Goal: Task Accomplishment & Management: Complete application form

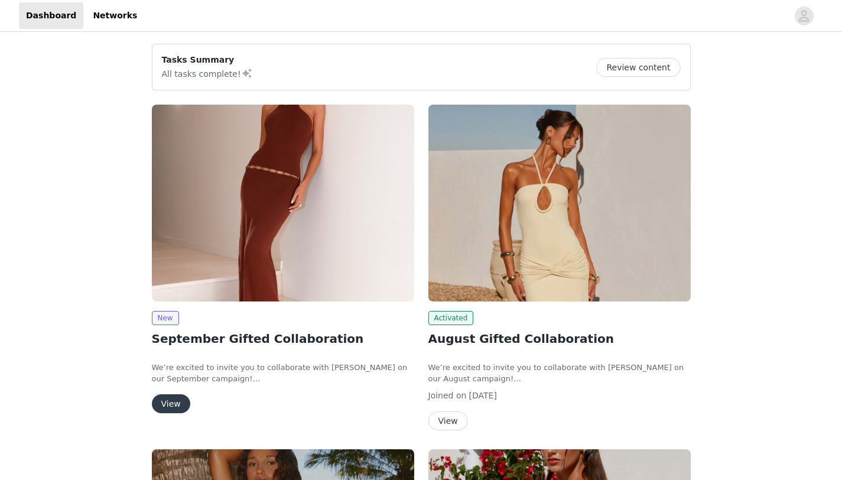
scroll to position [42, 0]
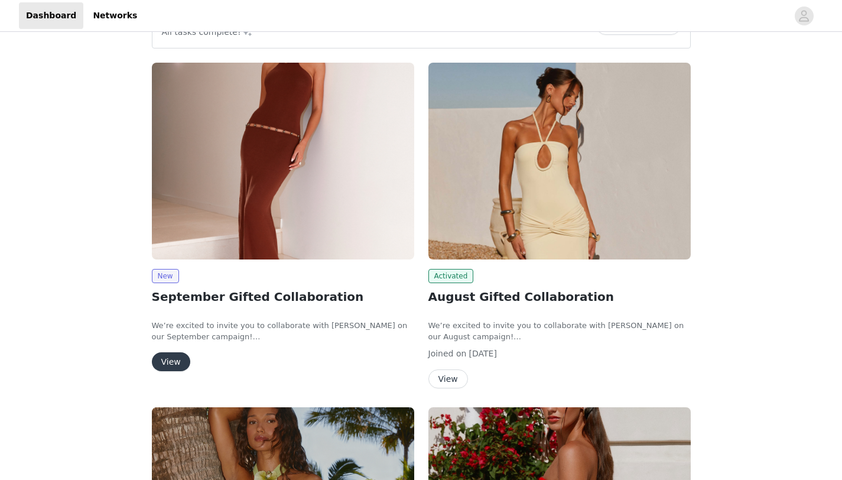
click at [180, 345] on div "New September Gifted Collaboration We’re excited to invite you to collaborate w…" at bounding box center [283, 320] width 262 height 102
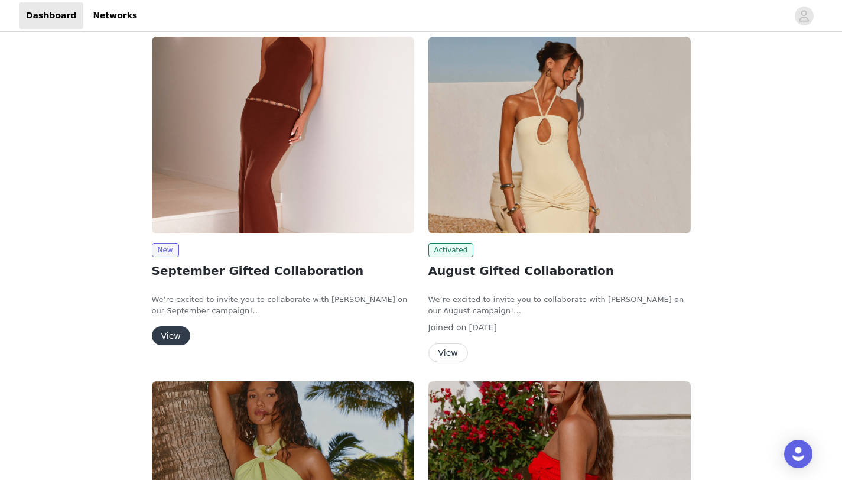
click at [168, 342] on button "View" at bounding box center [171, 335] width 38 height 19
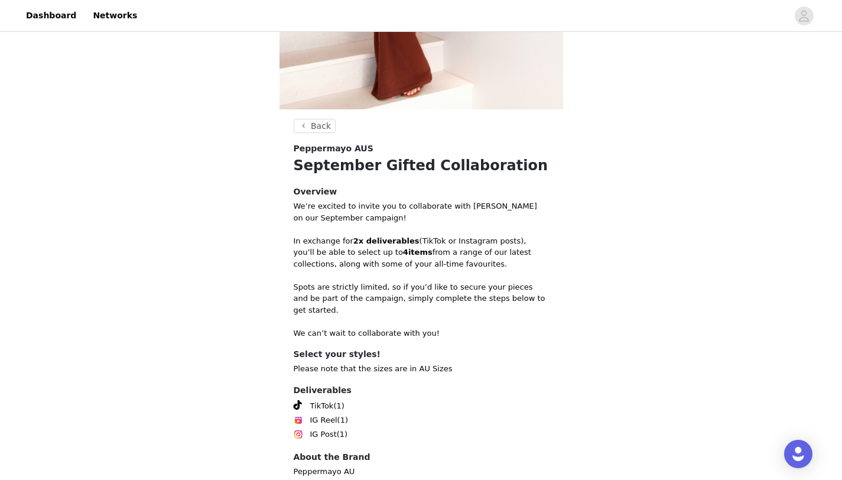
scroll to position [346, 0]
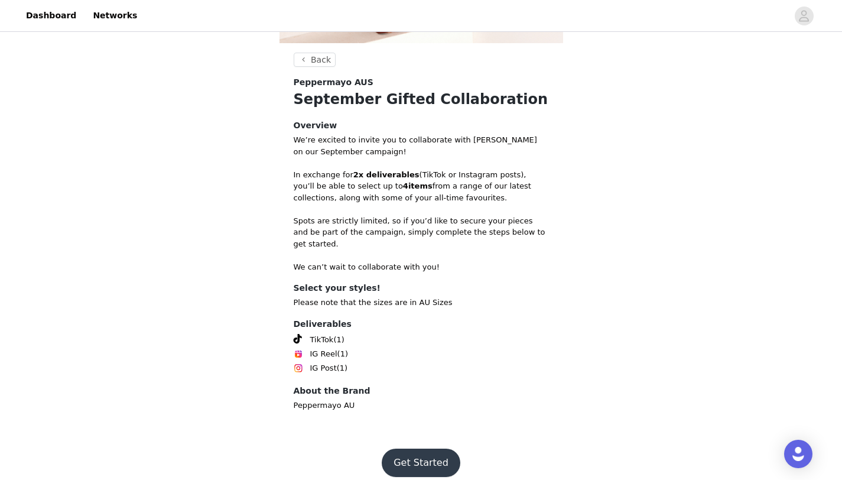
click at [412, 457] on button "Get Started" at bounding box center [421, 463] width 79 height 28
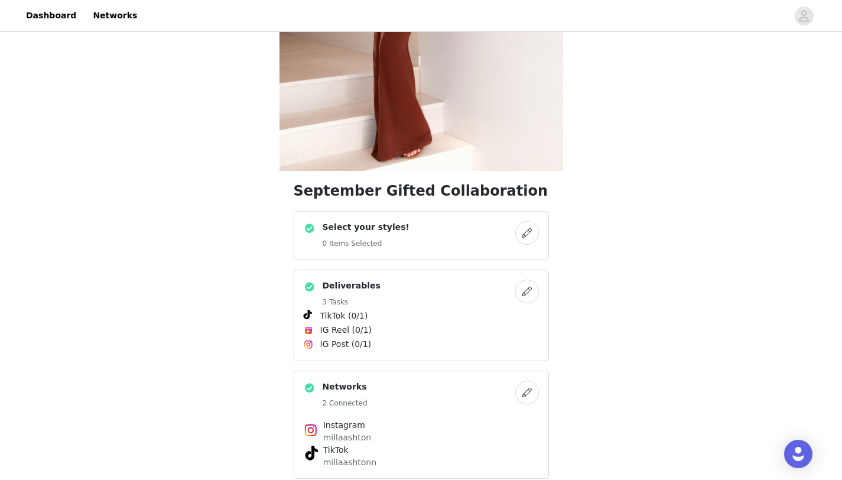
scroll to position [225, 0]
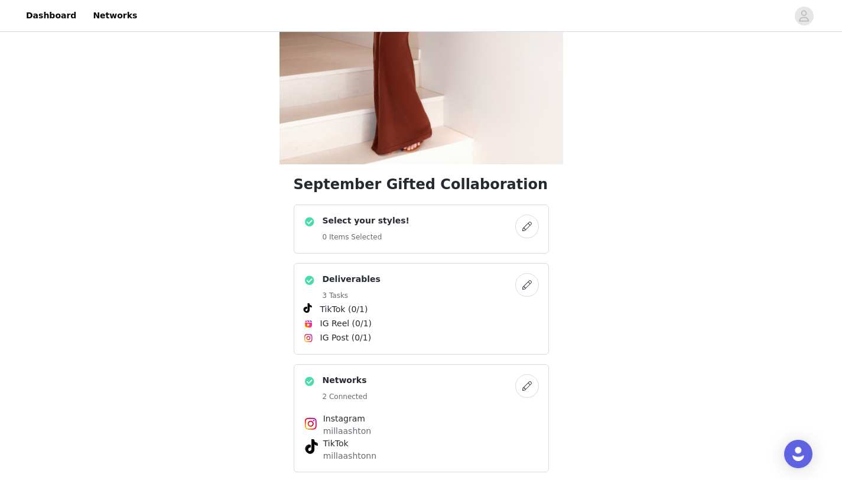
click at [529, 230] on button "button" at bounding box center [527, 227] width 24 height 24
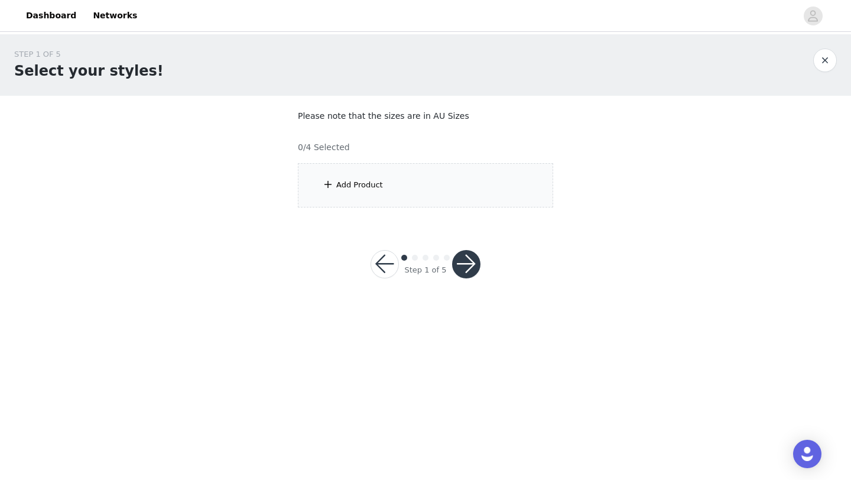
click at [379, 189] on div "Add Product" at bounding box center [359, 185] width 47 height 12
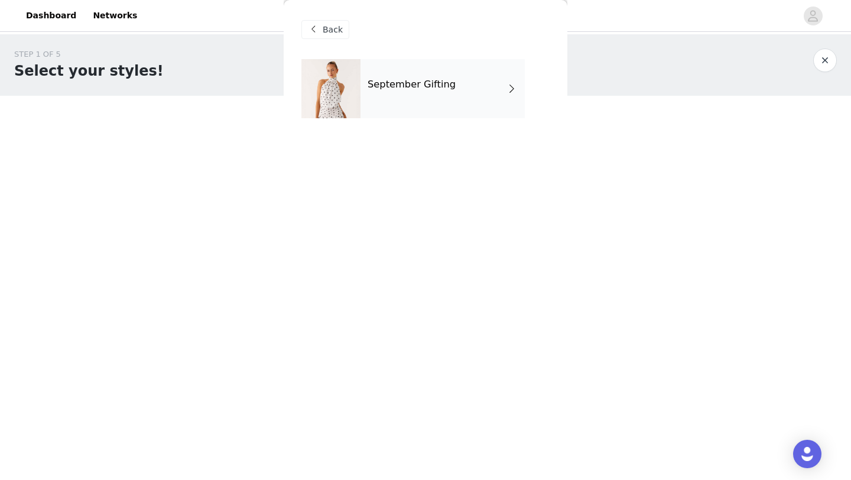
click at [488, 88] on div "September Gifting" at bounding box center [442, 88] width 164 height 59
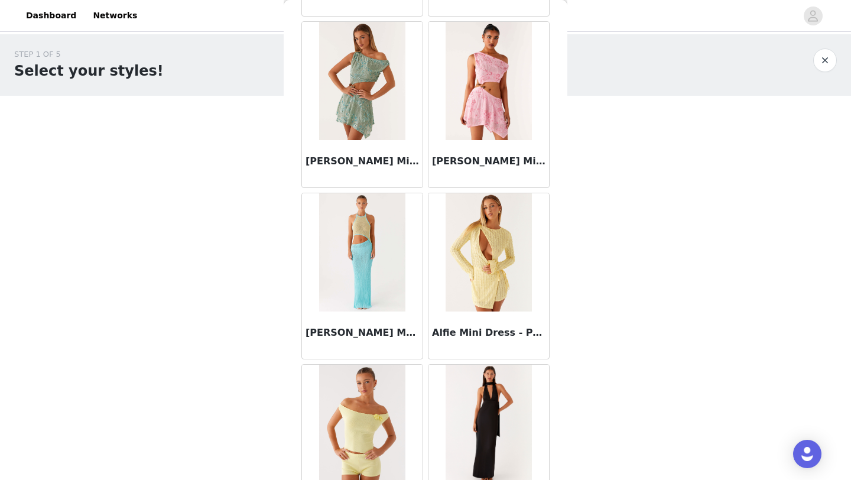
scroll to position [1328, 0]
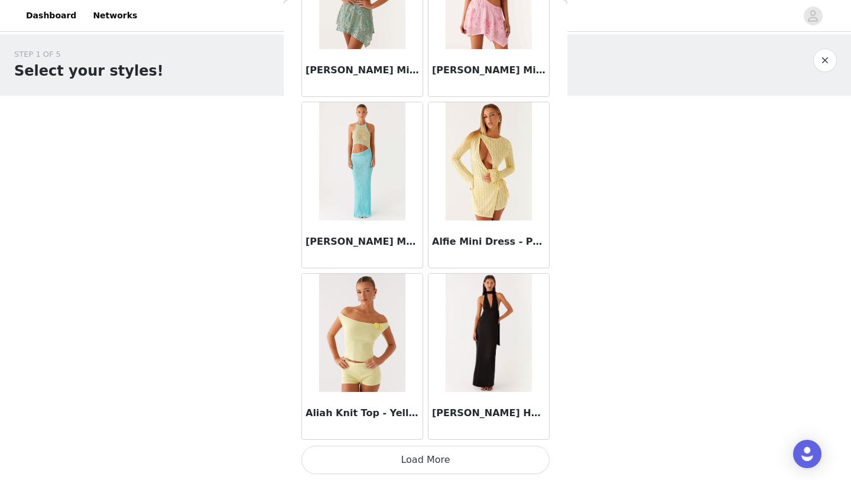
click at [434, 460] on button "Load More" at bounding box center [425, 460] width 248 height 28
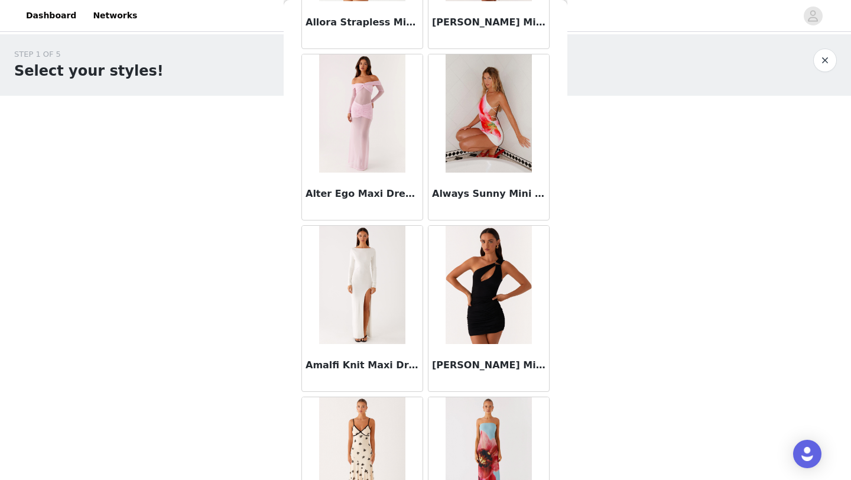
scroll to position [3042, 0]
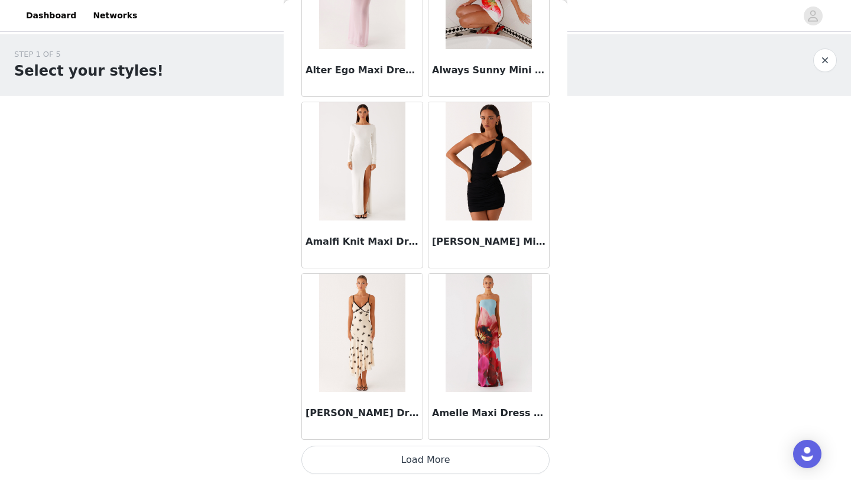
click at [434, 460] on button "Load More" at bounding box center [425, 460] width 248 height 28
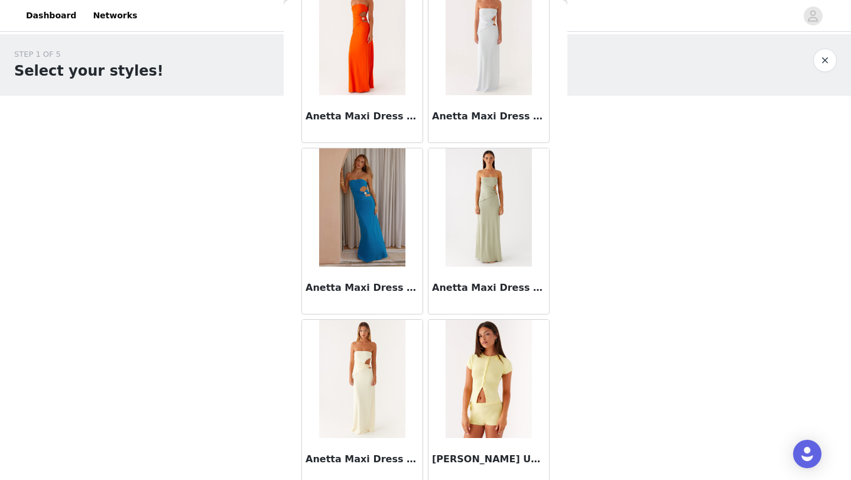
scroll to position [4756, 0]
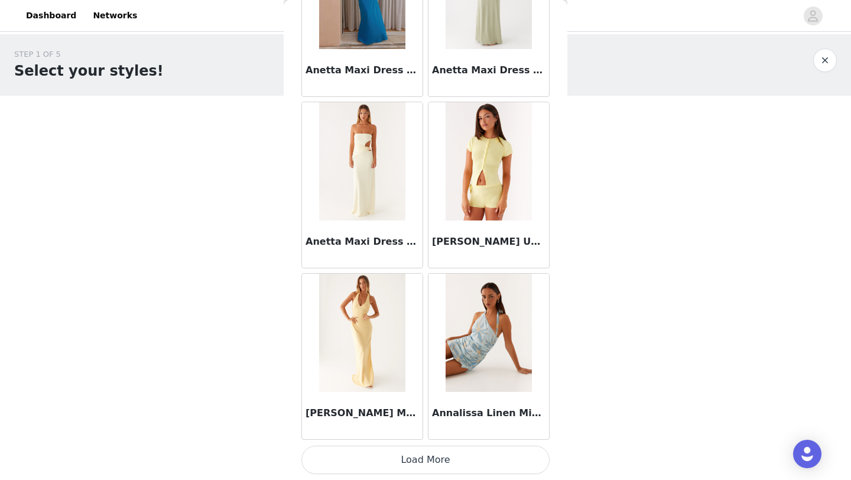
click at [431, 458] on button "Load More" at bounding box center [425, 460] width 248 height 28
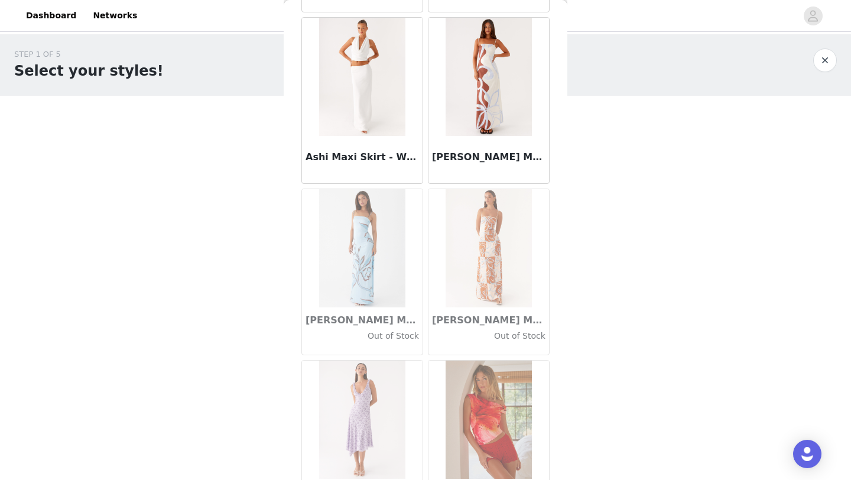
scroll to position [6469, 0]
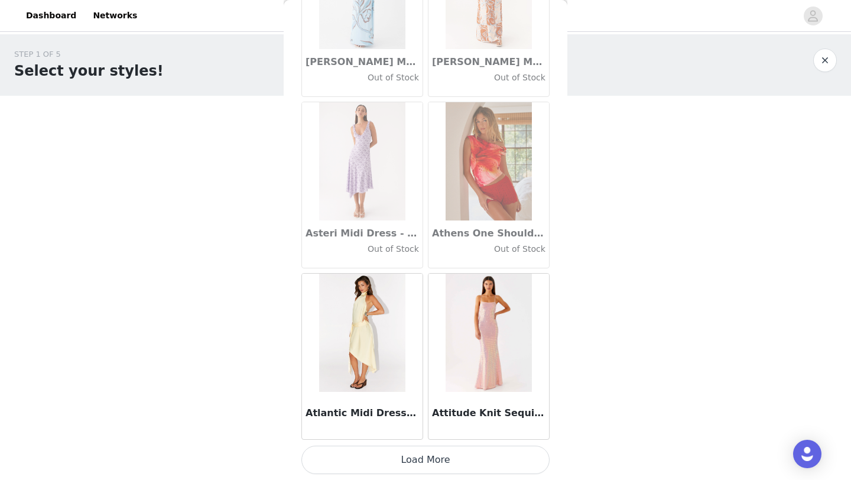
click at [424, 470] on button "Load More" at bounding box center [425, 460] width 248 height 28
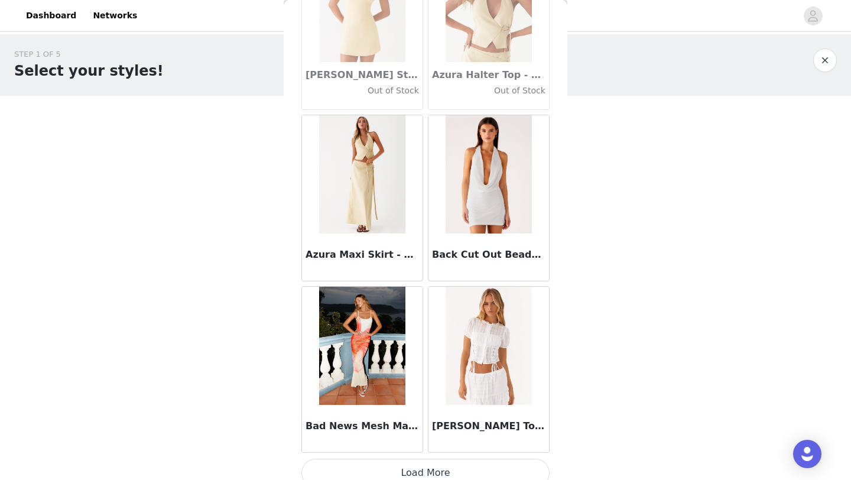
scroll to position [8183, 0]
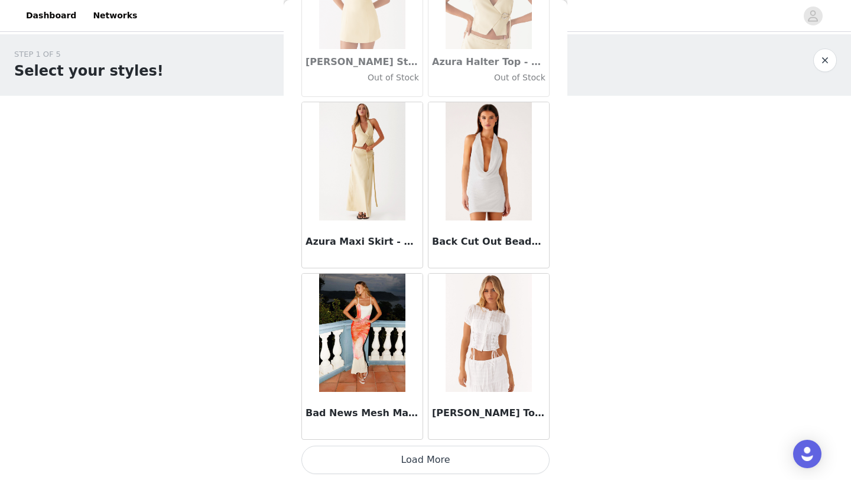
click at [444, 459] on button "Load More" at bounding box center [425, 460] width 248 height 28
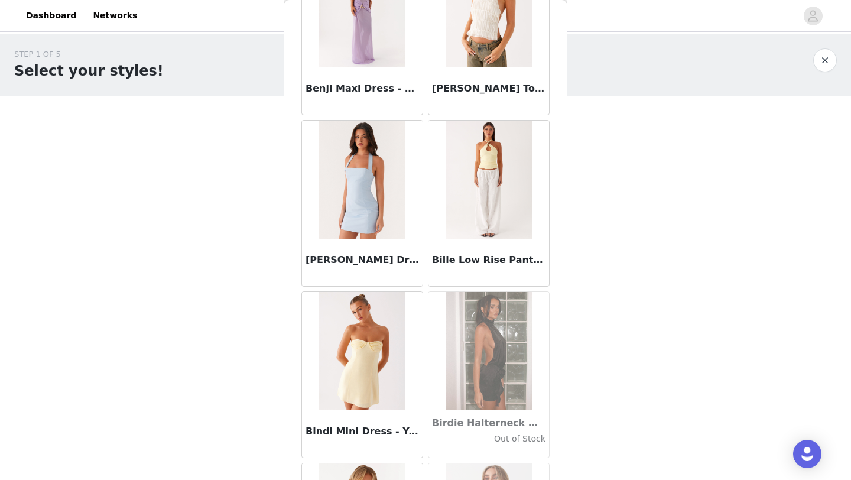
scroll to position [9897, 0]
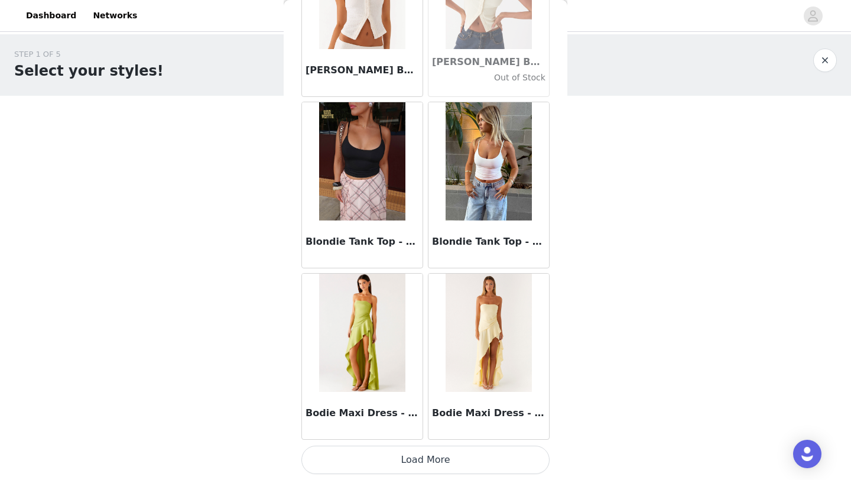
click at [436, 457] on button "Load More" at bounding box center [425, 460] width 248 height 28
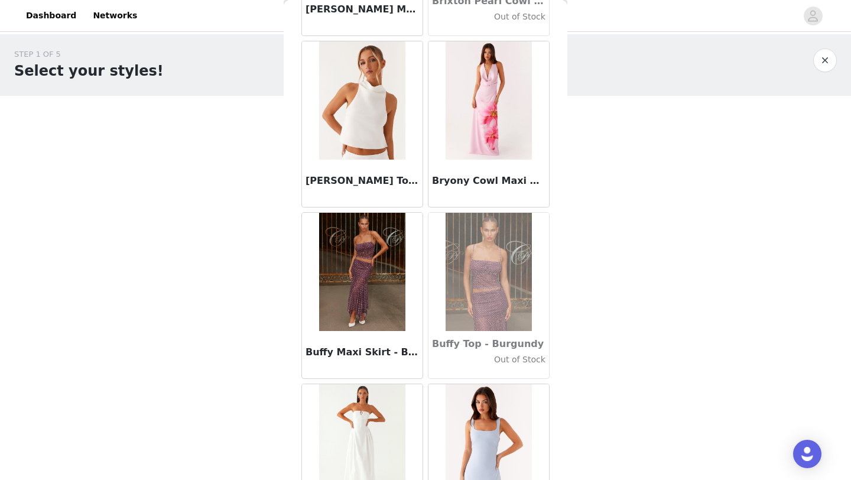
scroll to position [11610, 0]
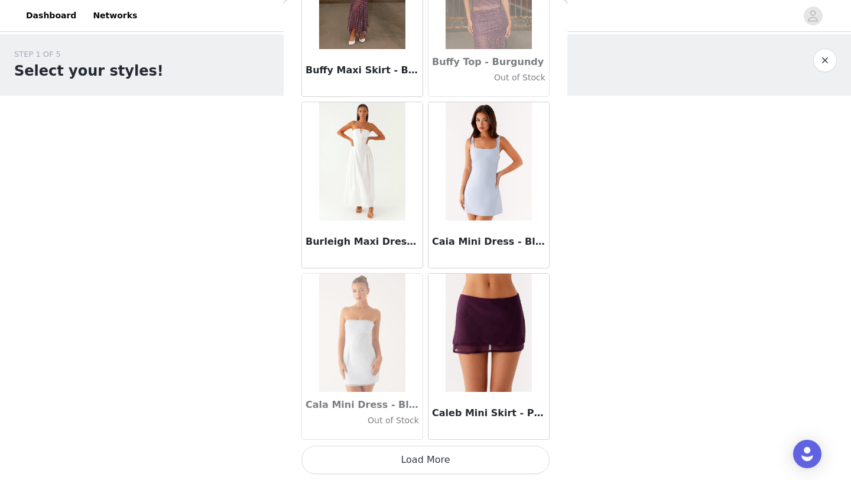
click at [436, 457] on button "Load More" at bounding box center [425, 460] width 248 height 28
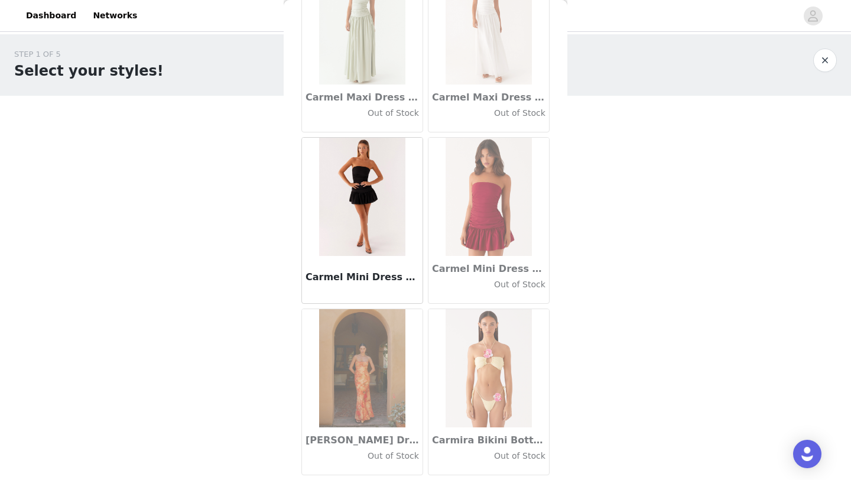
scroll to position [13324, 0]
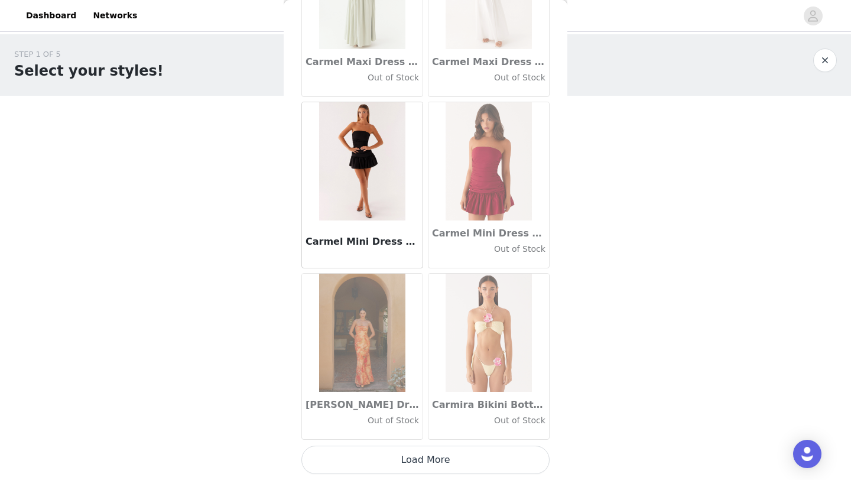
click at [433, 467] on button "Load More" at bounding box center [425, 460] width 248 height 28
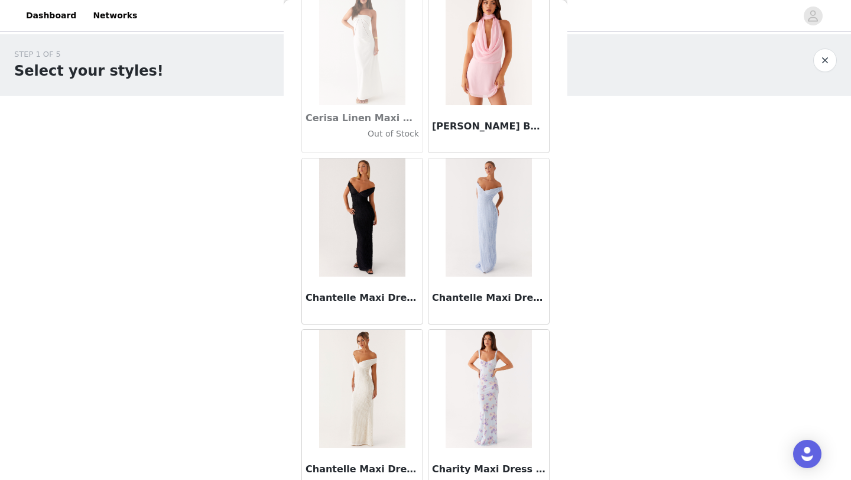
scroll to position [15038, 0]
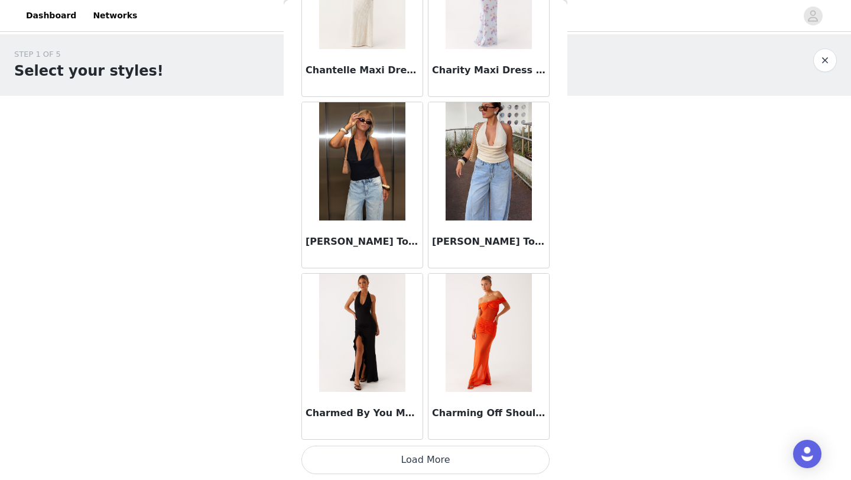
click at [434, 466] on button "Load More" at bounding box center [425, 460] width 248 height 28
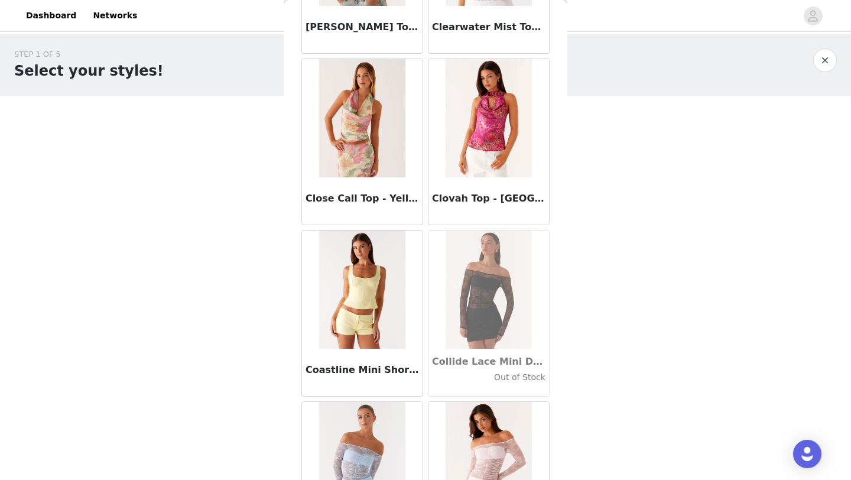
scroll to position [16751, 0]
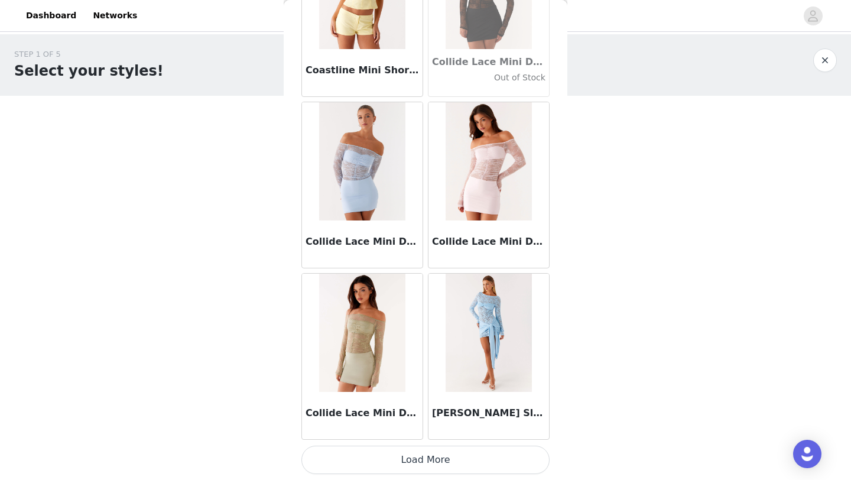
click at [434, 466] on button "Load More" at bounding box center [425, 460] width 248 height 28
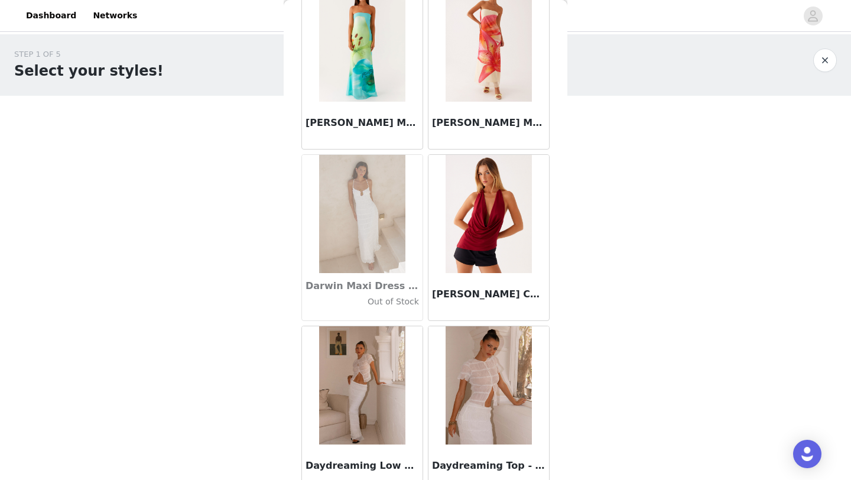
scroll to position [18465, 0]
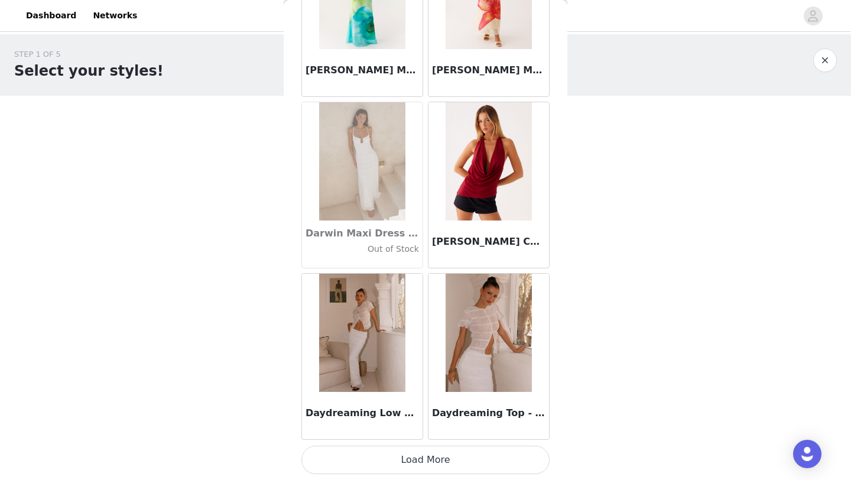
click at [439, 467] on button "Load More" at bounding box center [425, 460] width 248 height 28
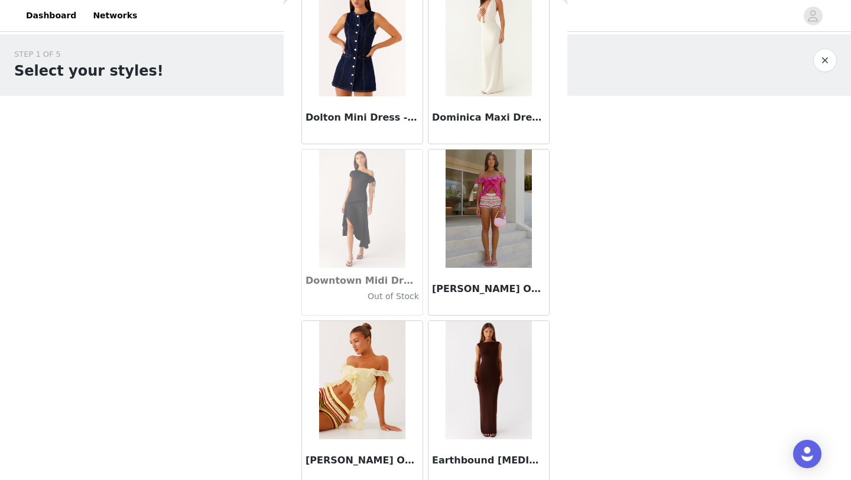
scroll to position [20179, 0]
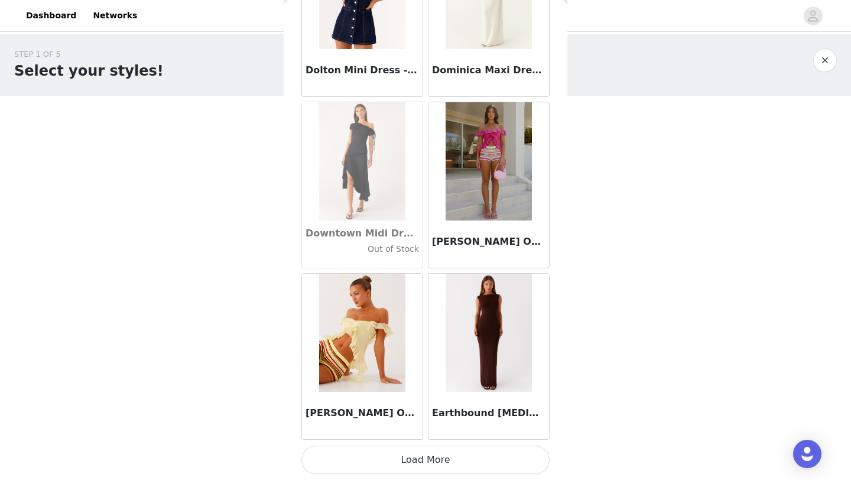
click at [435, 463] on button "Load More" at bounding box center [425, 460] width 248 height 28
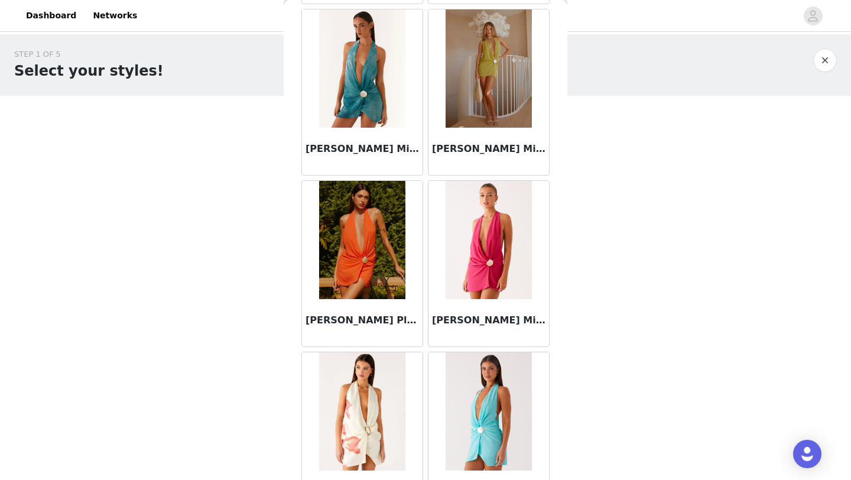
scroll to position [21892, 0]
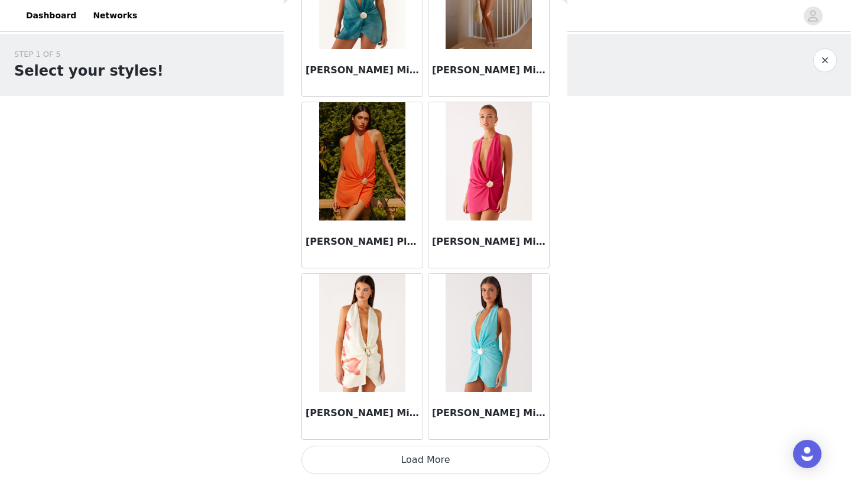
click at [433, 473] on button "Load More" at bounding box center [425, 460] width 248 height 28
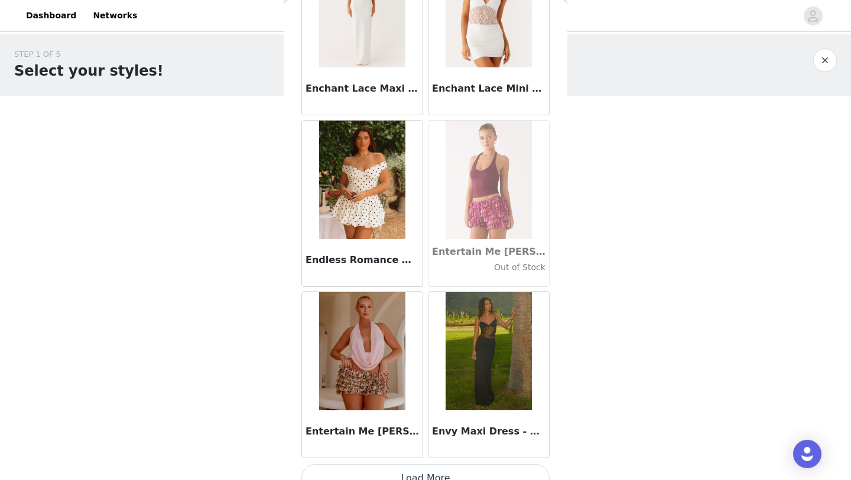
scroll to position [23606, 0]
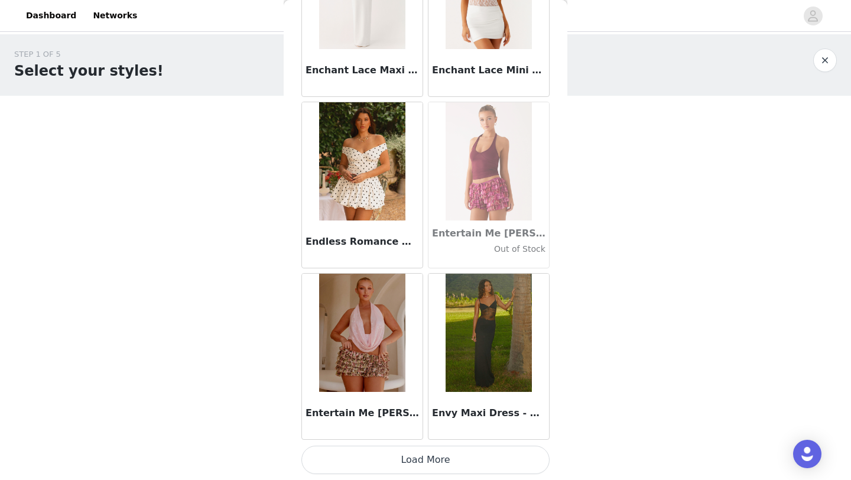
click at [436, 454] on button "Load More" at bounding box center [425, 460] width 248 height 28
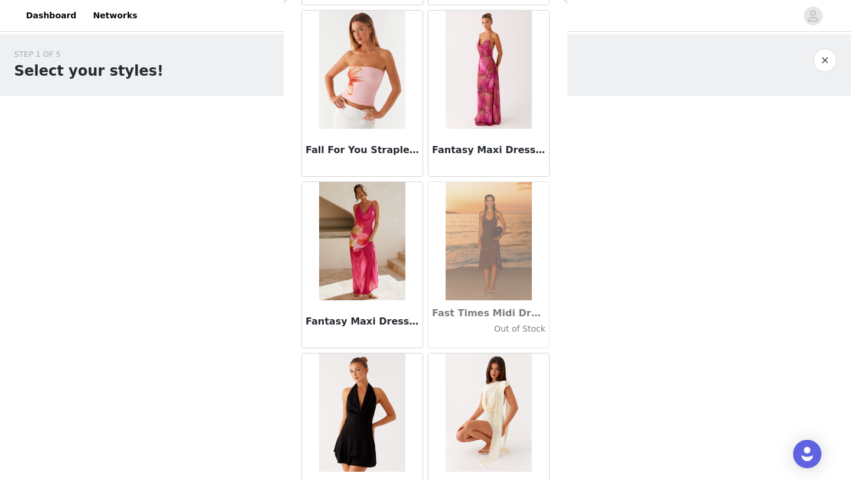
scroll to position [25320, 0]
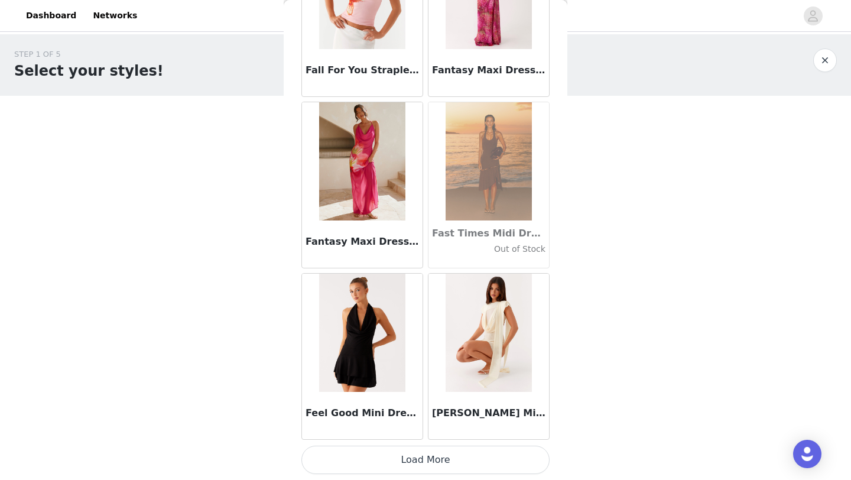
click at [440, 459] on button "Load More" at bounding box center [425, 460] width 248 height 28
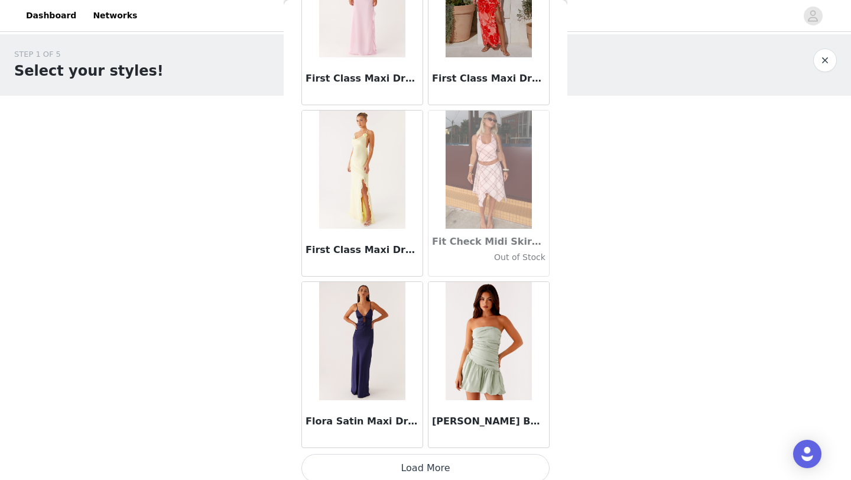
scroll to position [27033, 0]
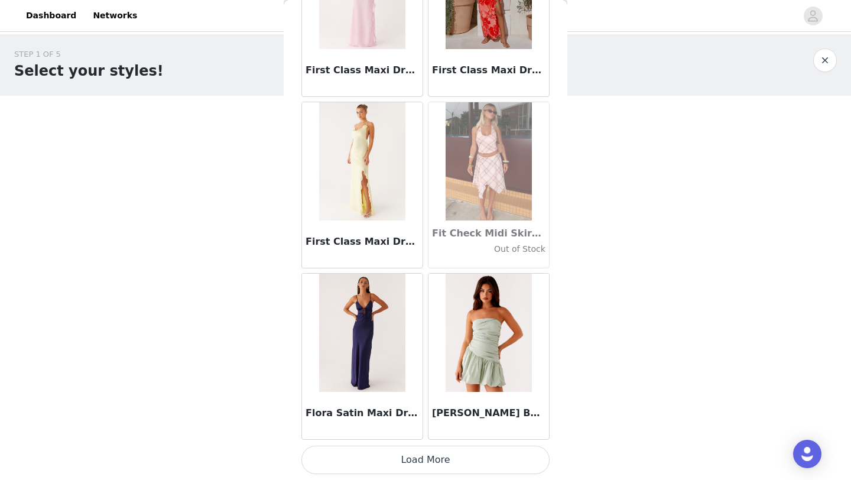
click at [440, 458] on button "Load More" at bounding box center [425, 460] width 248 height 28
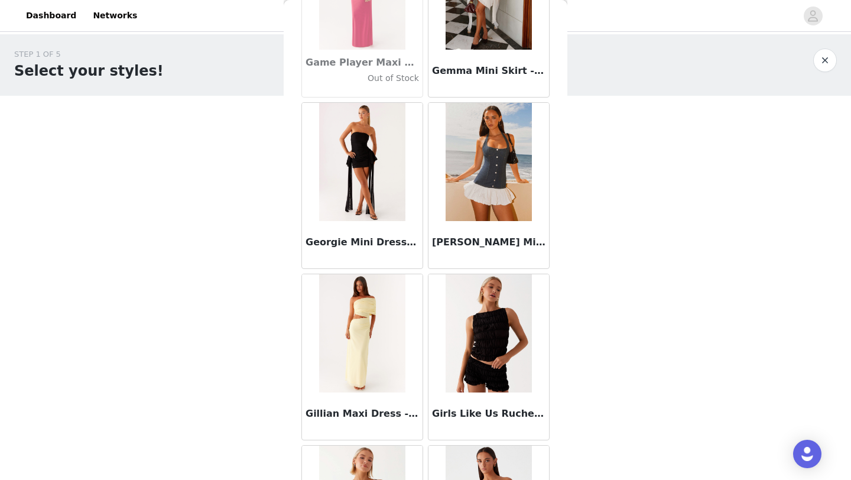
scroll to position [28747, 0]
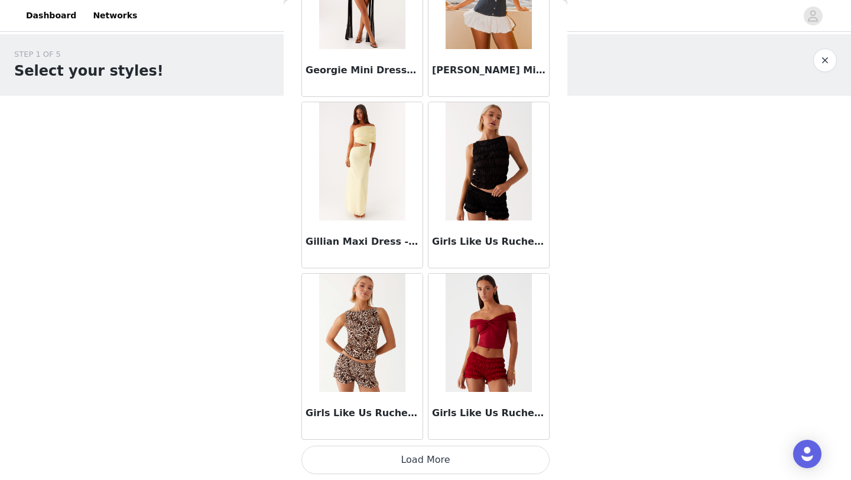
click at [461, 462] on button "Load More" at bounding box center [425, 460] width 248 height 28
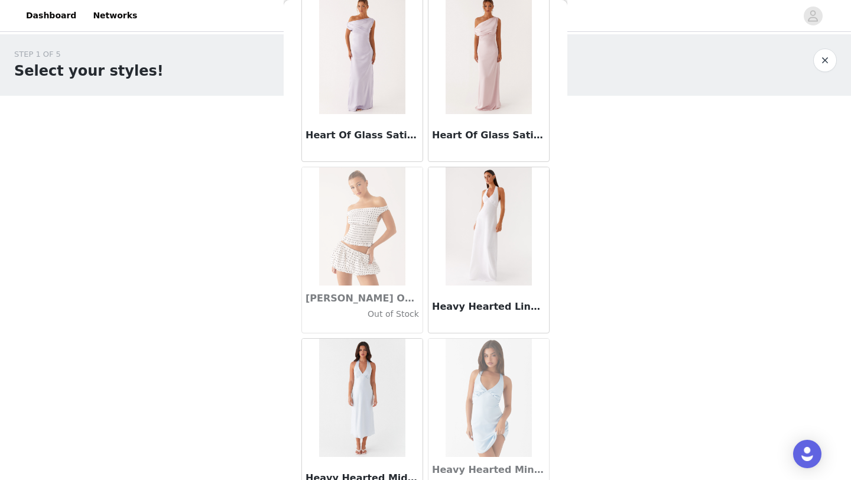
scroll to position [30461, 0]
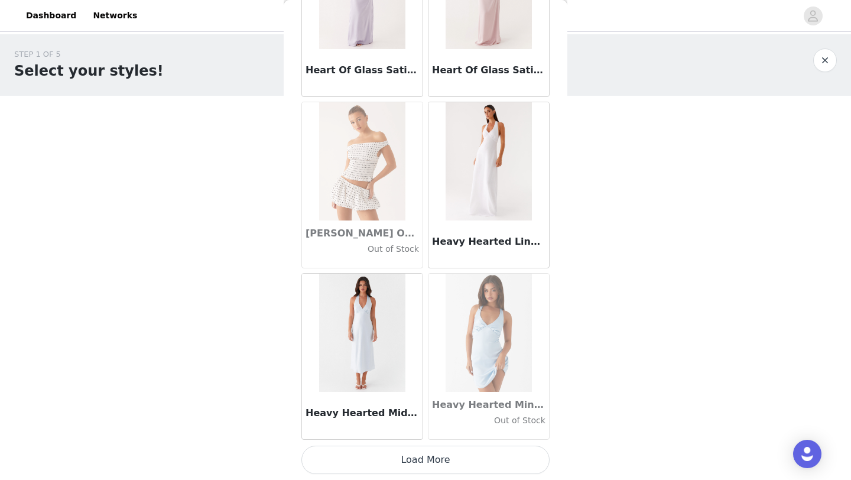
click at [458, 464] on button "Load More" at bounding box center [425, 460] width 248 height 28
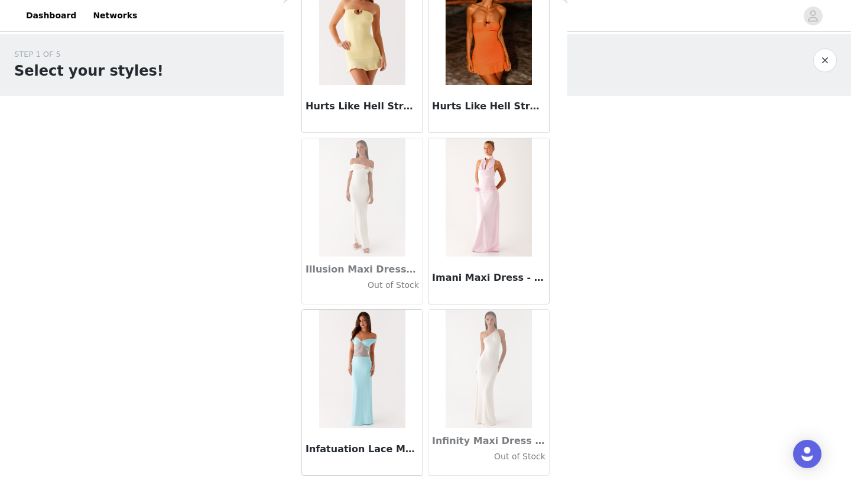
scroll to position [32174, 0]
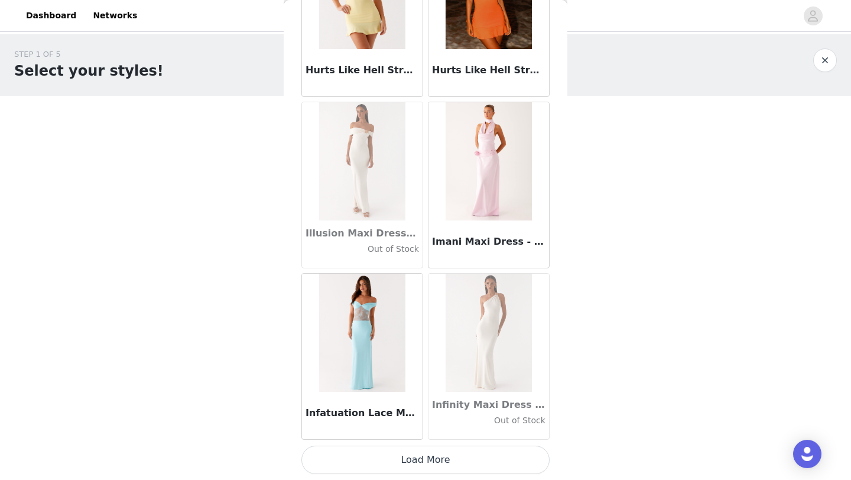
click at [454, 461] on button "Load More" at bounding box center [425, 460] width 248 height 28
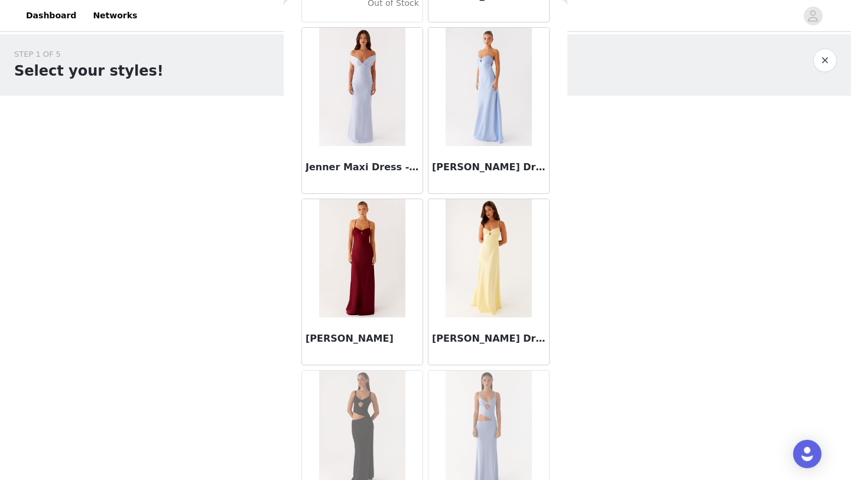
scroll to position [33888, 0]
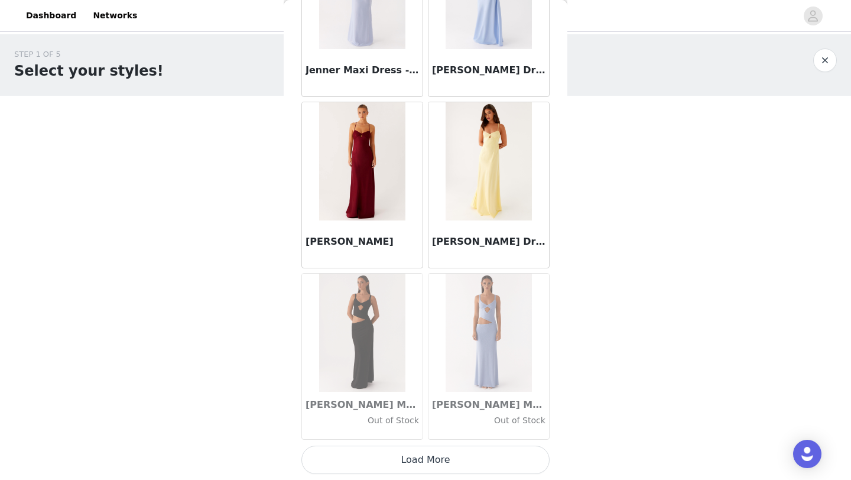
click at [455, 463] on button "Load More" at bounding box center [425, 460] width 248 height 28
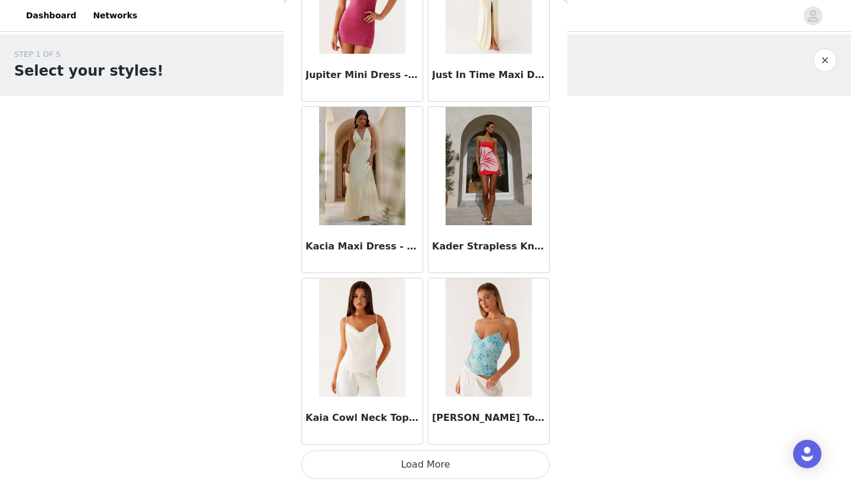
scroll to position [35602, 0]
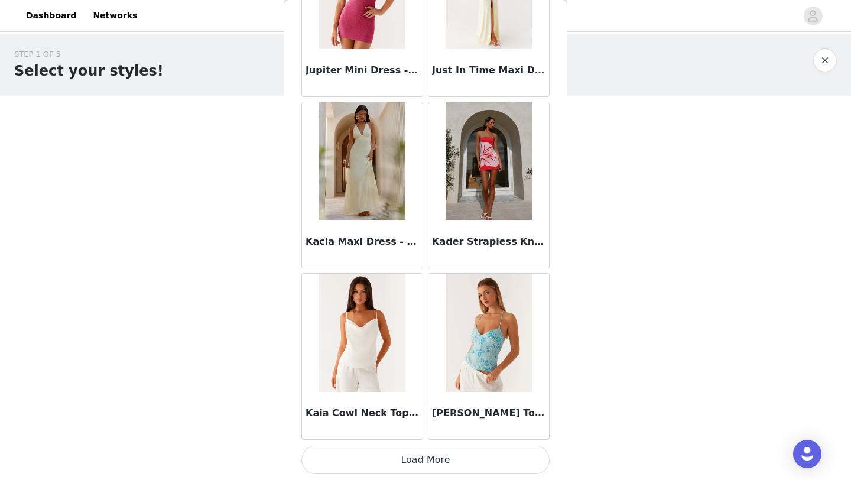
click at [464, 457] on button "Load More" at bounding box center [425, 460] width 248 height 28
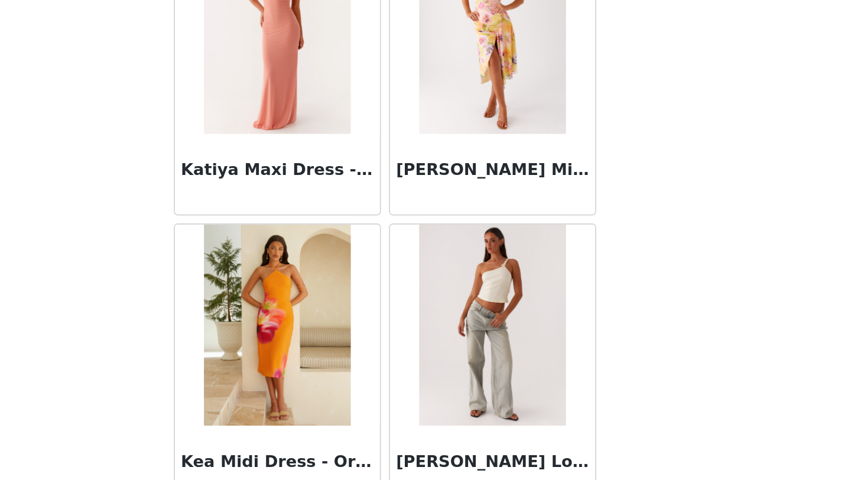
scroll to position [37316, 0]
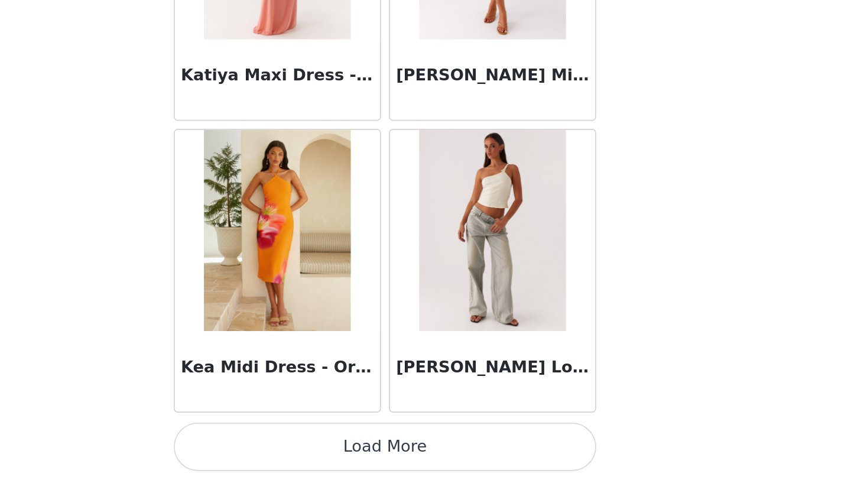
click at [458, 464] on button "Load More" at bounding box center [425, 460] width 248 height 28
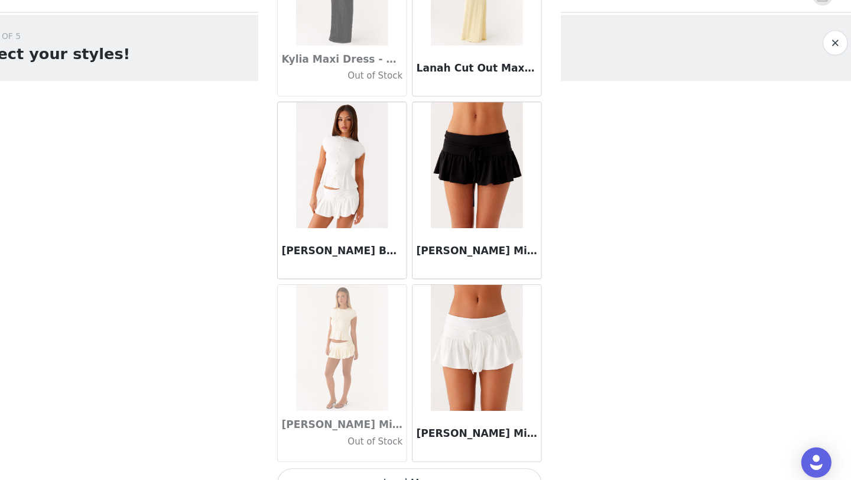
scroll to position [39029, 0]
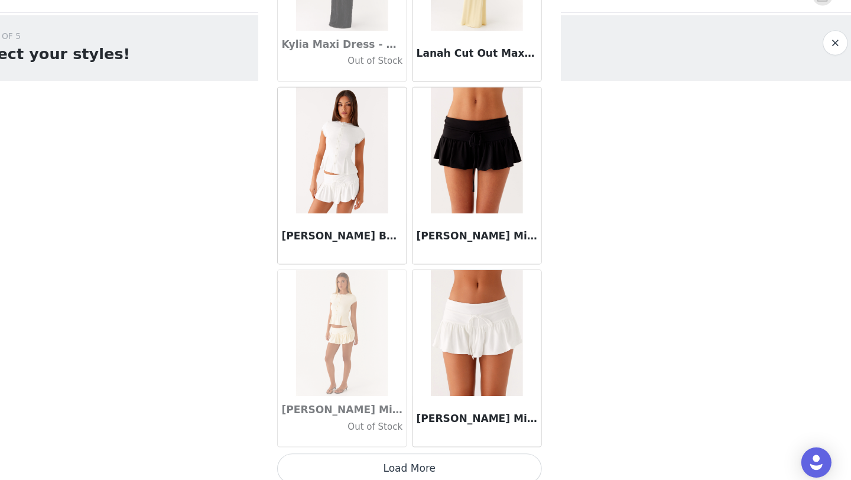
click at [447, 448] on button "Load More" at bounding box center [425, 460] width 248 height 28
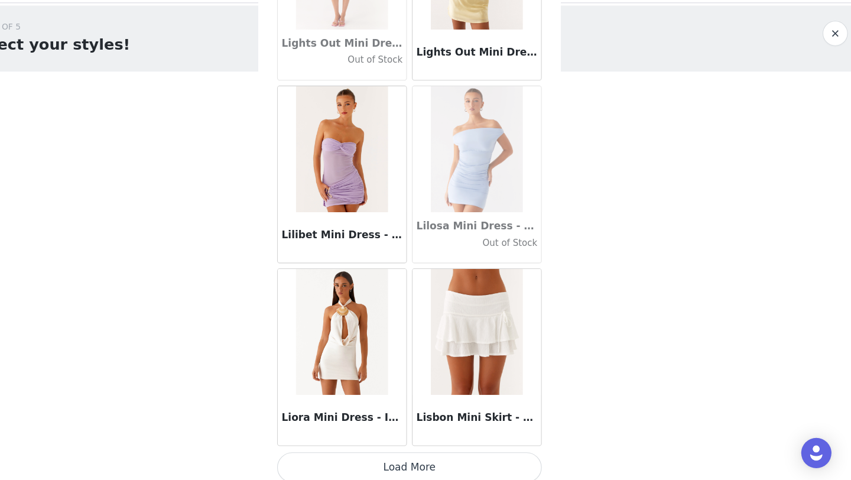
scroll to position [40743, 0]
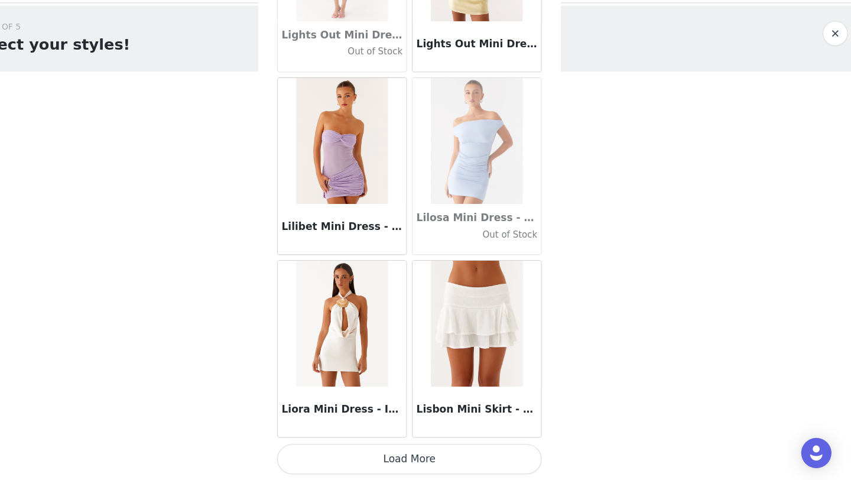
click at [451, 460] on button "Load More" at bounding box center [425, 460] width 248 height 28
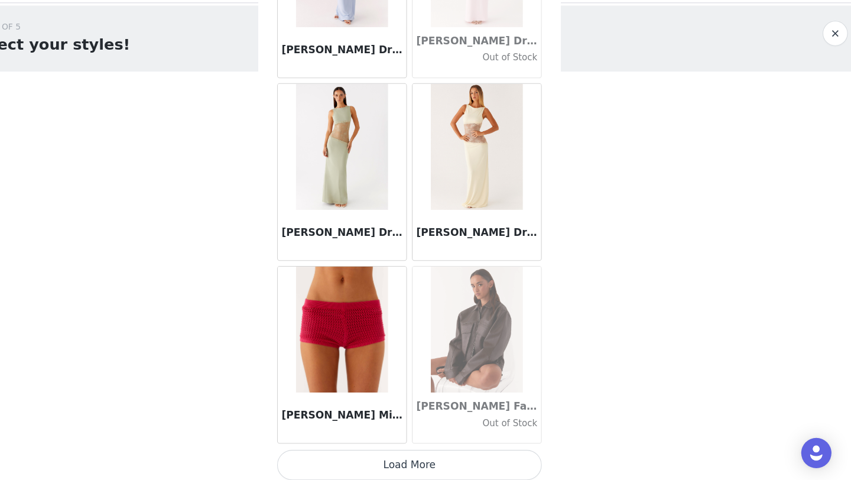
scroll to position [42457, 0]
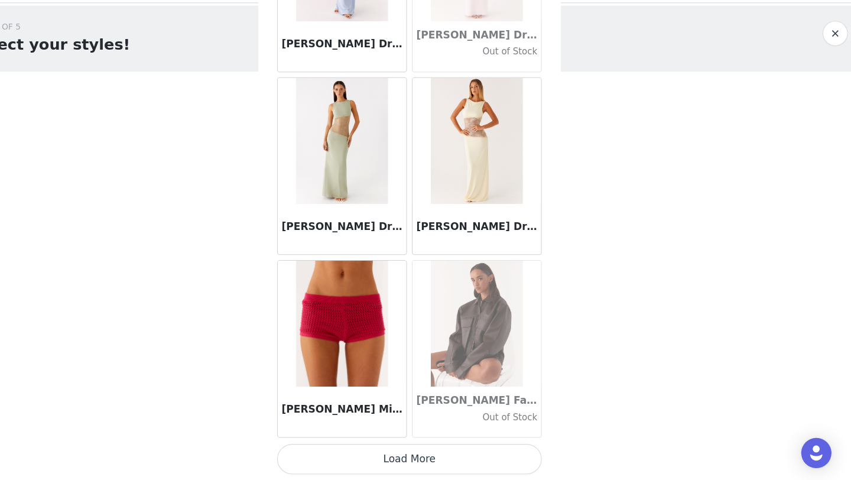
click at [468, 456] on button "Load More" at bounding box center [425, 460] width 248 height 28
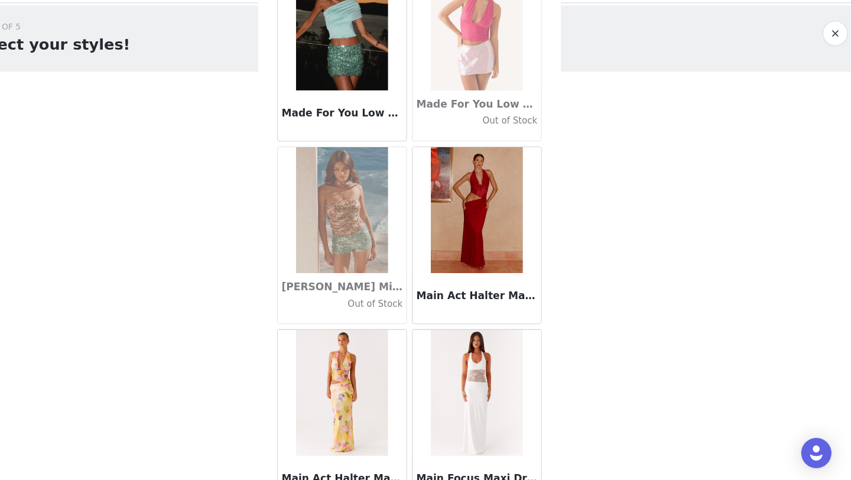
scroll to position [44170, 0]
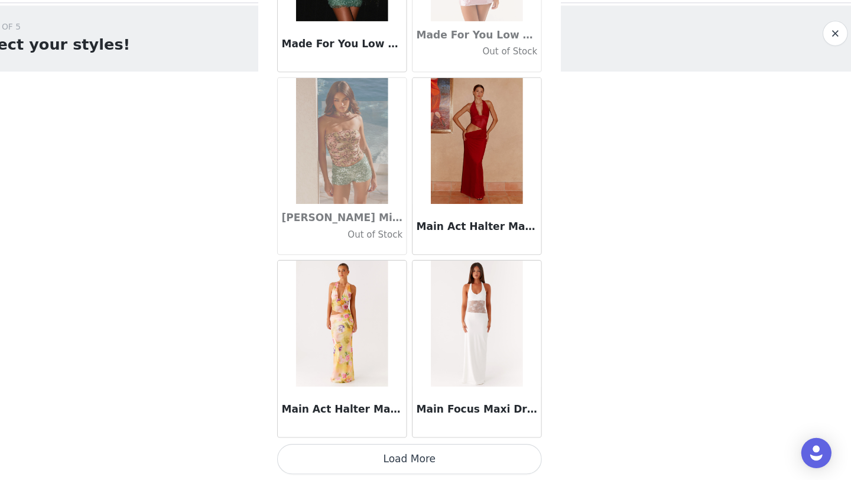
click at [445, 463] on button "Load More" at bounding box center [425, 460] width 248 height 28
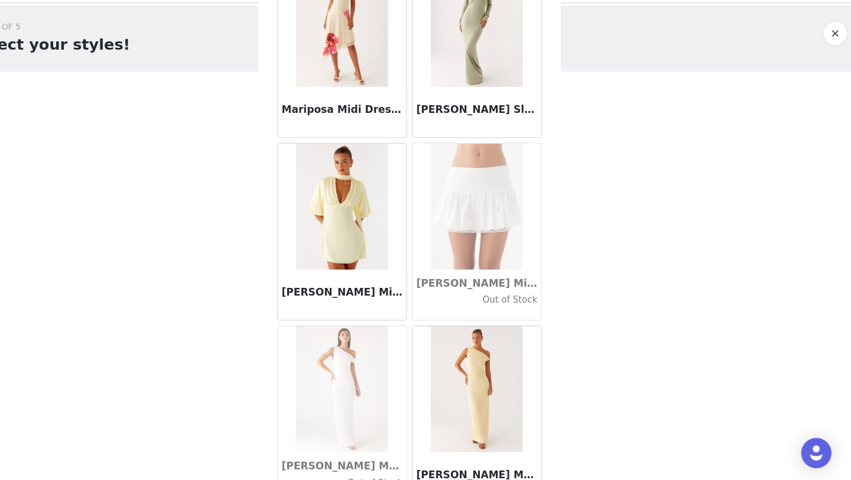
scroll to position [45884, 0]
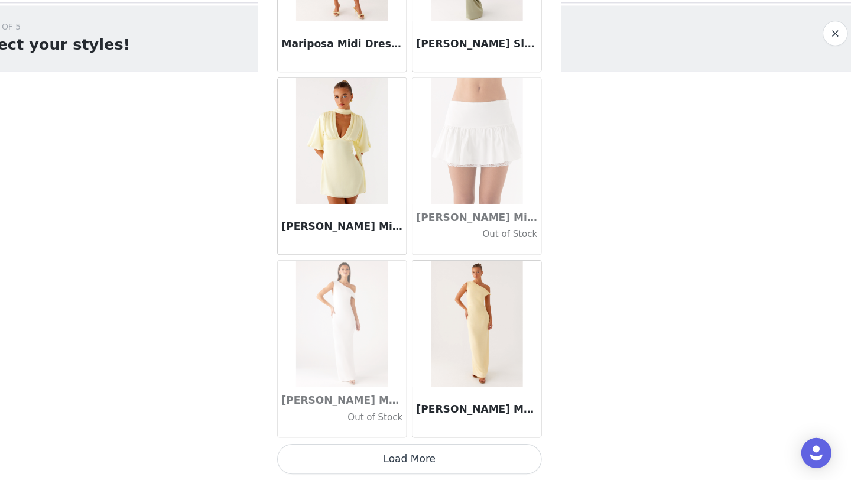
click at [417, 464] on button "Load More" at bounding box center [425, 460] width 248 height 28
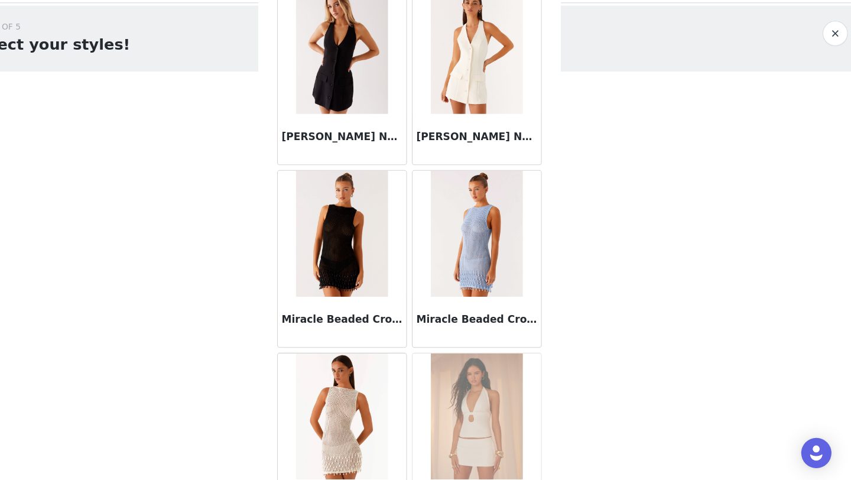
scroll to position [47598, 0]
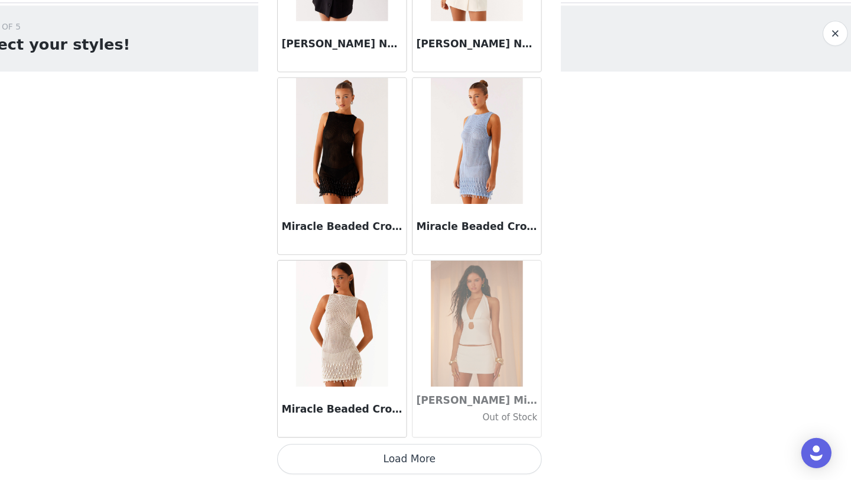
click at [424, 461] on button "Load More" at bounding box center [425, 460] width 248 height 28
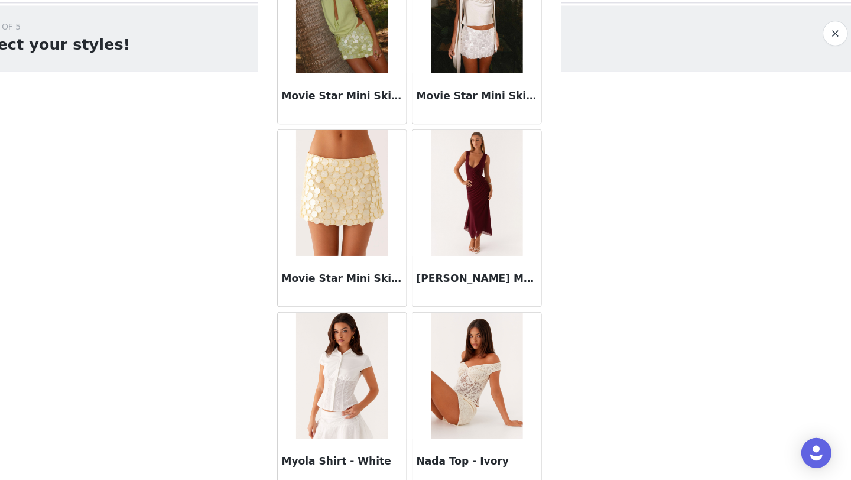
scroll to position [49311, 0]
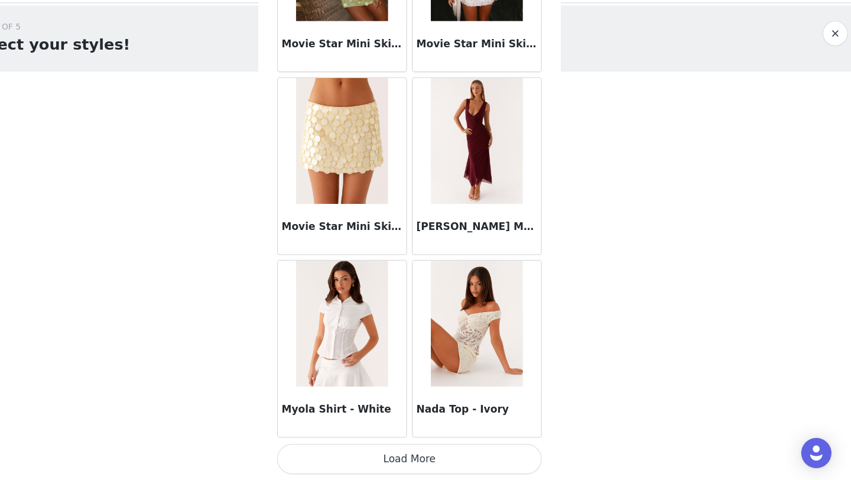
click at [424, 461] on button "Load More" at bounding box center [425, 460] width 248 height 28
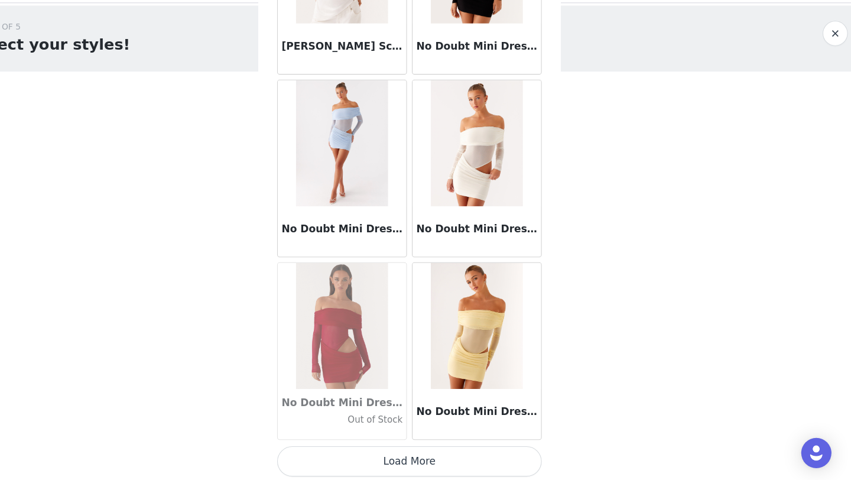
scroll to position [51025, 0]
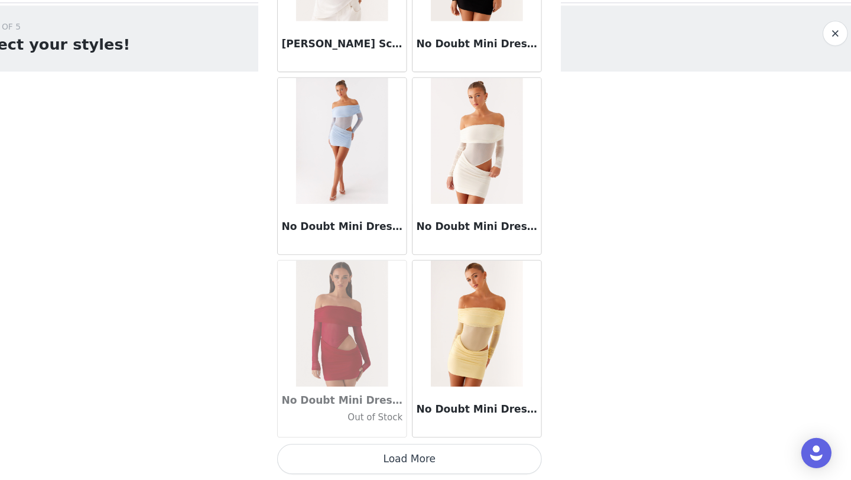
click at [424, 454] on button "Load More" at bounding box center [425, 460] width 248 height 28
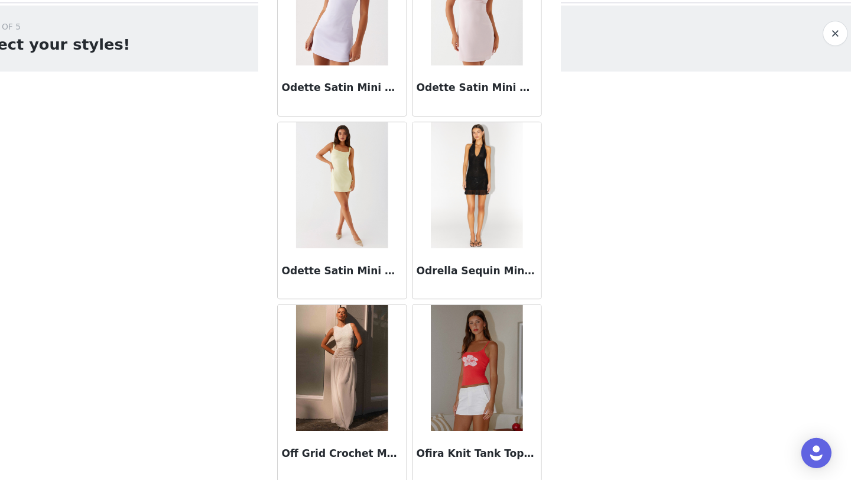
scroll to position [52739, 0]
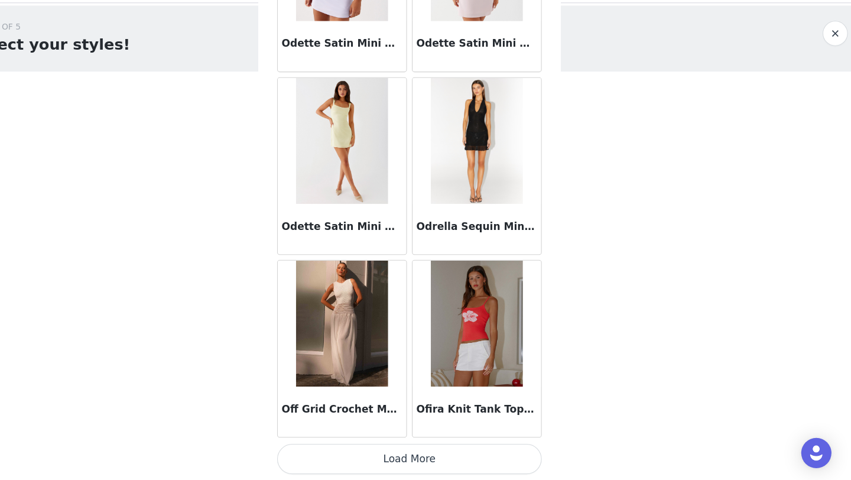
click at [424, 464] on button "Load More" at bounding box center [425, 460] width 248 height 28
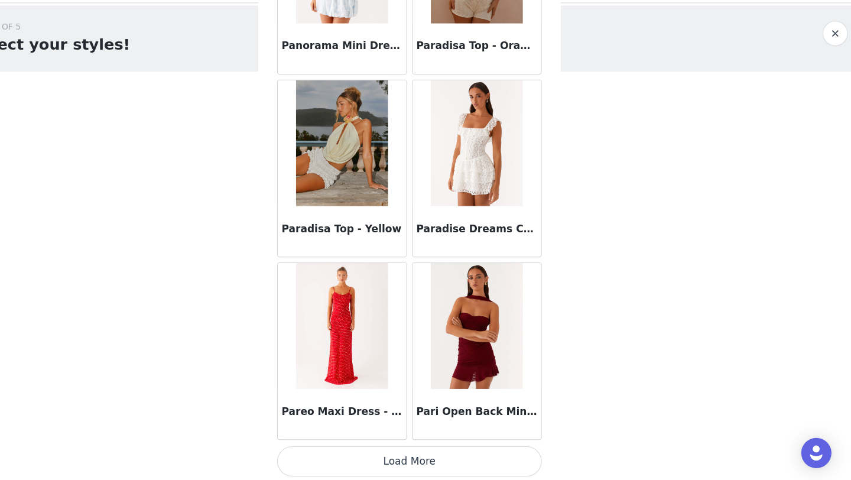
scroll to position [54452, 0]
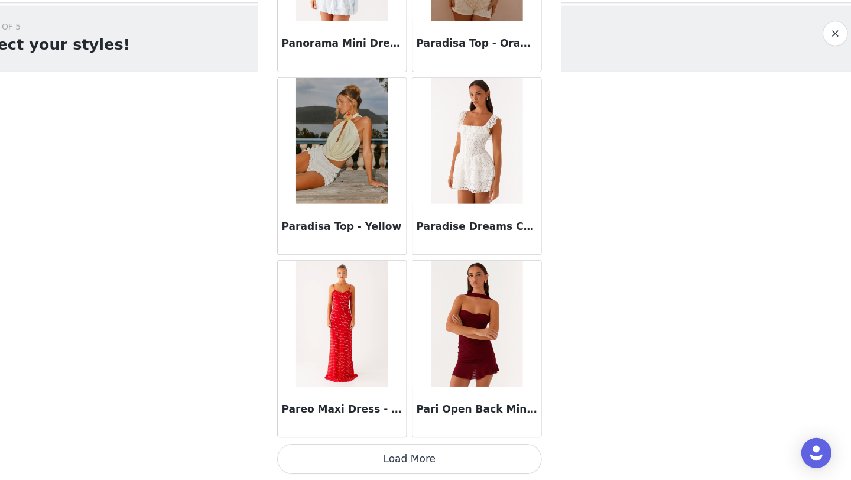
click at [435, 465] on button "Load More" at bounding box center [425, 460] width 248 height 28
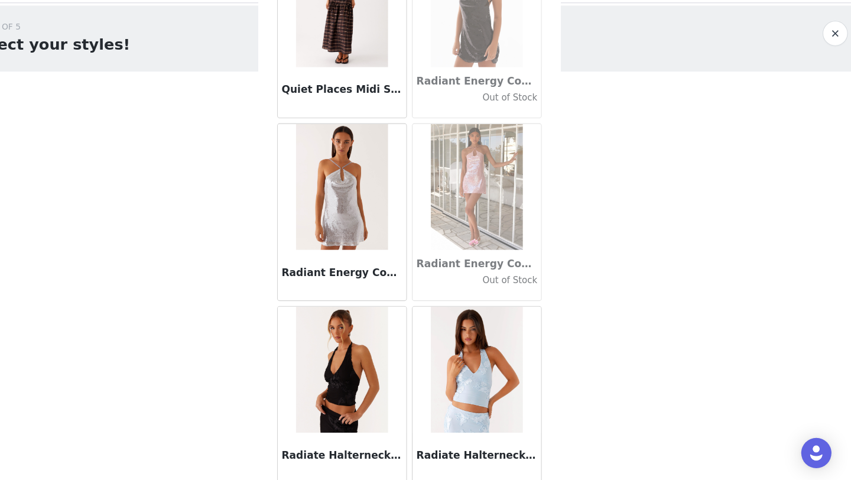
scroll to position [56166, 0]
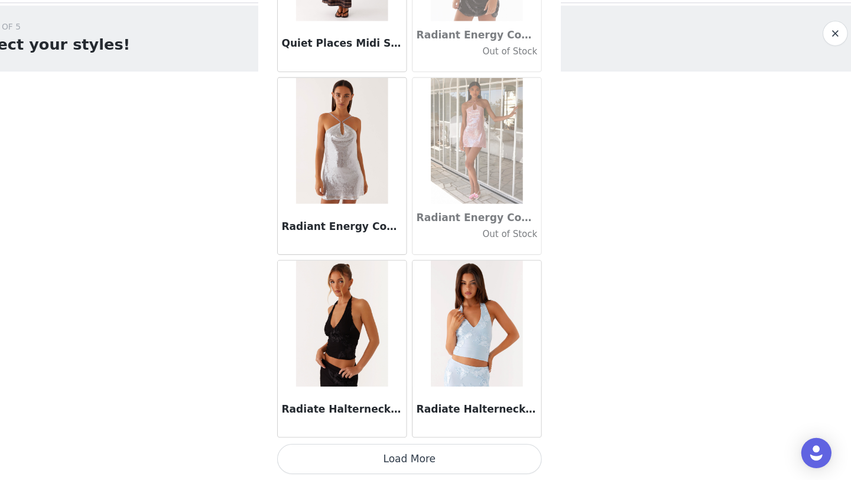
click at [436, 457] on button "Load More" at bounding box center [425, 460] width 248 height 28
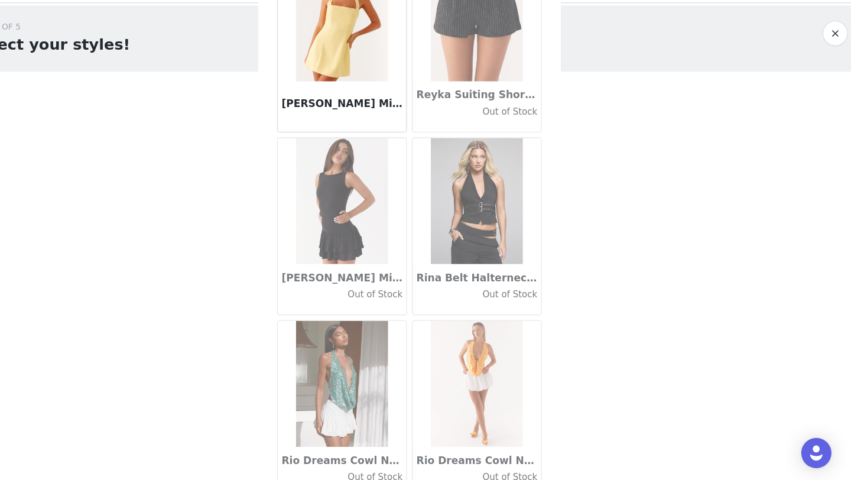
scroll to position [57880, 0]
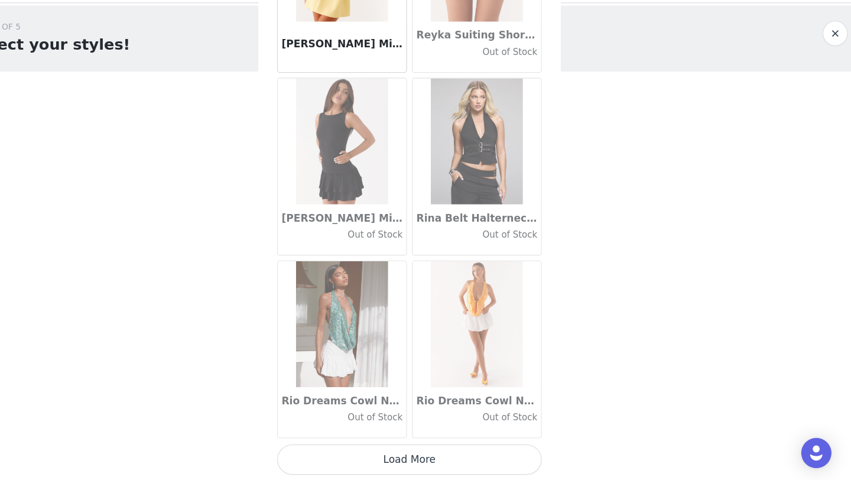
click at [436, 455] on button "Load More" at bounding box center [425, 460] width 248 height 28
click at [434, 465] on div "Back Aamari Maxi Dress - Red Adelaide Shirt Mini Dress - Brown Adored By You Mi…" at bounding box center [426, 240] width 284 height 480
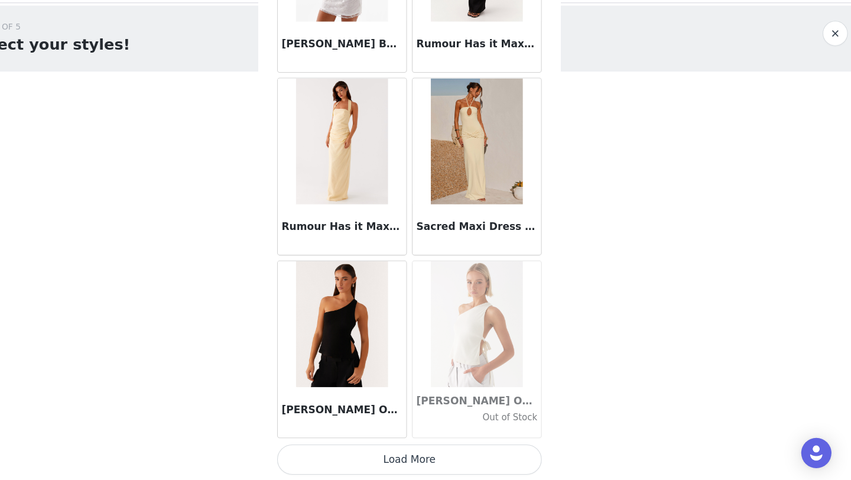
scroll to position [59584, 0]
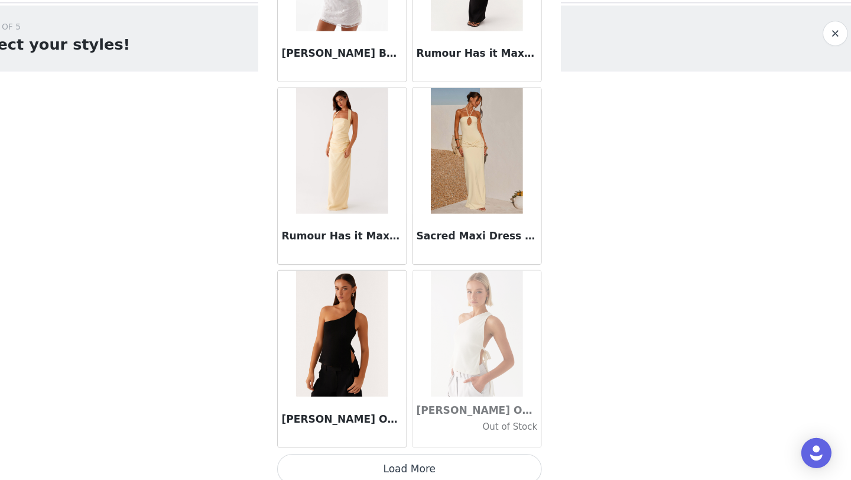
click at [434, 466] on button "Load More" at bounding box center [425, 468] width 248 height 28
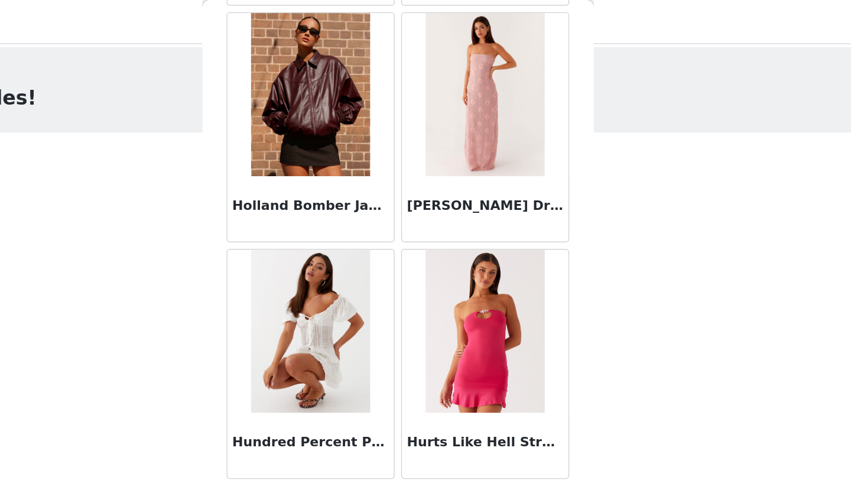
scroll to position [31738, 0]
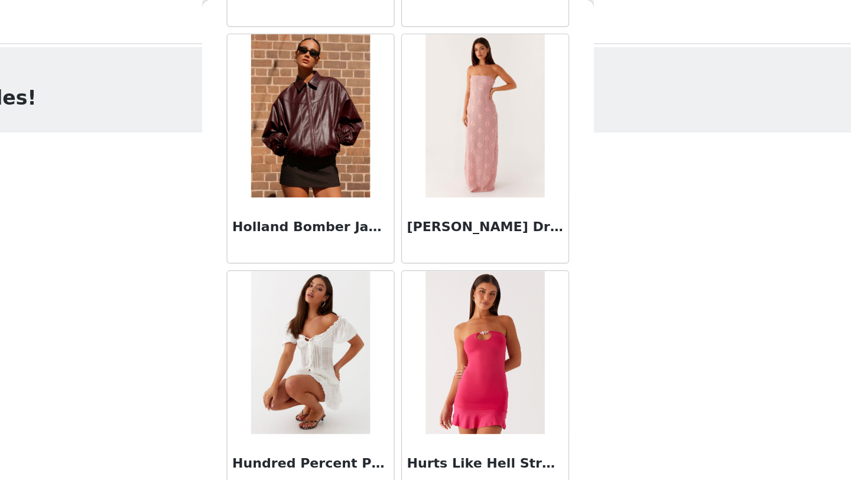
click at [379, 118] on img at bounding box center [362, 84] width 86 height 118
click at [369, 101] on img at bounding box center [362, 84] width 86 height 118
click at [374, 162] on h3 "Holland Bomber Jacket - Wine" at bounding box center [362, 164] width 113 height 14
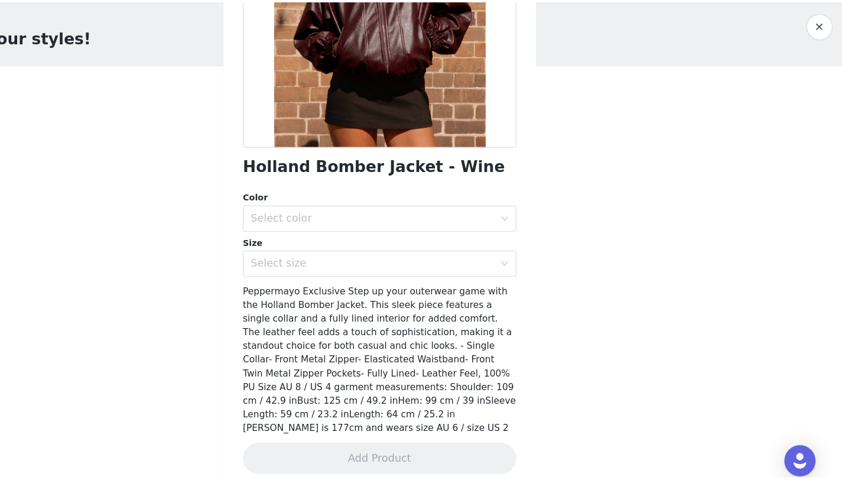
scroll to position [0, 0]
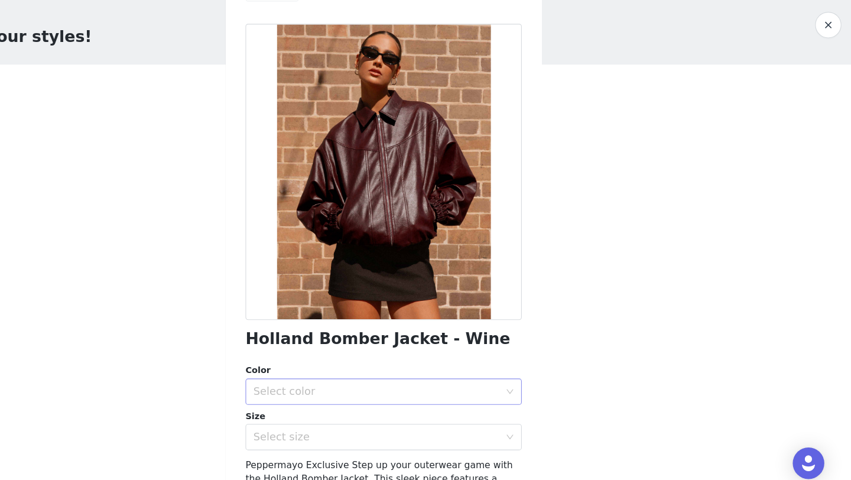
click at [512, 384] on div "Select color" at bounding box center [418, 390] width 221 height 12
click at [480, 410] on li "Wine" at bounding box center [420, 415] width 239 height 19
click at [521, 425] on div "Select size" at bounding box center [421, 430] width 226 height 22
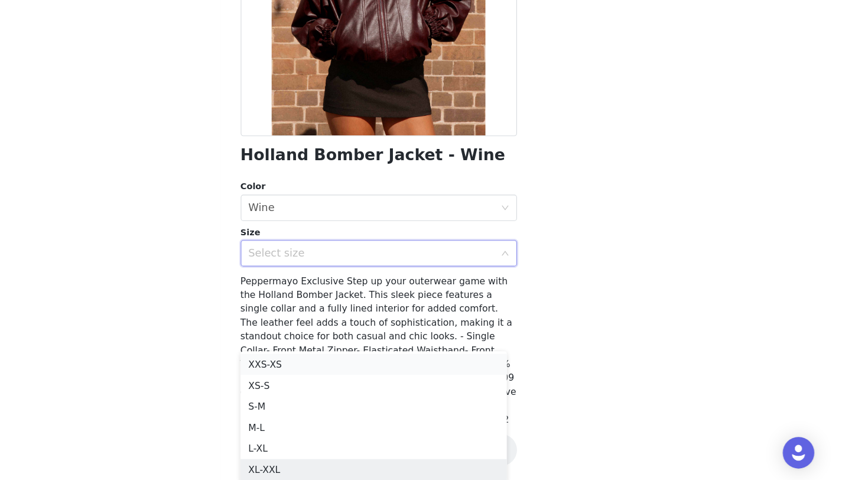
scroll to position [83, 0]
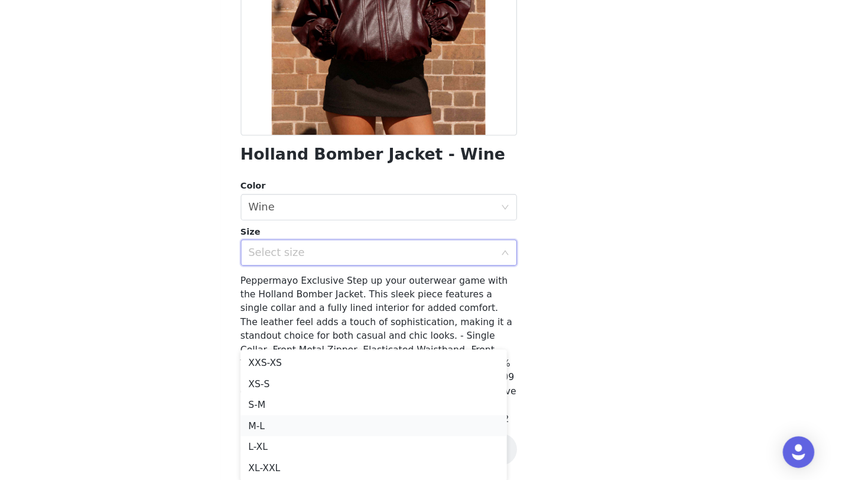
click at [357, 432] on li "M-L" at bounding box center [416, 430] width 239 height 19
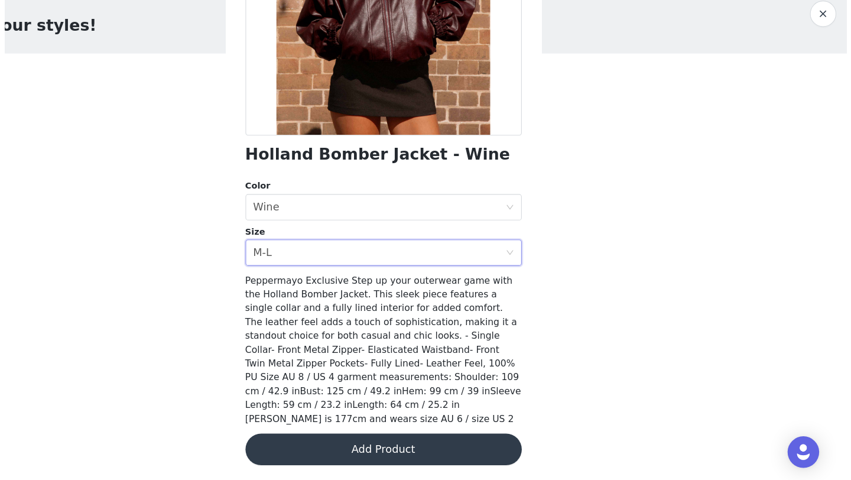
scroll to position [0, 0]
click at [387, 449] on button "Add Product" at bounding box center [425, 451] width 248 height 28
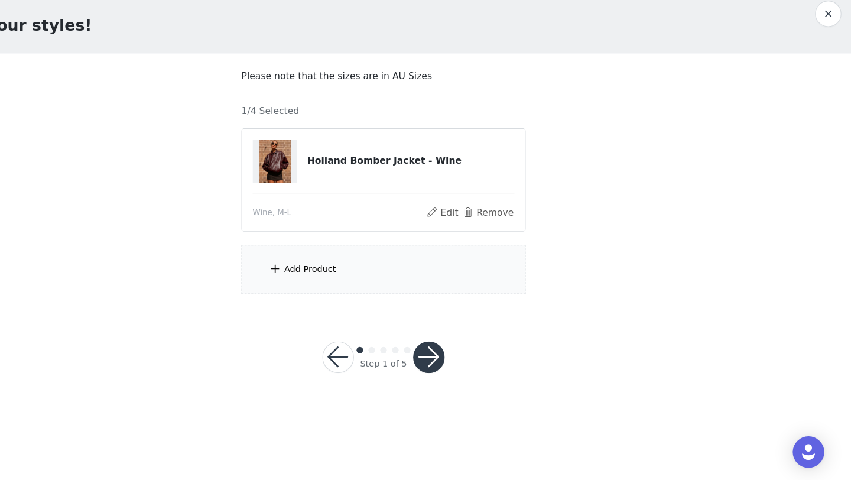
click at [371, 297] on div "Add Product" at bounding box center [425, 290] width 255 height 44
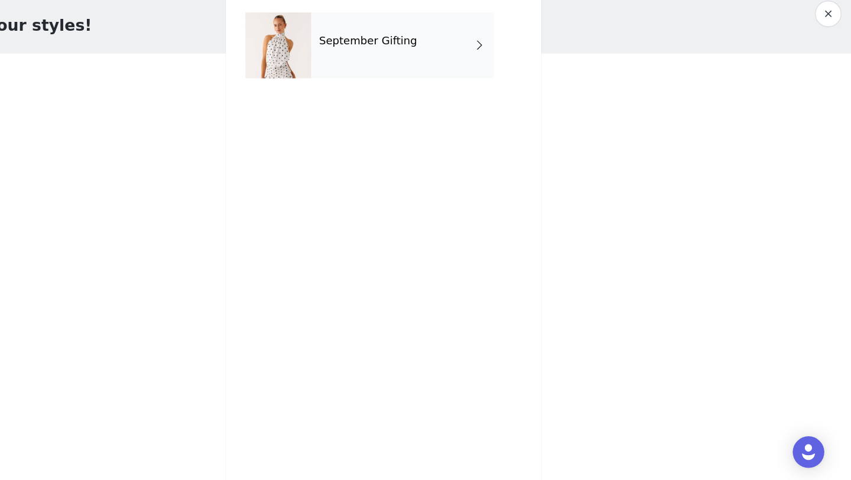
click at [495, 99] on div "September Gifting" at bounding box center [442, 88] width 164 height 59
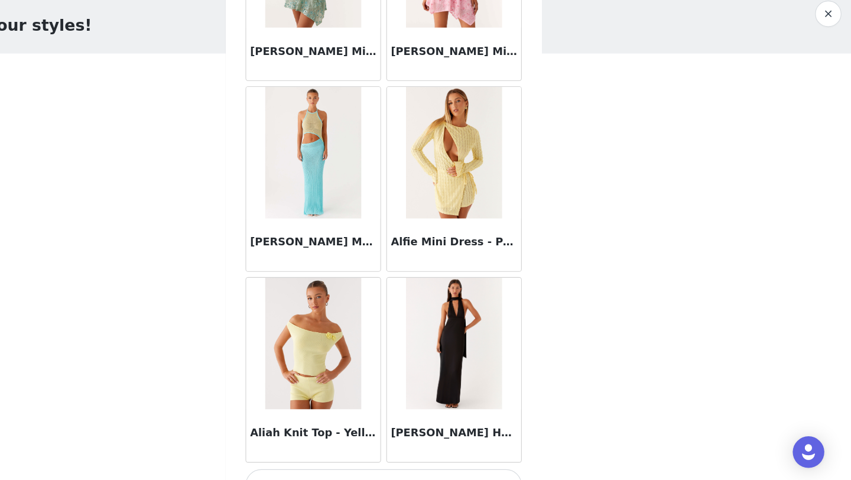
scroll to position [1328, 0]
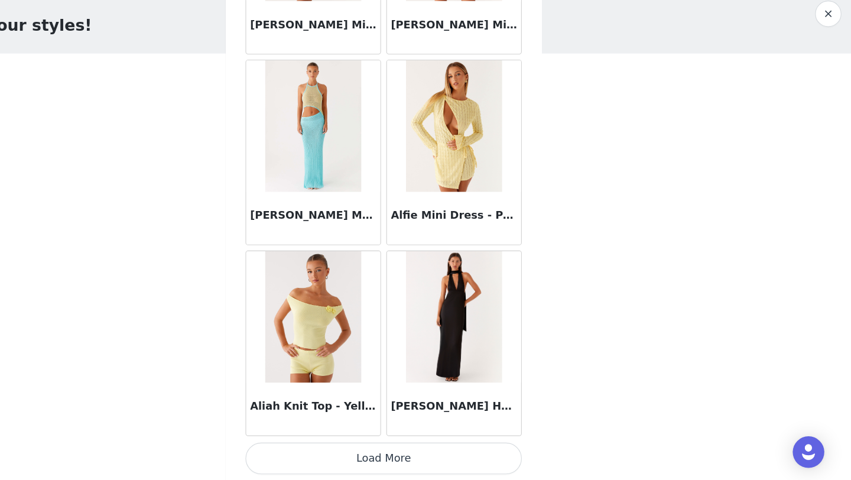
click at [431, 467] on button "Load More" at bounding box center [425, 460] width 248 height 28
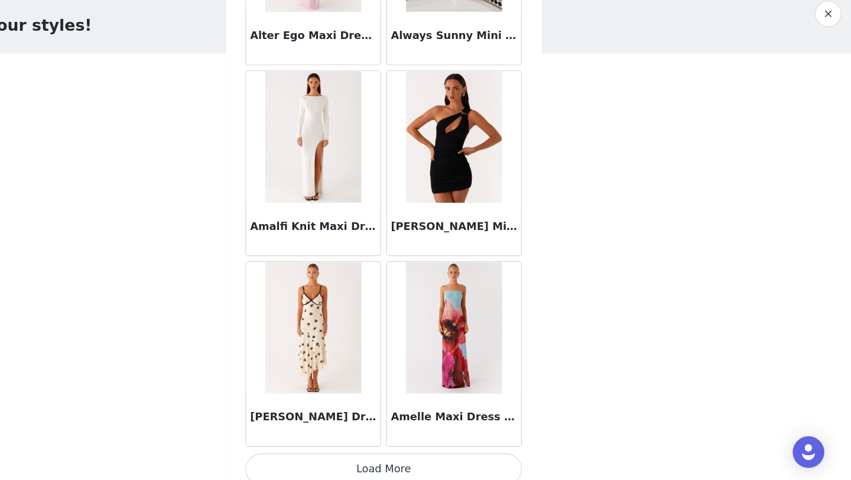
scroll to position [3042, 0]
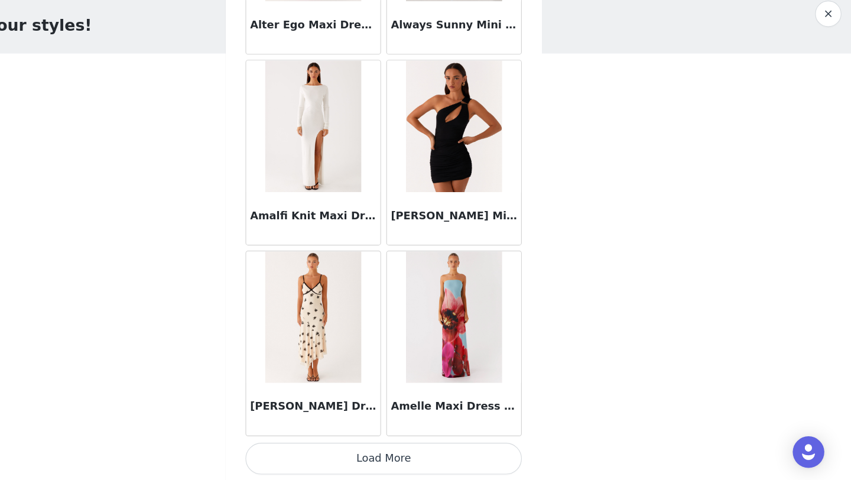
click at [428, 459] on button "Load More" at bounding box center [425, 460] width 248 height 28
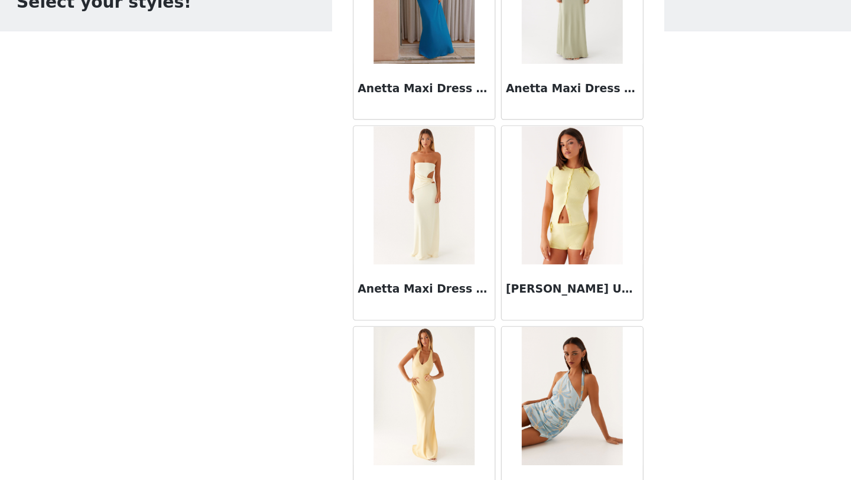
scroll to position [4756, 0]
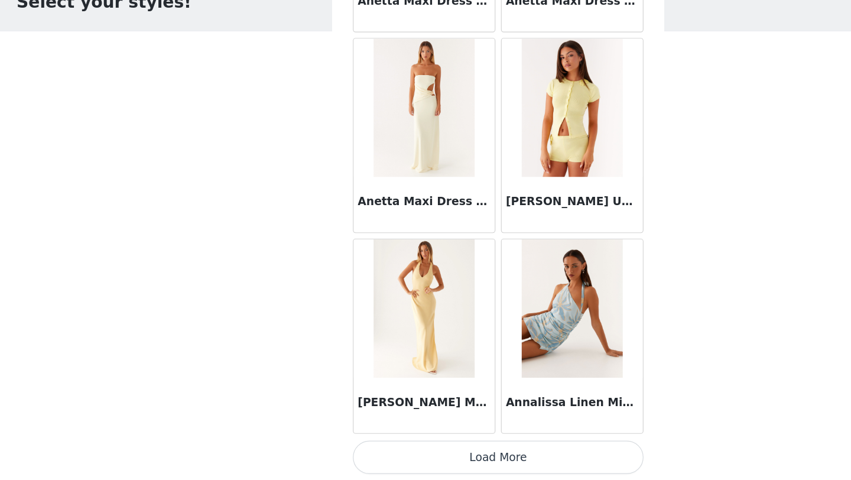
click at [451, 463] on button "Load More" at bounding box center [425, 460] width 248 height 28
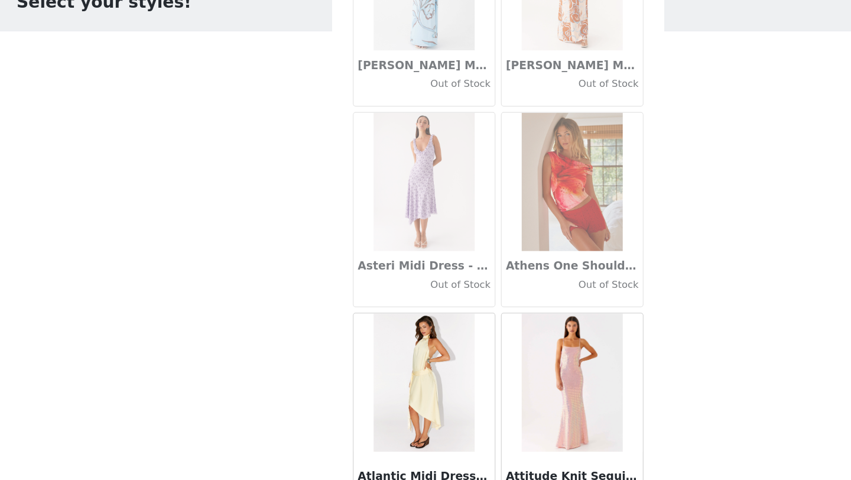
scroll to position [6469, 0]
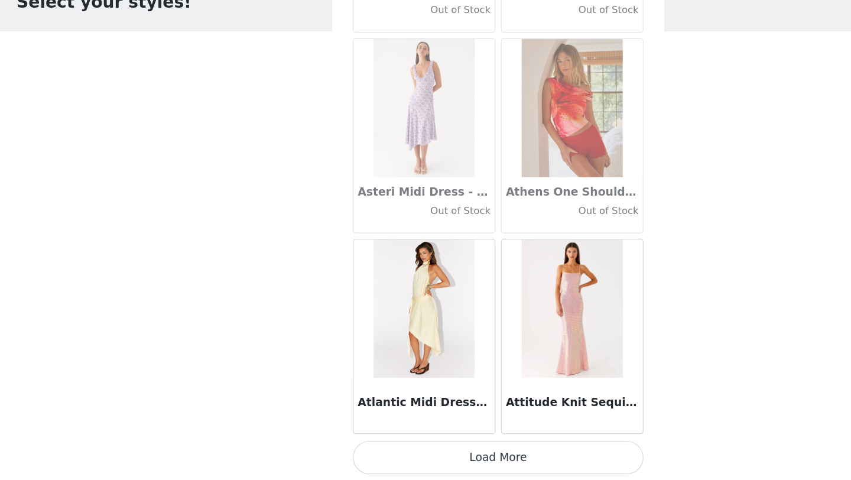
click at [444, 468] on button "Load More" at bounding box center [425, 460] width 248 height 28
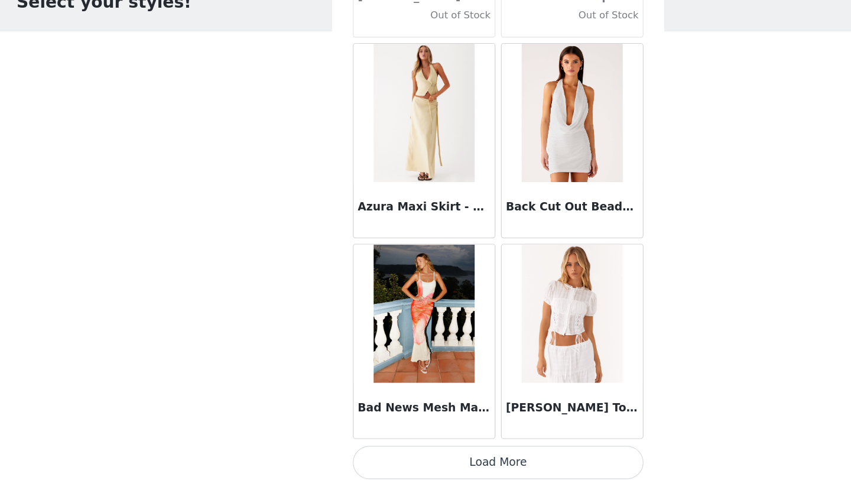
scroll to position [8183, 0]
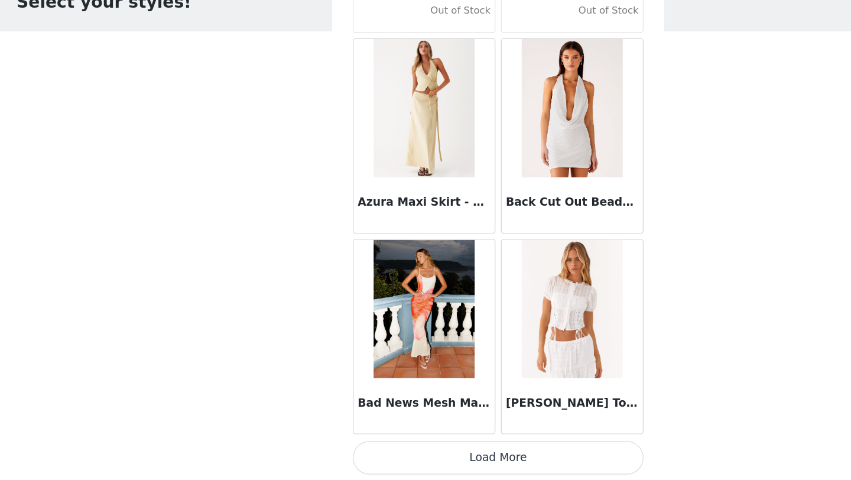
click at [431, 459] on button "Load More" at bounding box center [425, 460] width 248 height 28
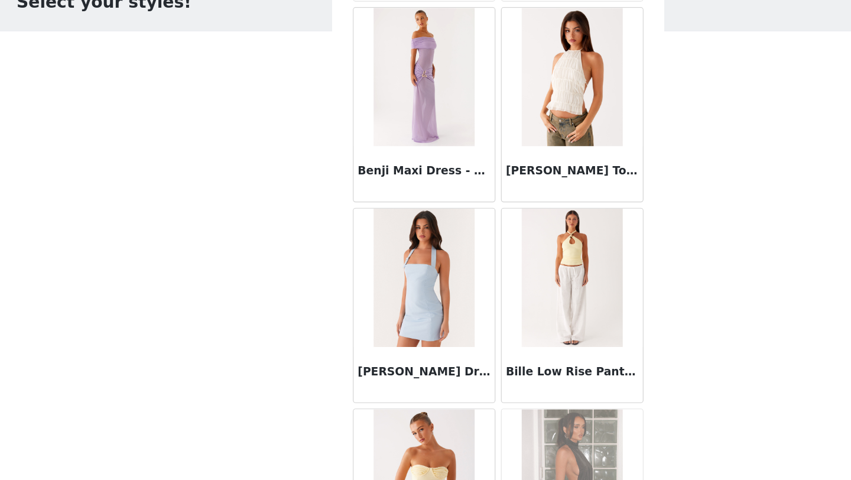
scroll to position [9262, 0]
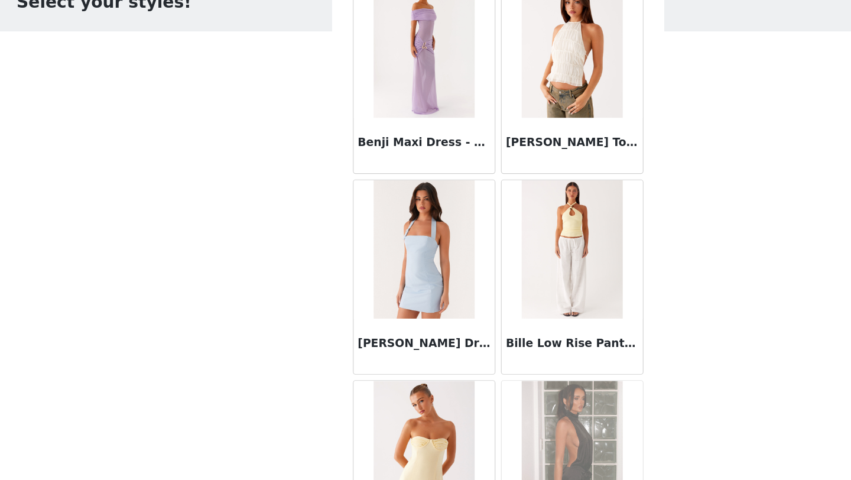
click at [485, 336] on img at bounding box center [489, 282] width 86 height 118
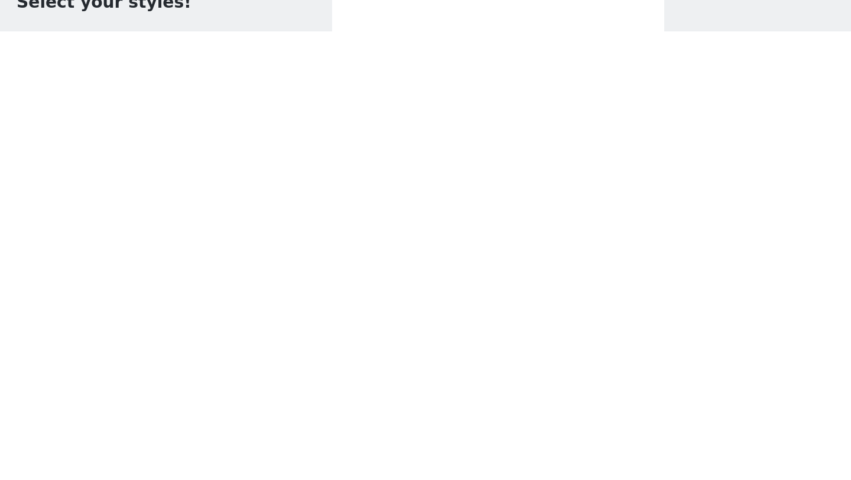
scroll to position [159, 0]
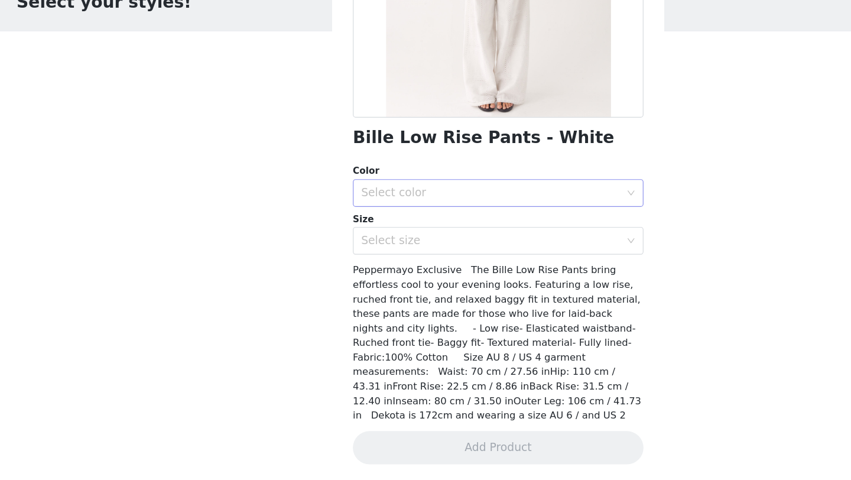
click at [535, 232] on icon "icon: down" at bounding box center [538, 233] width 7 height 7
click at [505, 256] on li "White" at bounding box center [420, 256] width 239 height 19
click at [516, 269] on div "Select size" at bounding box center [418, 275] width 221 height 12
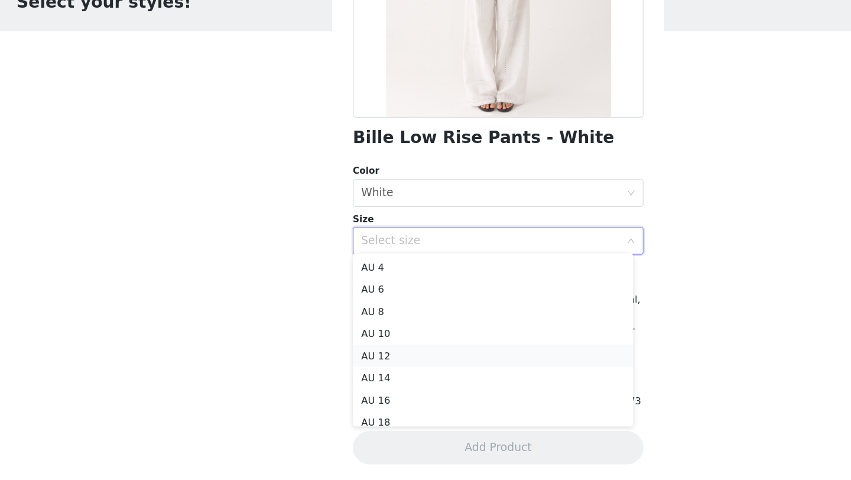
click at [397, 373] on li "AU 12" at bounding box center [420, 372] width 239 height 19
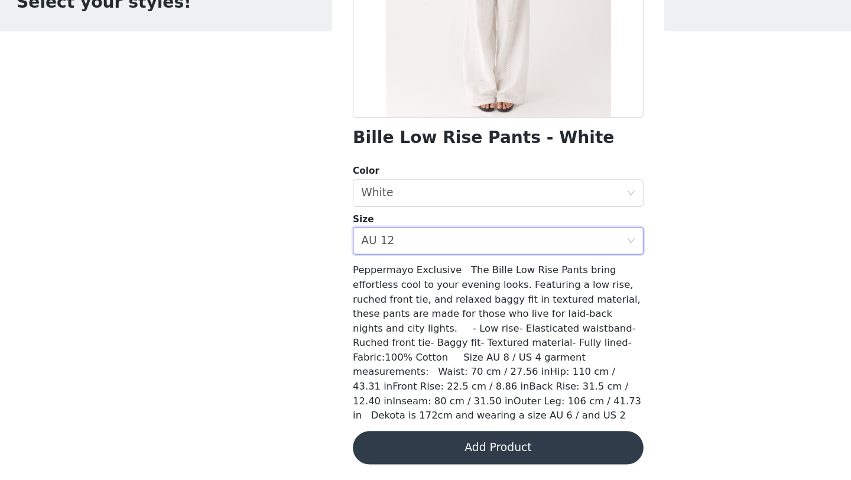
click at [415, 449] on button "Add Product" at bounding box center [425, 451] width 248 height 28
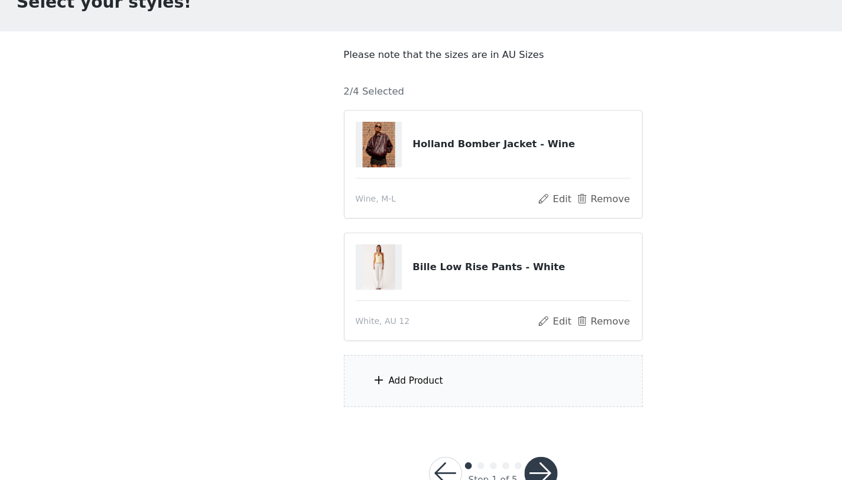
click at [321, 386] on span at bounding box center [324, 393] width 12 height 14
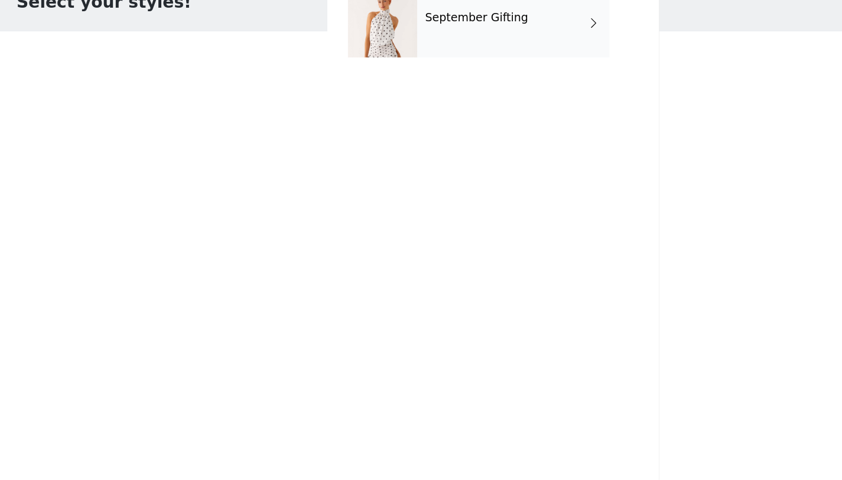
click at [508, 93] on span at bounding box center [508, 89] width 12 height 14
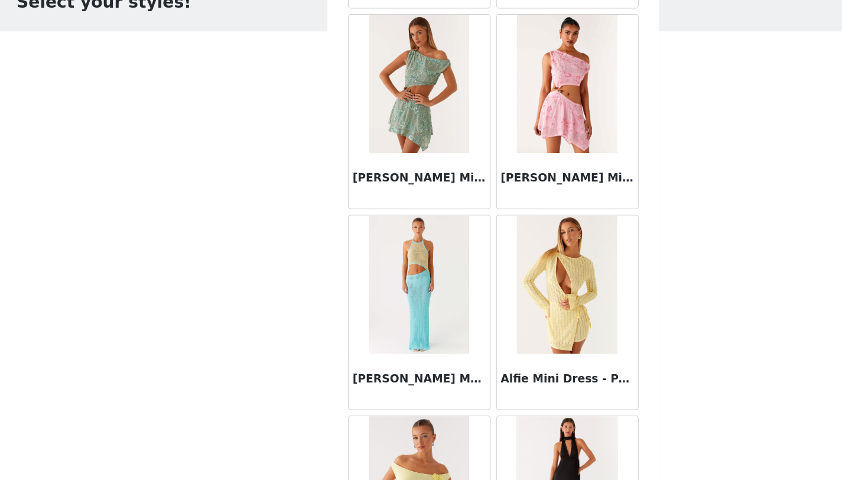
scroll to position [1328, 0]
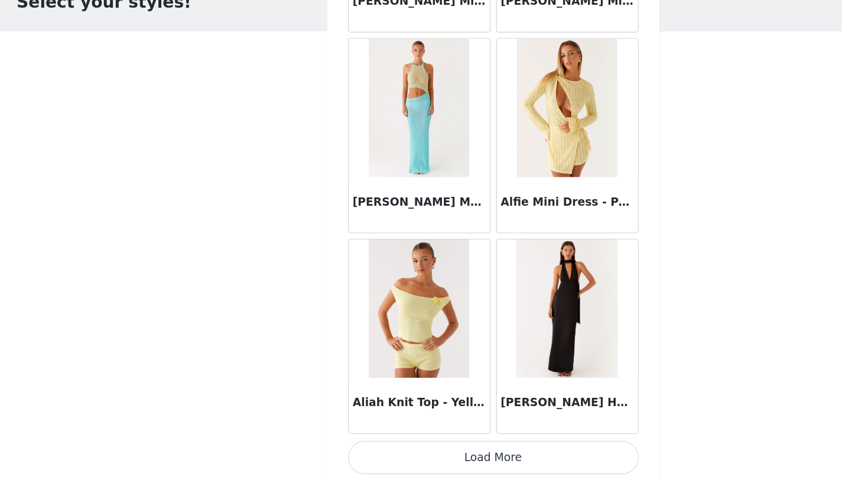
click at [417, 459] on button "Load More" at bounding box center [421, 460] width 248 height 28
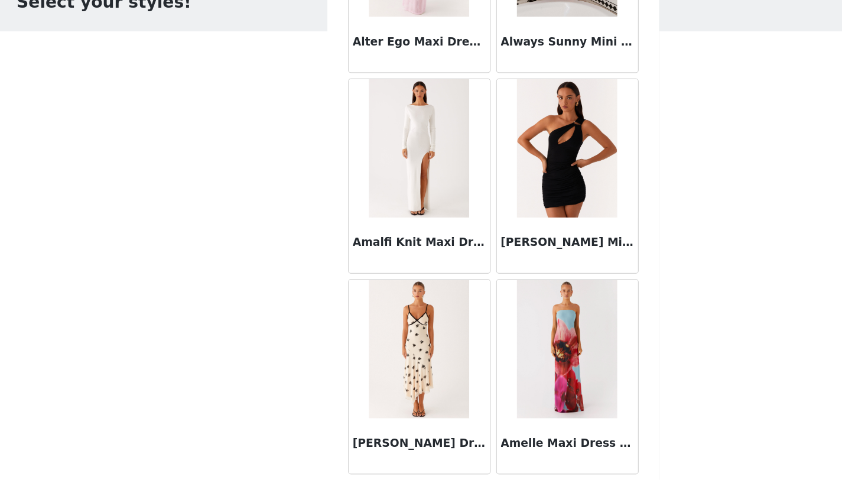
scroll to position [3042, 0]
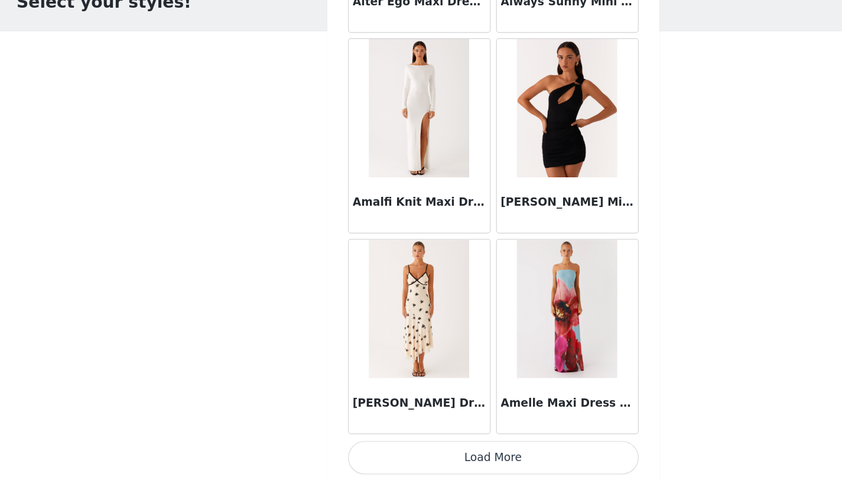
click at [421, 456] on button "Load More" at bounding box center [421, 460] width 248 height 28
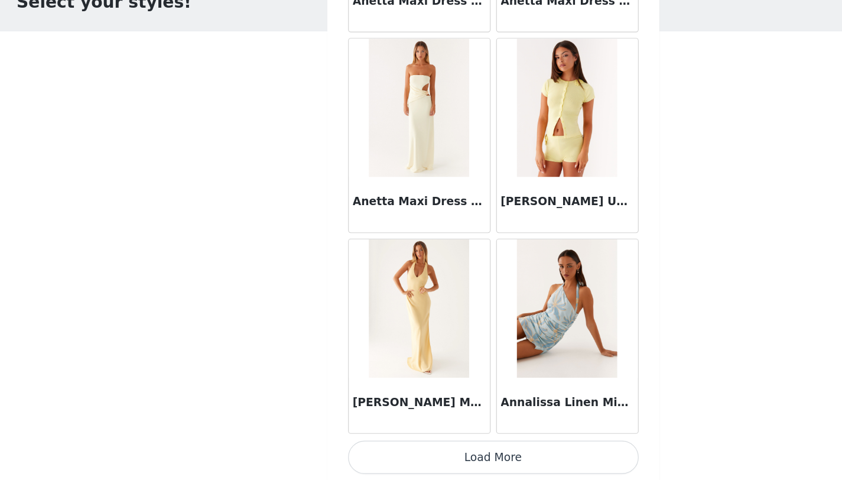
scroll to position [36, 0]
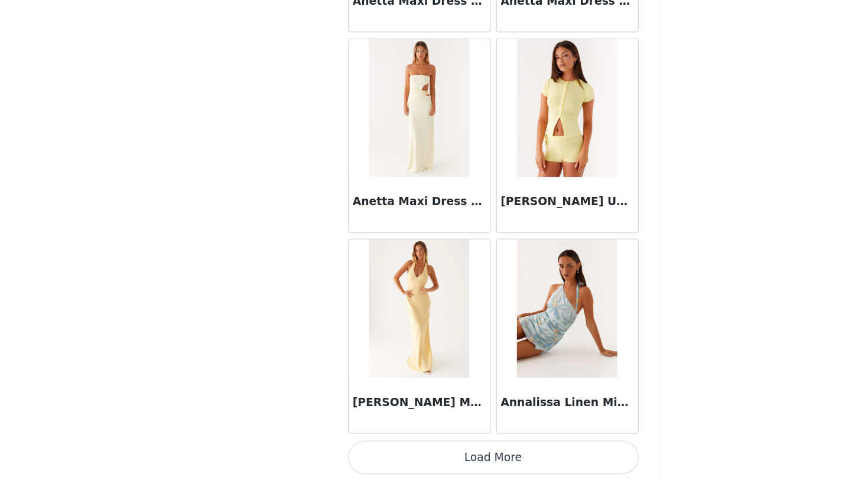
click at [421, 456] on button "Load More" at bounding box center [421, 460] width 248 height 28
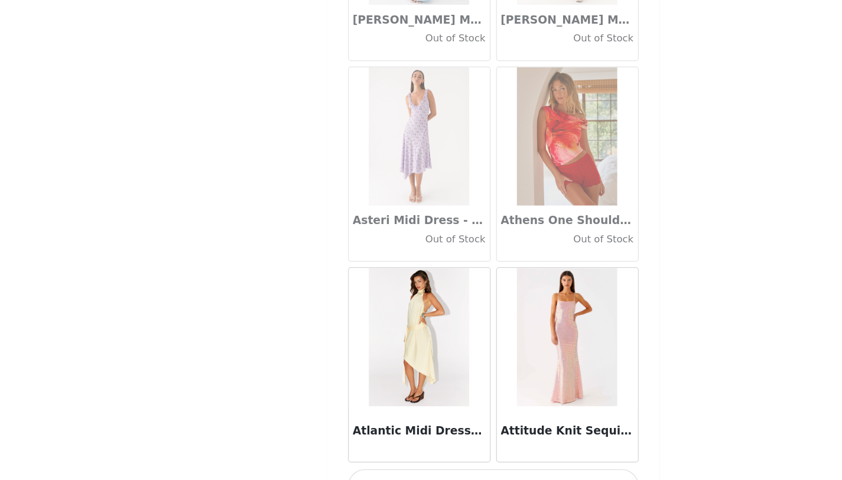
scroll to position [6469, 0]
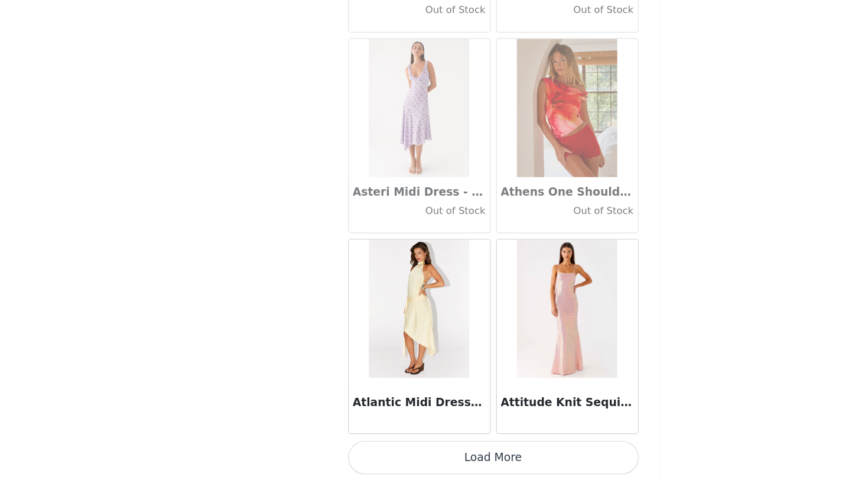
click at [438, 454] on button "Load More" at bounding box center [421, 460] width 248 height 28
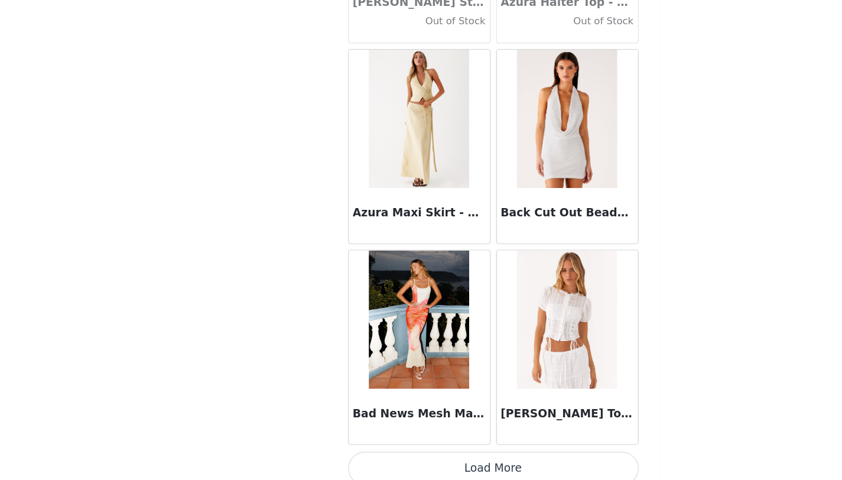
scroll to position [8183, 0]
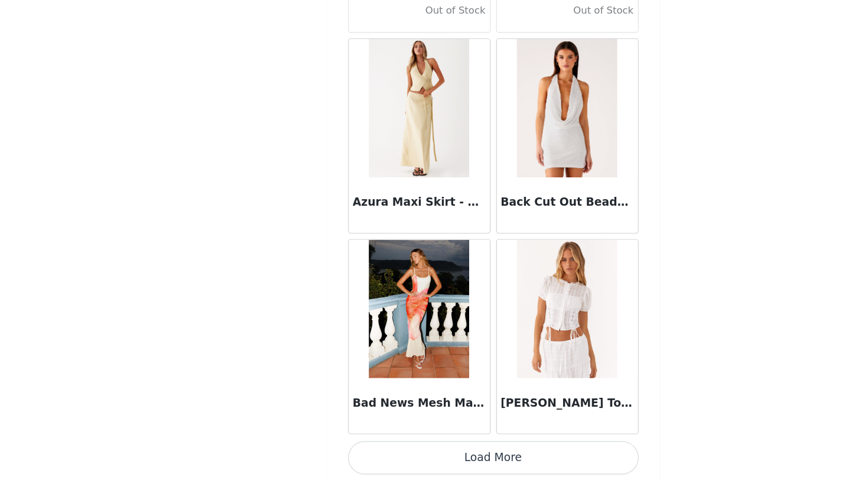
click at [412, 459] on button "Load More" at bounding box center [421, 460] width 248 height 28
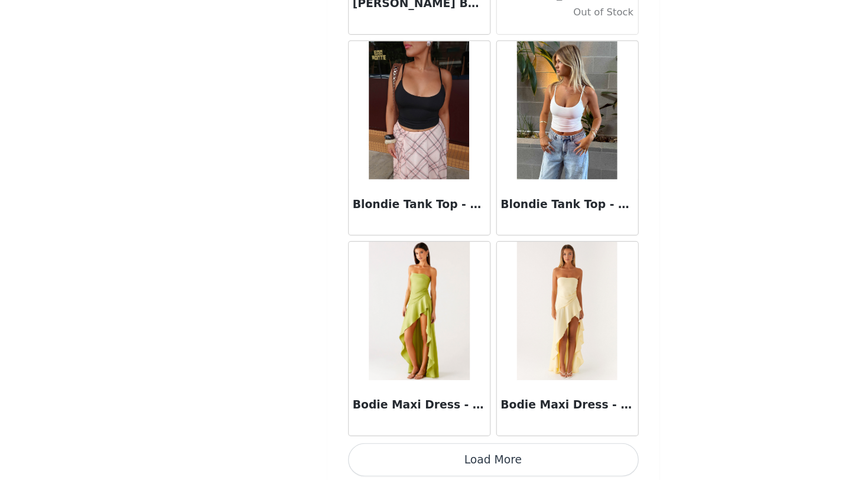
scroll to position [9897, 0]
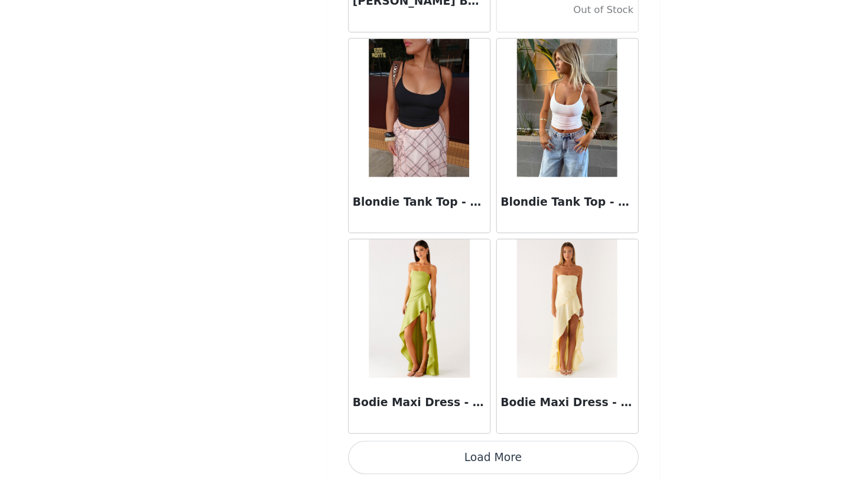
click at [423, 458] on button "Load More" at bounding box center [421, 460] width 248 height 28
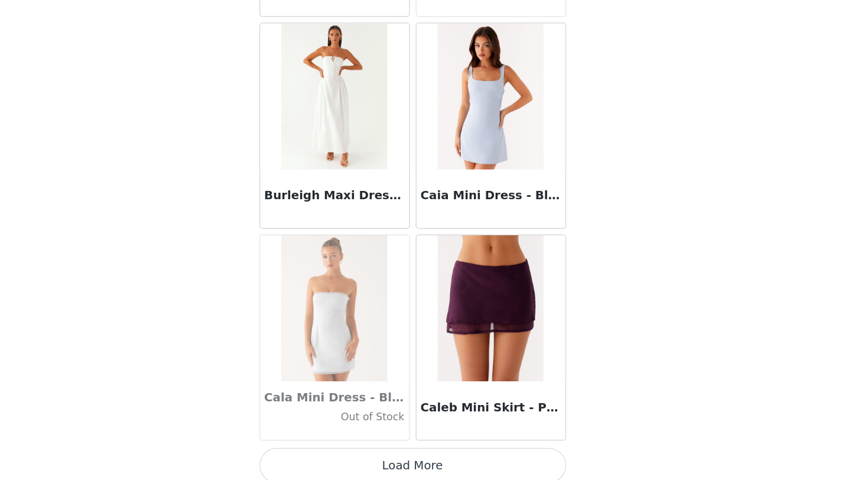
scroll to position [11610, 0]
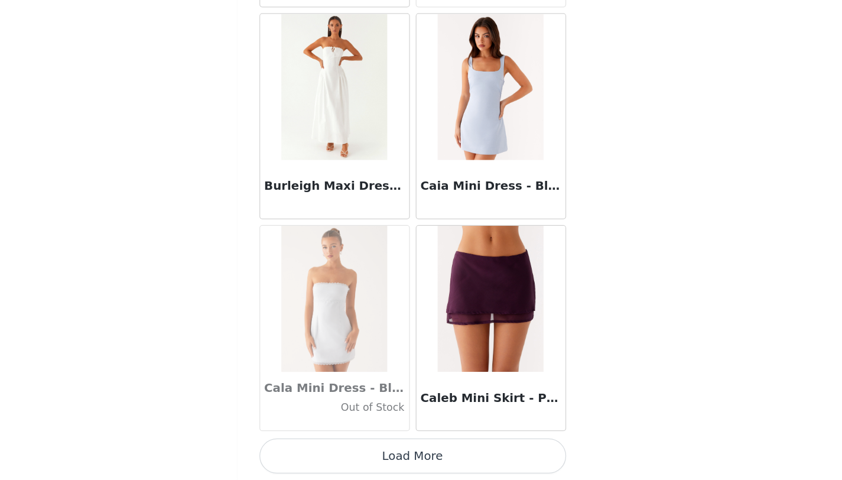
click at [433, 454] on button "Load More" at bounding box center [421, 460] width 248 height 28
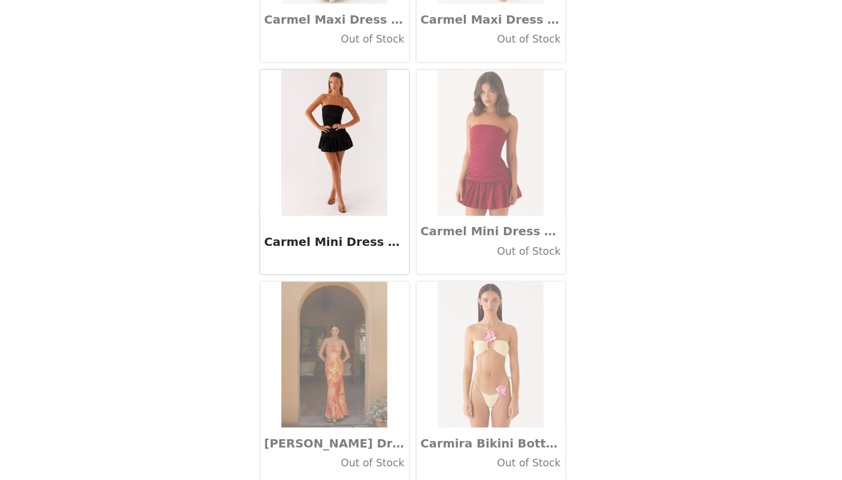
scroll to position [13324, 0]
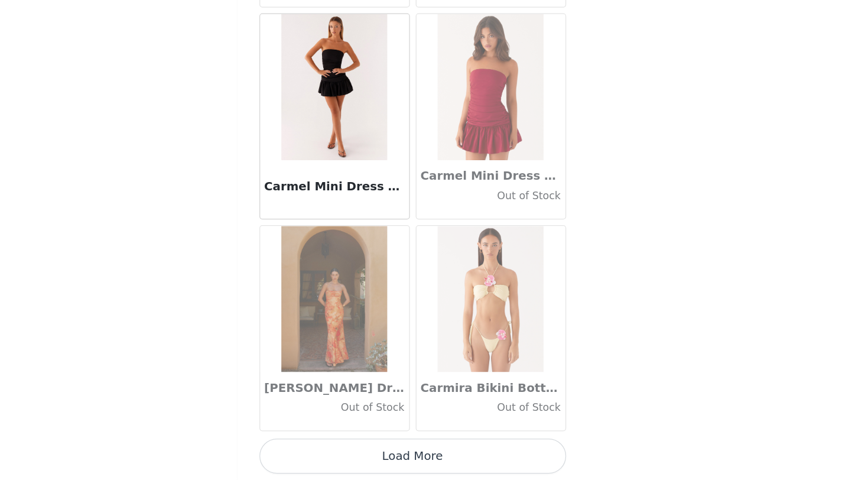
click at [432, 460] on button "Load More" at bounding box center [421, 460] width 248 height 28
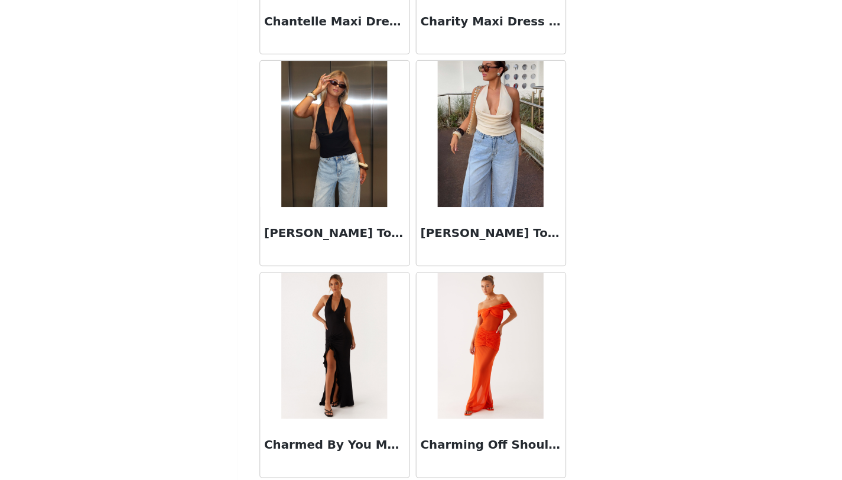
scroll to position [15038, 0]
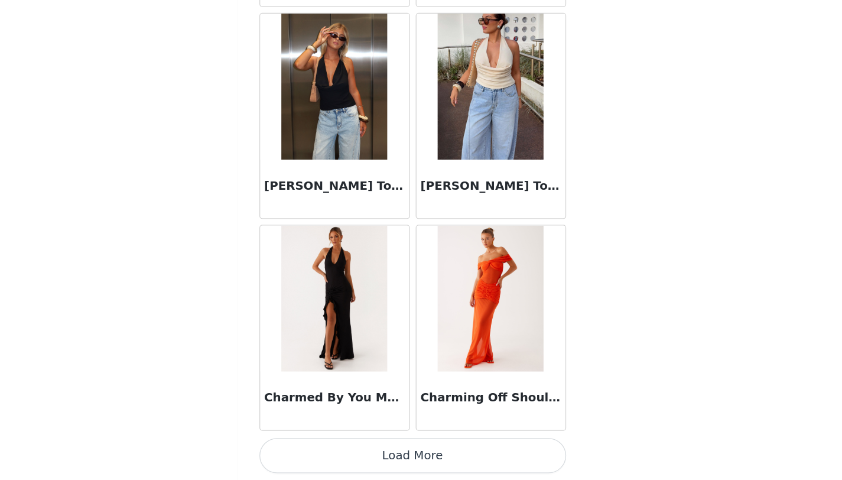
click at [431, 465] on button "Load More" at bounding box center [421, 460] width 248 height 28
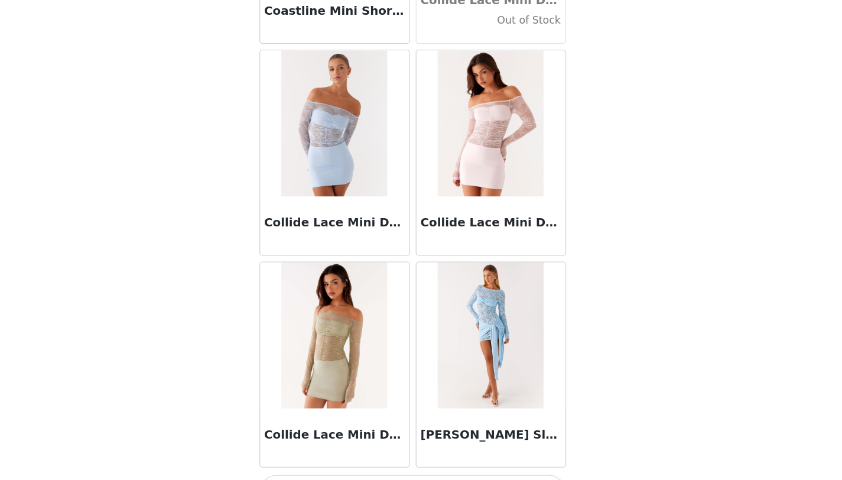
scroll to position [16751, 0]
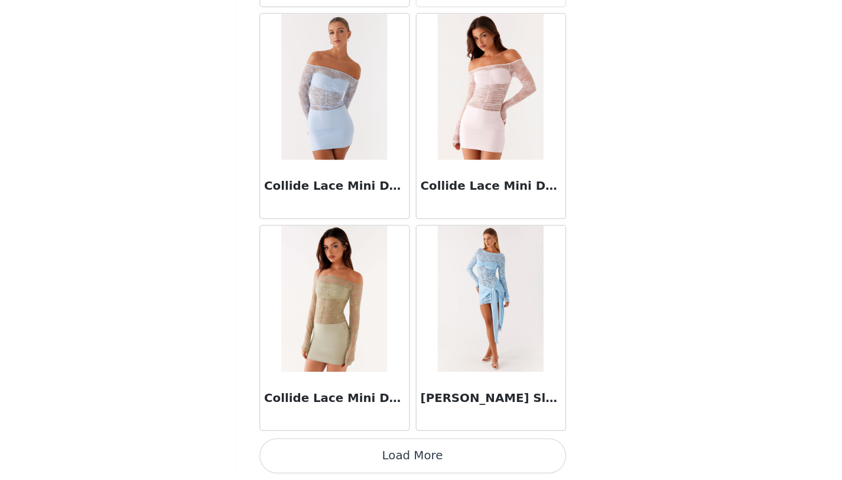
click at [431, 456] on button "Load More" at bounding box center [421, 460] width 248 height 28
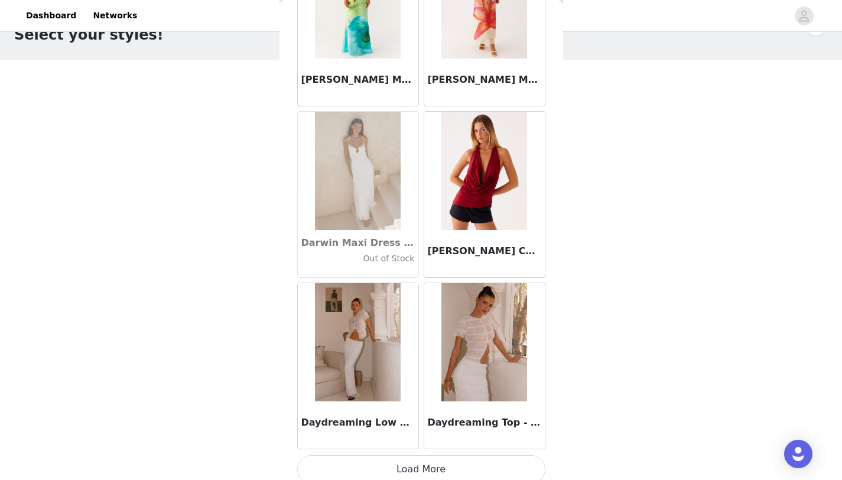
scroll to position [18465, 0]
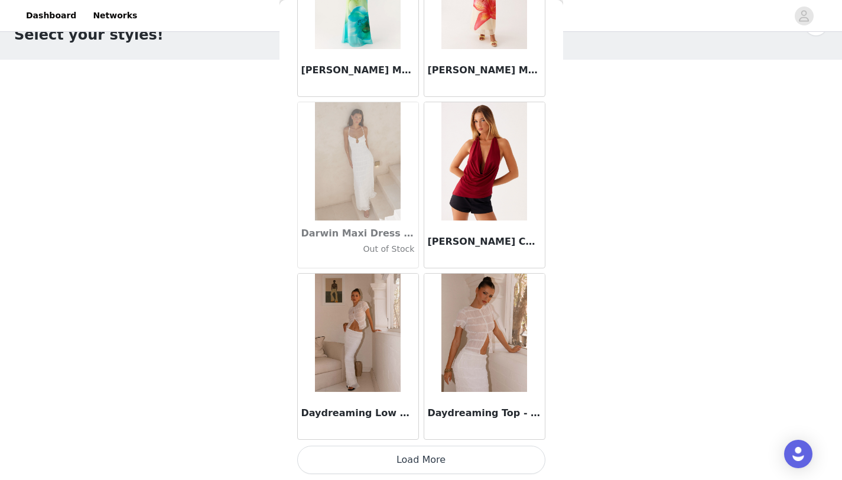
click at [445, 462] on button "Load More" at bounding box center [421, 460] width 248 height 28
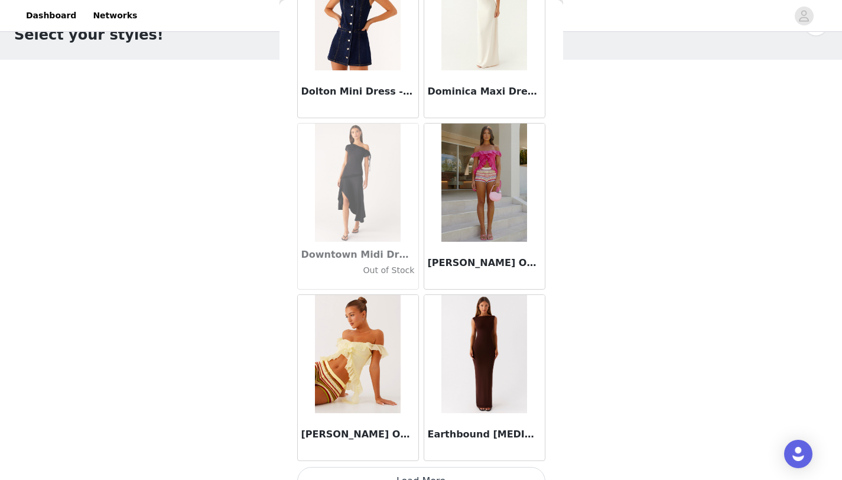
scroll to position [20179, 0]
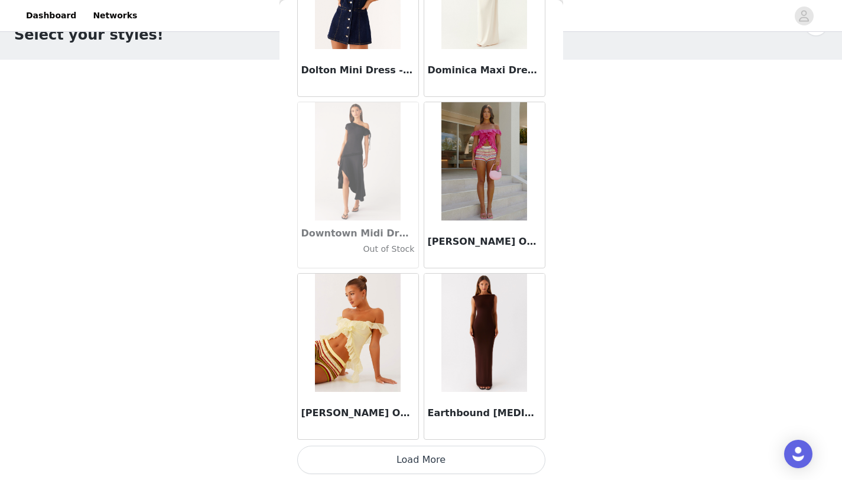
click at [425, 457] on button "Load More" at bounding box center [421, 460] width 248 height 28
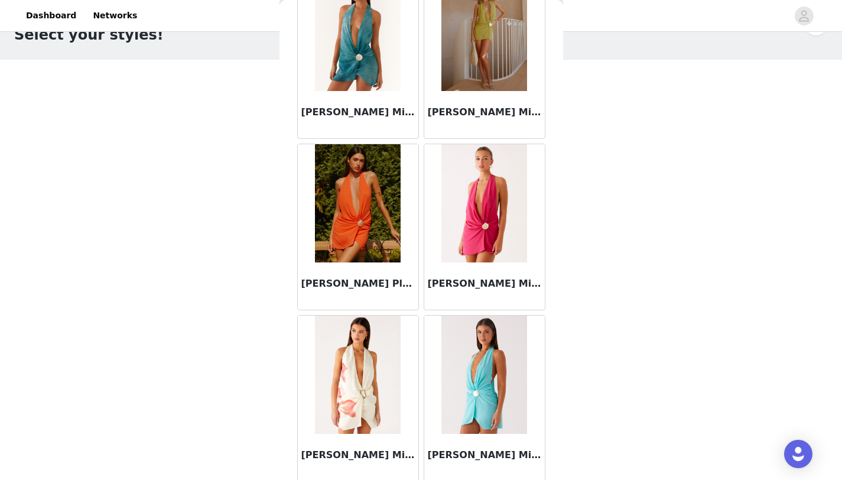
scroll to position [21892, 0]
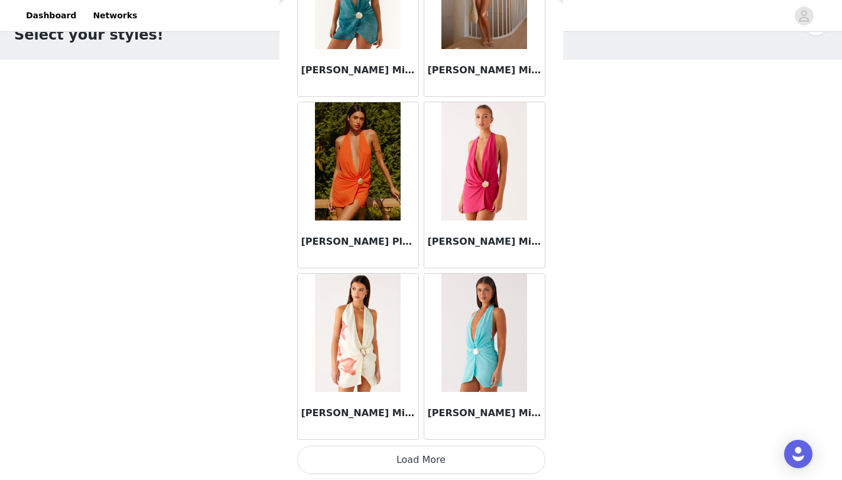
click at [427, 459] on button "Load More" at bounding box center [421, 460] width 248 height 28
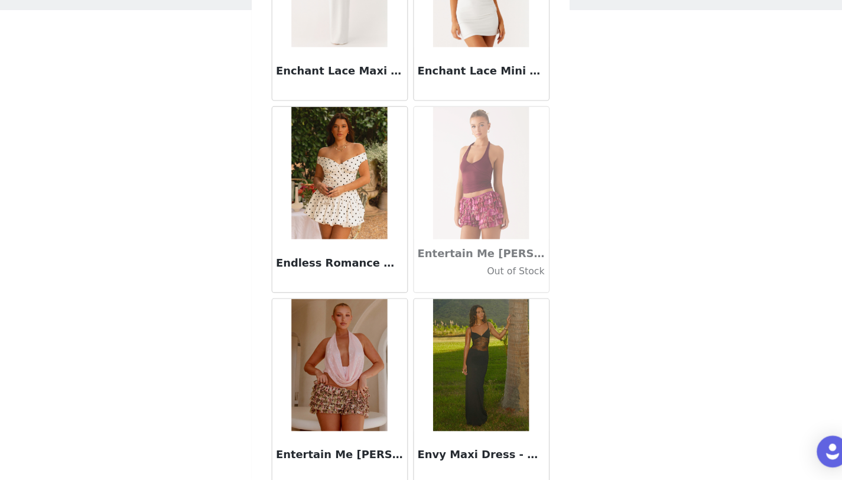
scroll to position [23606, 0]
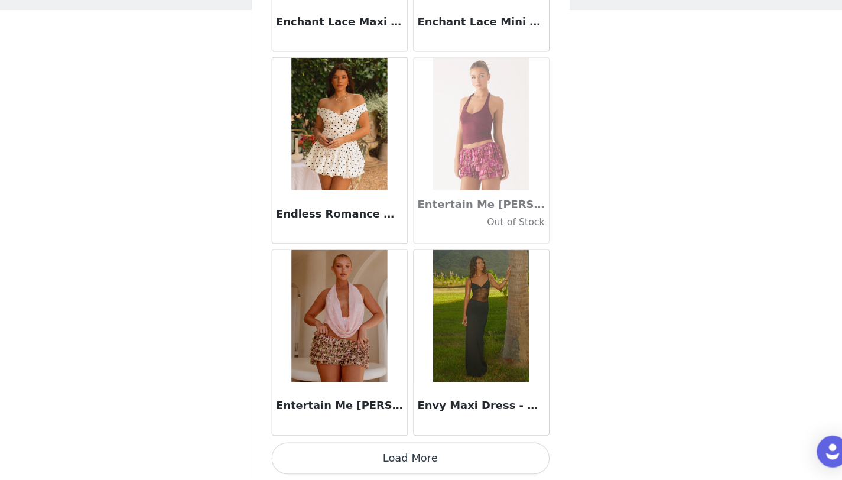
click at [424, 463] on button "Load More" at bounding box center [421, 460] width 248 height 28
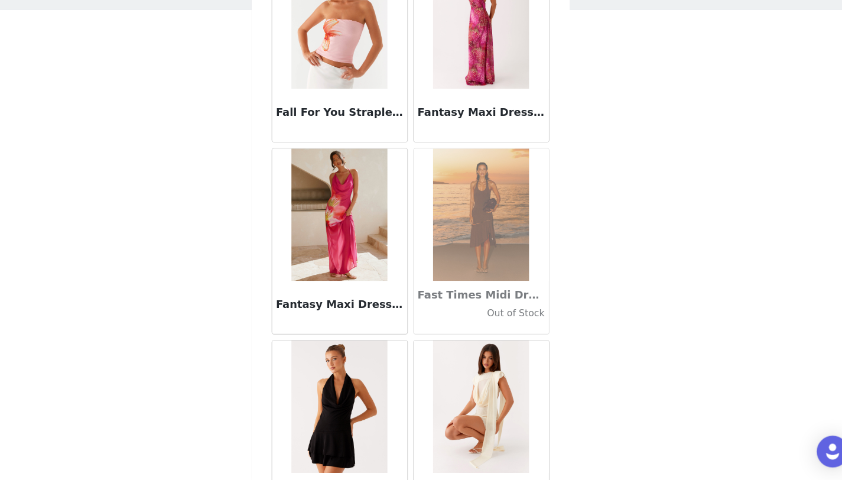
scroll to position [25320, 0]
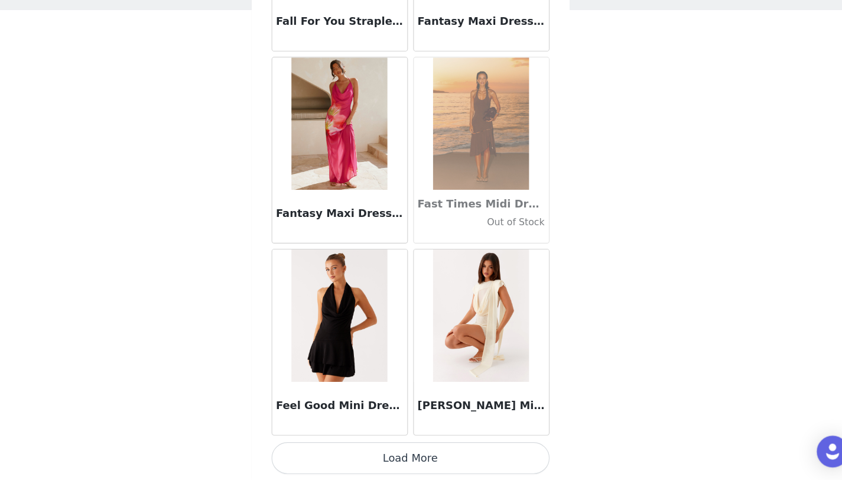
click at [432, 457] on button "Load More" at bounding box center [421, 460] width 248 height 28
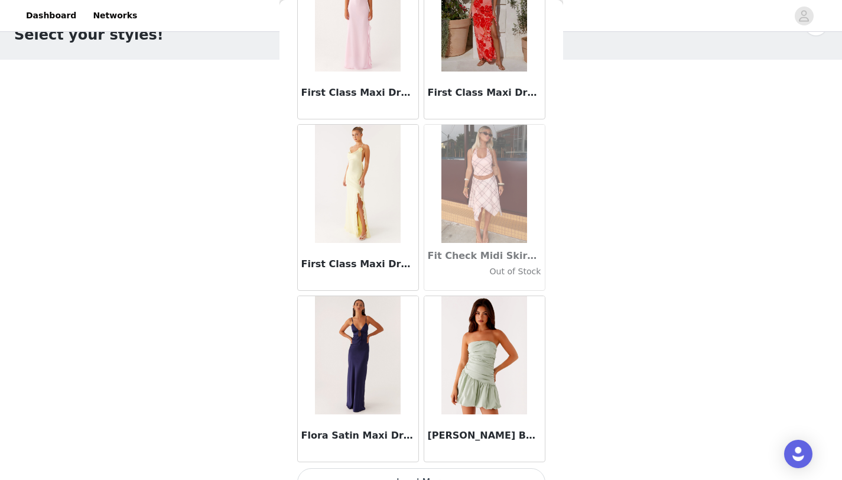
scroll to position [27033, 0]
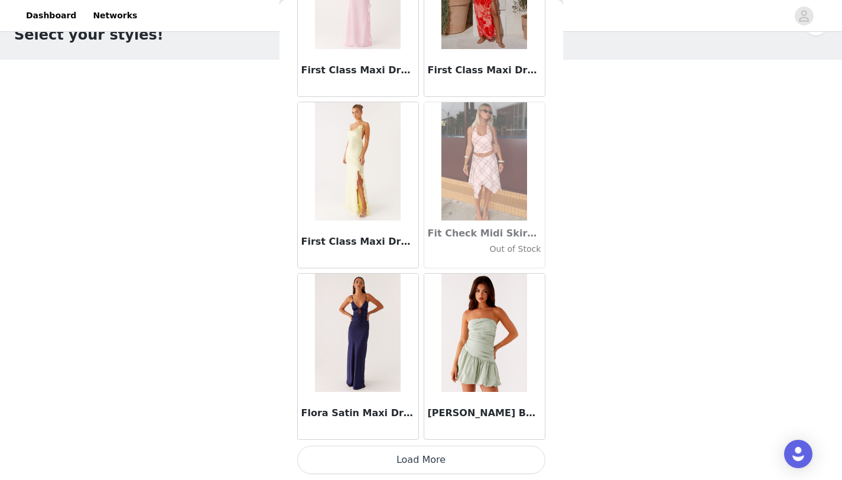
click at [441, 454] on button "Load More" at bounding box center [421, 460] width 248 height 28
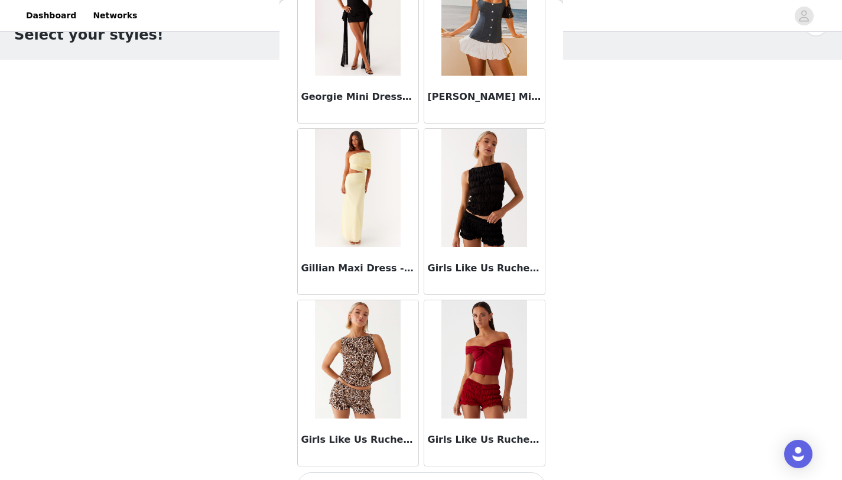
scroll to position [28747, 0]
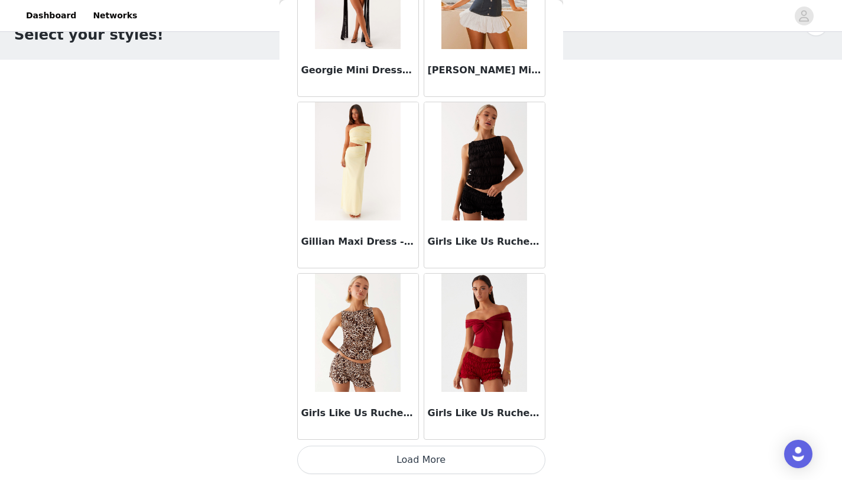
click at [407, 460] on button "Load More" at bounding box center [421, 460] width 248 height 28
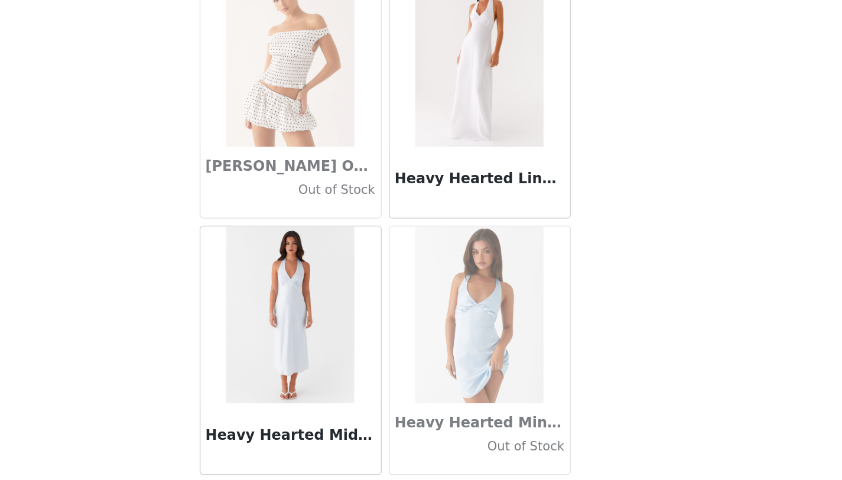
scroll to position [30461, 0]
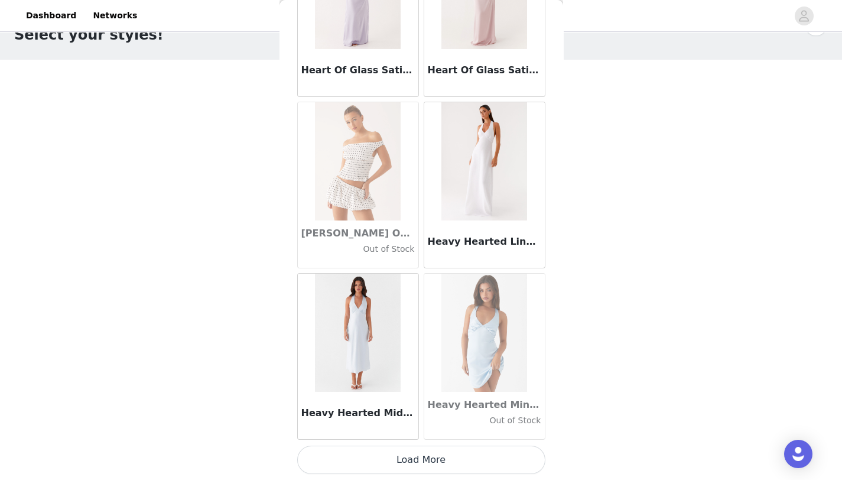
click at [429, 458] on button "Load More" at bounding box center [421, 460] width 248 height 28
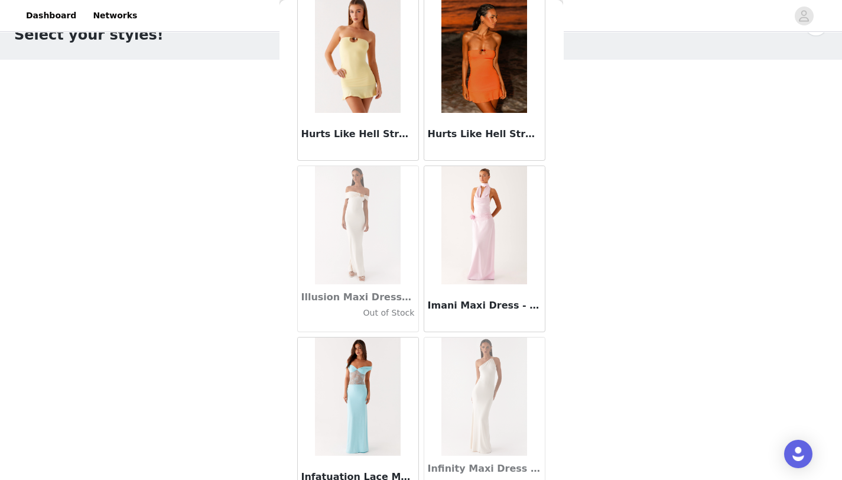
scroll to position [32174, 0]
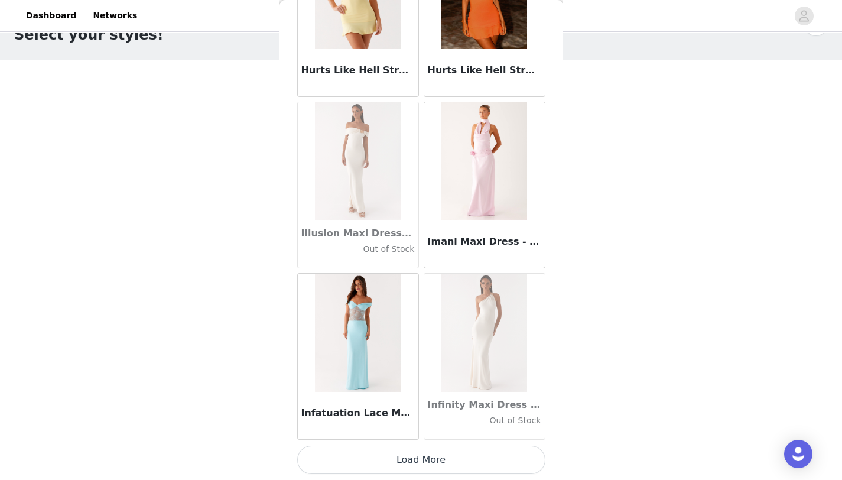
click at [437, 459] on button "Load More" at bounding box center [421, 460] width 248 height 28
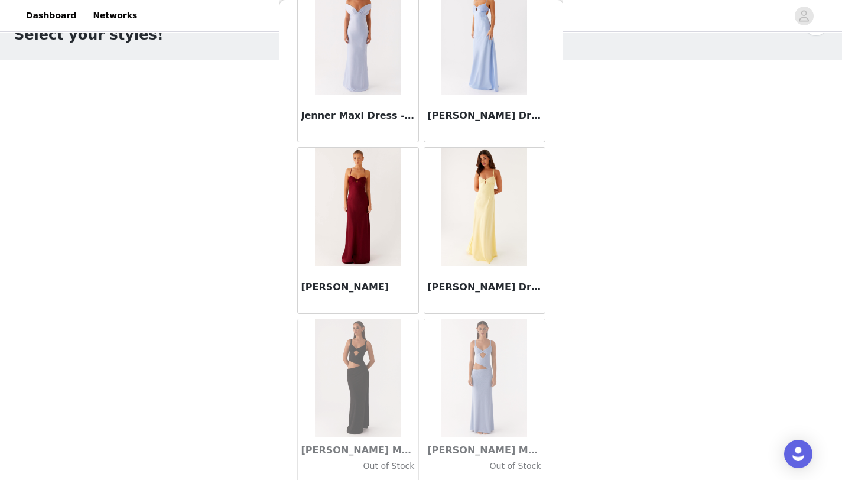
scroll to position [33888, 0]
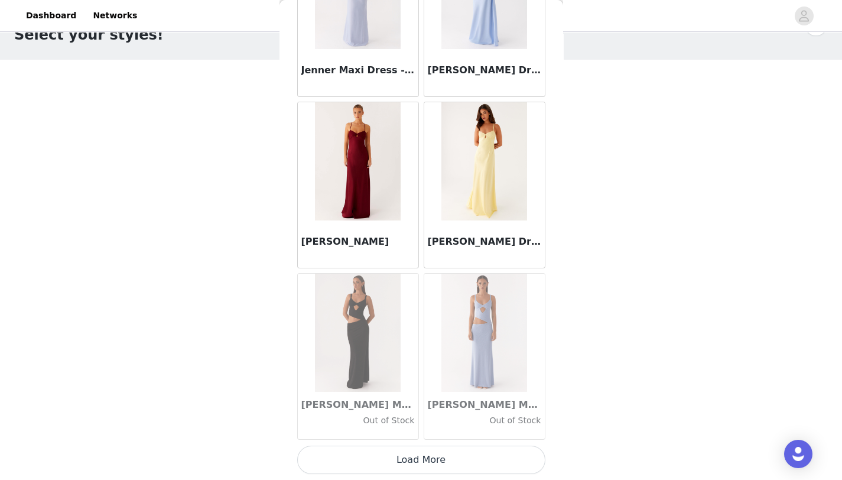
click at [454, 455] on button "Load More" at bounding box center [421, 460] width 248 height 28
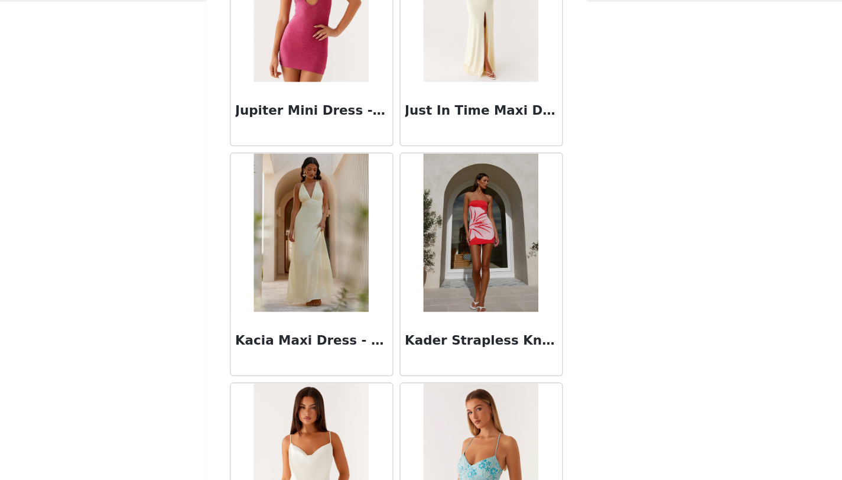
scroll to position [35602, 0]
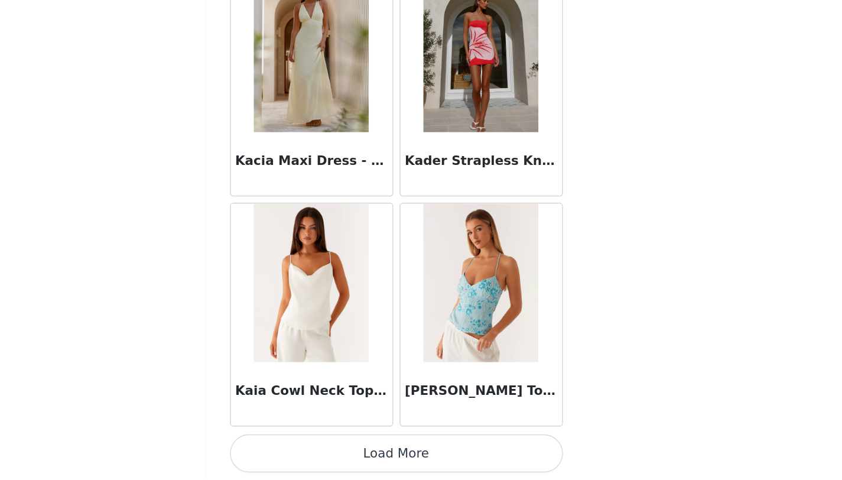
click at [449, 459] on button "Load More" at bounding box center [421, 460] width 248 height 28
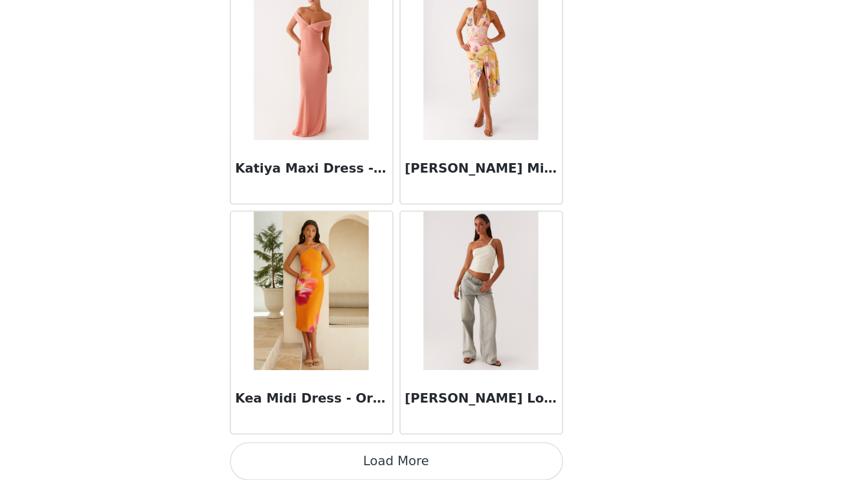
scroll to position [37316, 0]
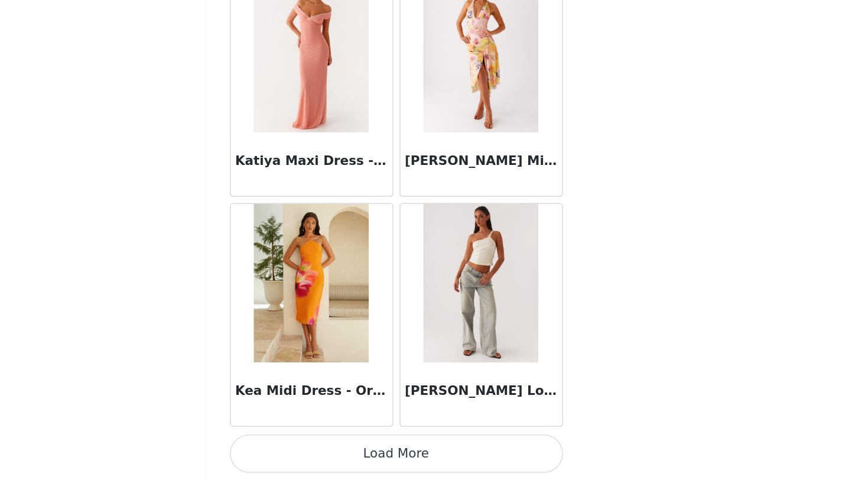
click at [479, 368] on img at bounding box center [484, 333] width 86 height 118
click at [473, 356] on img at bounding box center [484, 333] width 86 height 118
click at [476, 362] on img at bounding box center [484, 333] width 86 height 118
click at [478, 433] on div "[PERSON_NAME] Low Rise Denim Jeans - Vintage" at bounding box center [484, 415] width 121 height 47
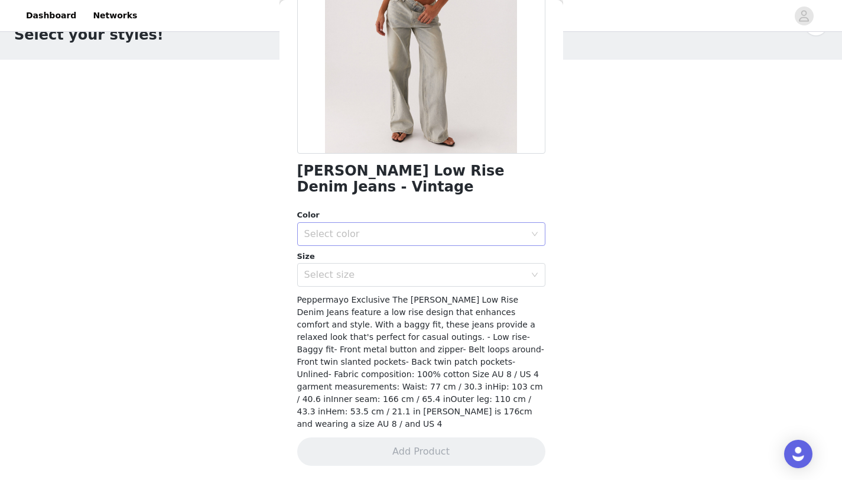
scroll to position [68, 0]
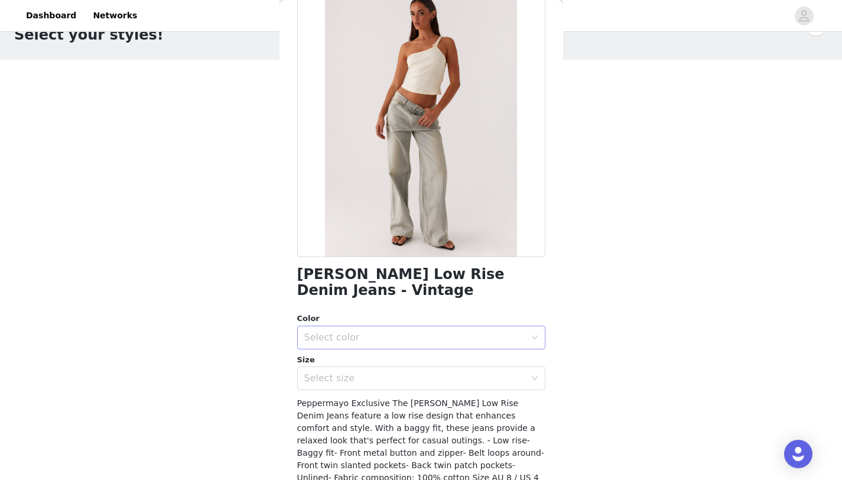
click at [472, 332] on div "Select color" at bounding box center [414, 338] width 221 height 12
click at [443, 360] on li "Vintage" at bounding box center [416, 363] width 239 height 19
click at [443, 381] on div "Select size" at bounding box center [414, 378] width 221 height 12
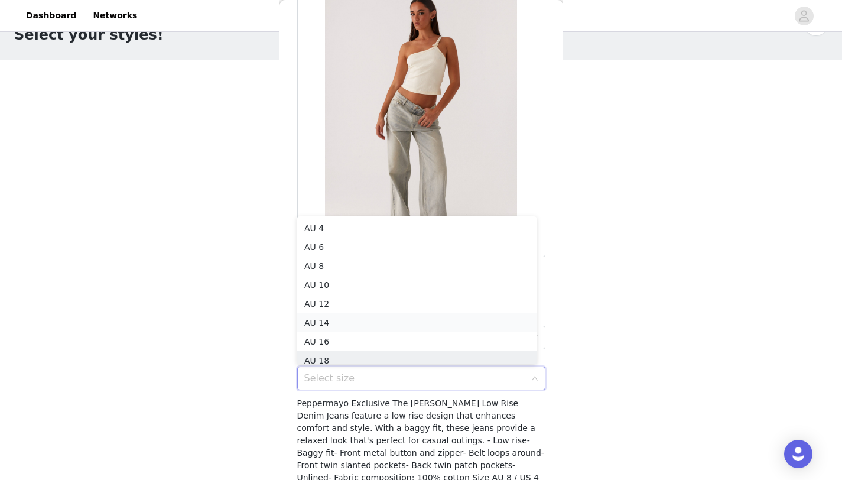
scroll to position [6, 0]
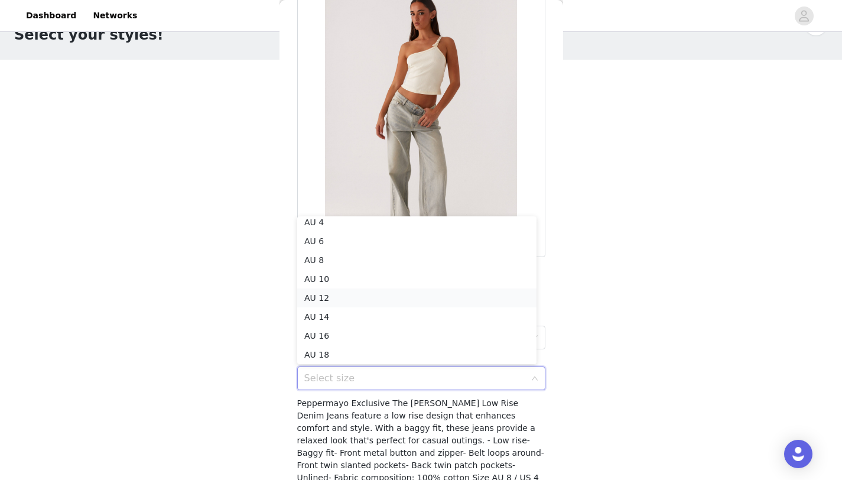
click at [397, 299] on li "AU 12" at bounding box center [416, 297] width 239 height 19
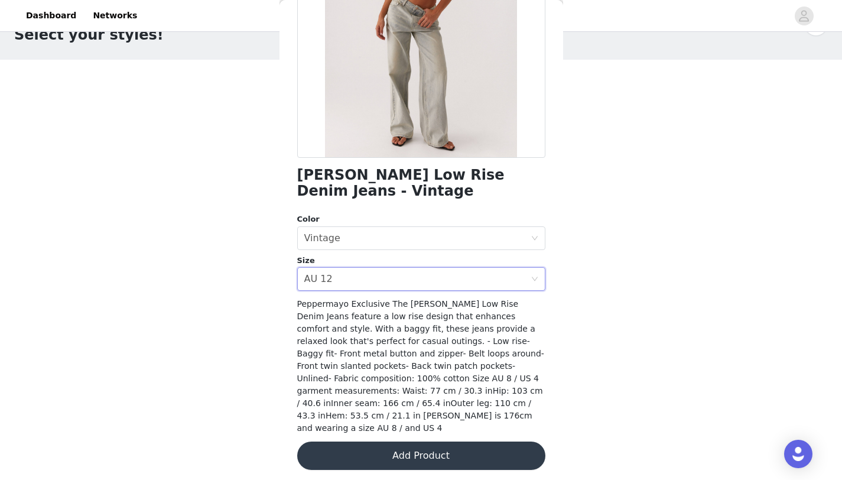
scroll to position [168, 0]
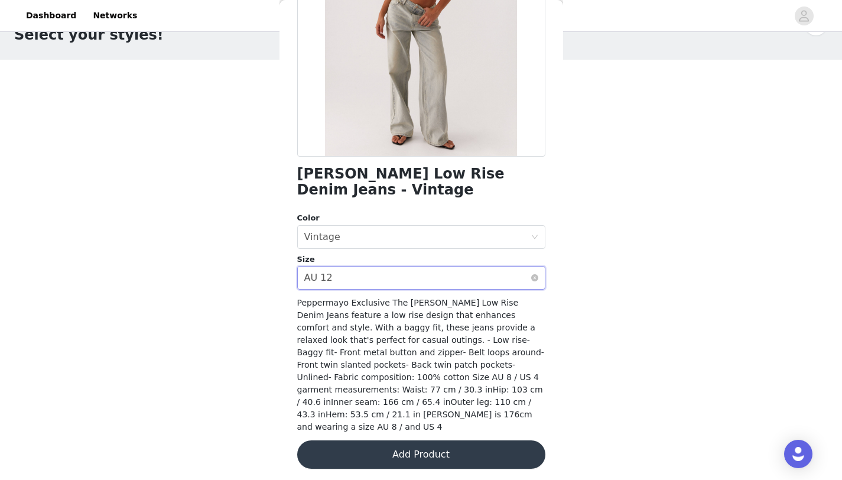
click at [402, 269] on div "Select size AU 12" at bounding box center [417, 278] width 226 height 22
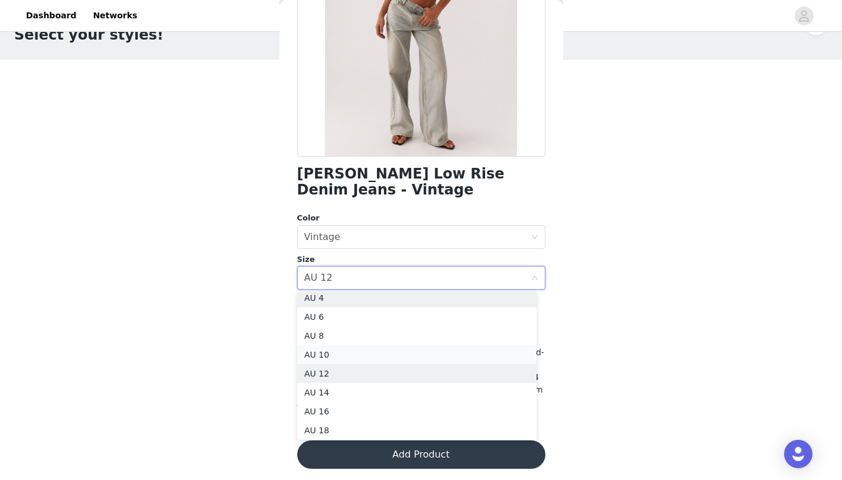
scroll to position [2, 0]
click at [376, 356] on li "AU 10" at bounding box center [416, 358] width 239 height 19
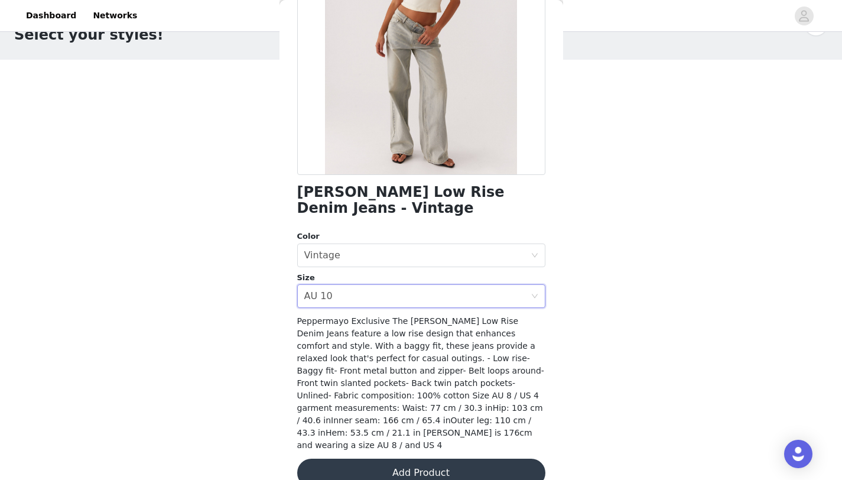
scroll to position [175, 0]
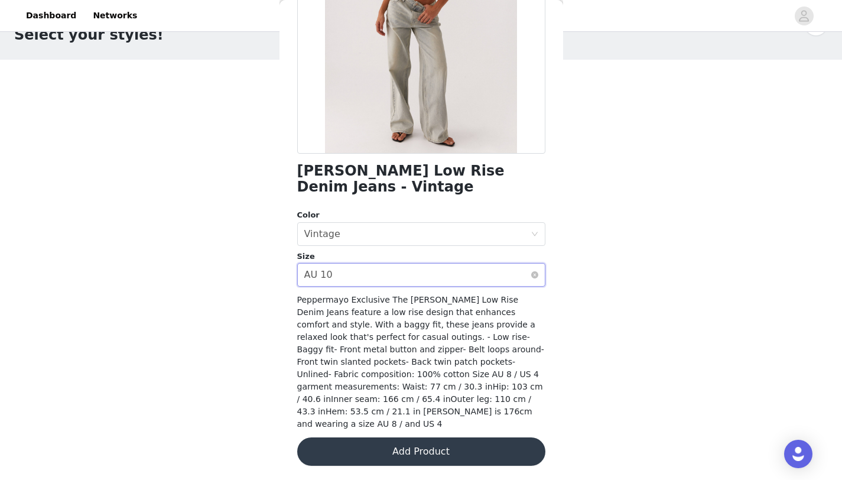
click at [444, 266] on div "Select size AU 10" at bounding box center [417, 275] width 226 height 22
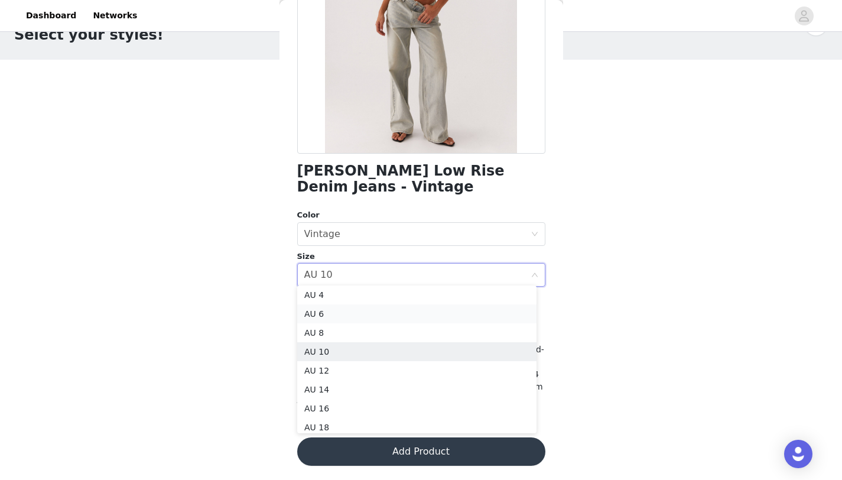
click at [425, 305] on li "AU 6" at bounding box center [416, 313] width 239 height 19
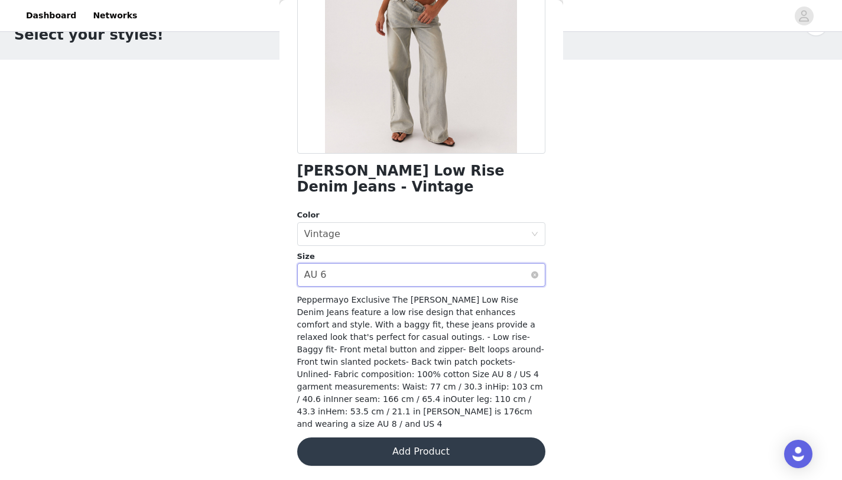
click at [438, 268] on div "Select size AU 6" at bounding box center [417, 275] width 226 height 22
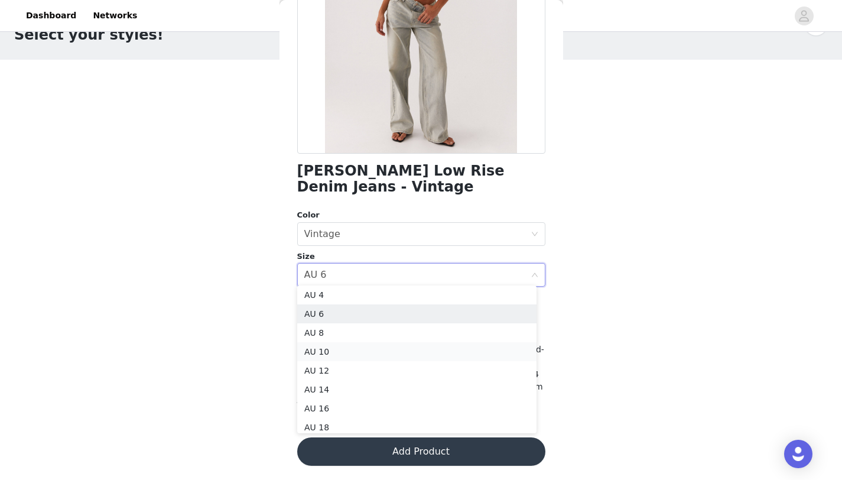
click at [400, 356] on li "AU 10" at bounding box center [416, 351] width 239 height 19
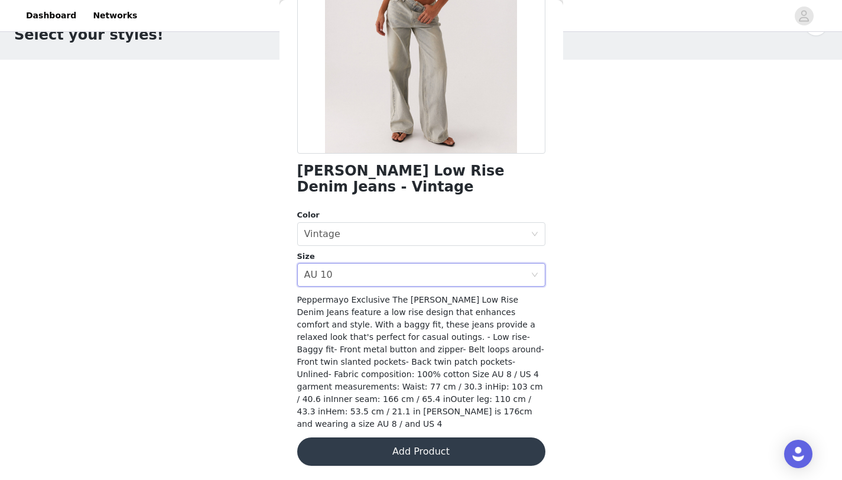
click at [420, 440] on button "Add Product" at bounding box center [421, 451] width 248 height 28
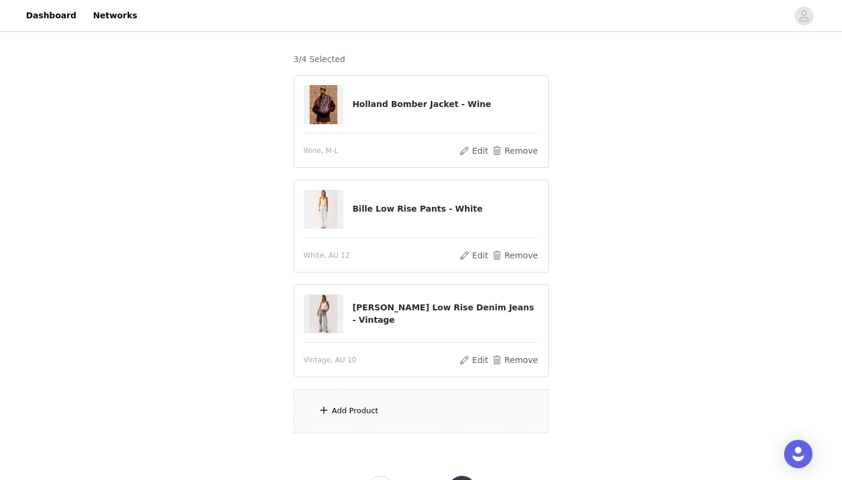
scroll to position [93, 0]
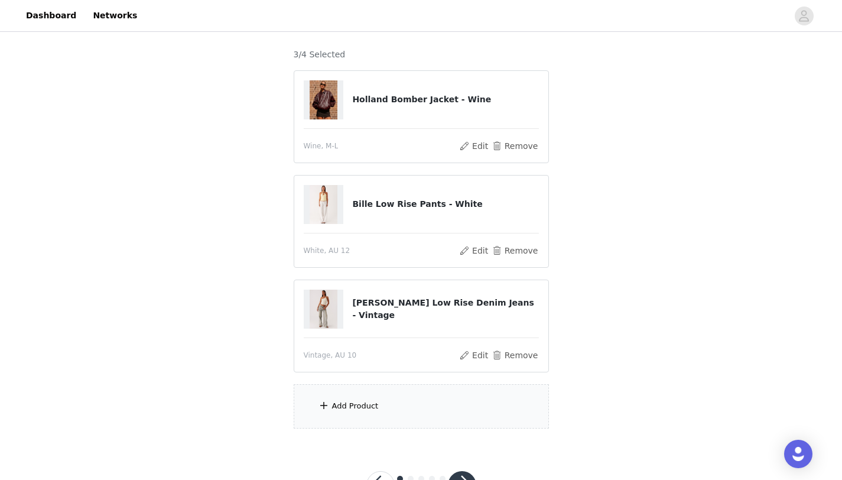
click at [378, 405] on div "Add Product" at bounding box center [421, 406] width 255 height 44
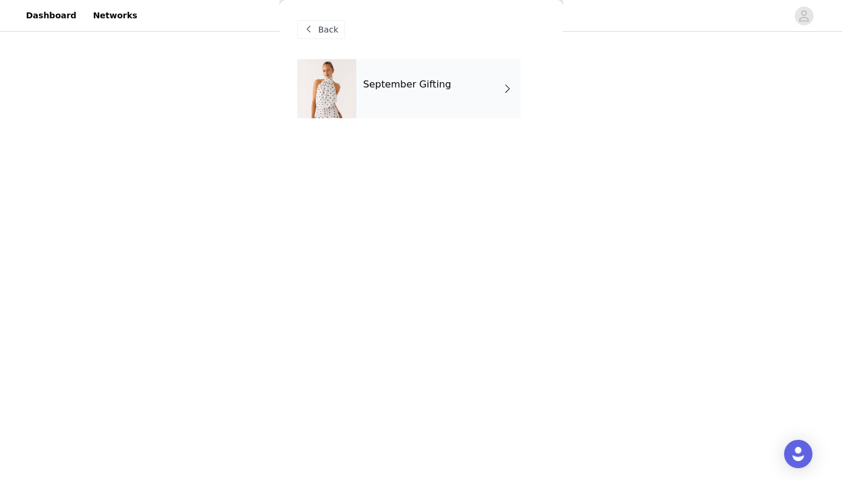
click at [450, 76] on div "September Gifting" at bounding box center [438, 88] width 164 height 59
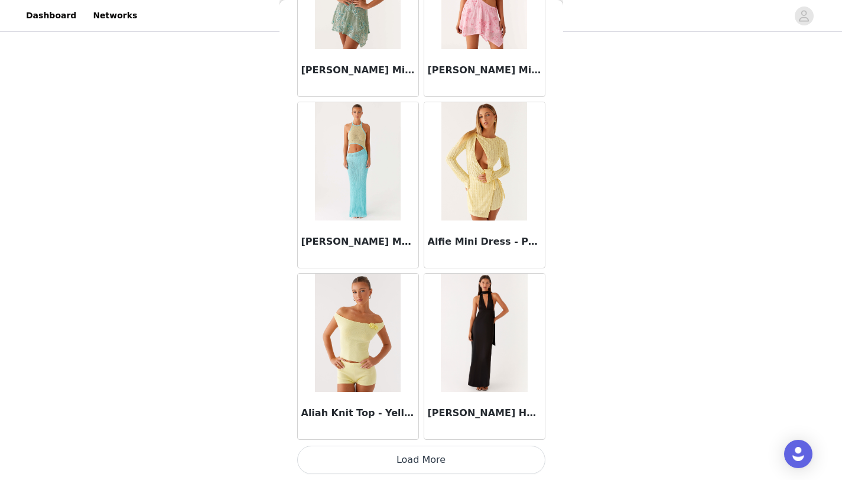
scroll to position [141, 0]
click at [450, 460] on button "Load More" at bounding box center [421, 460] width 248 height 28
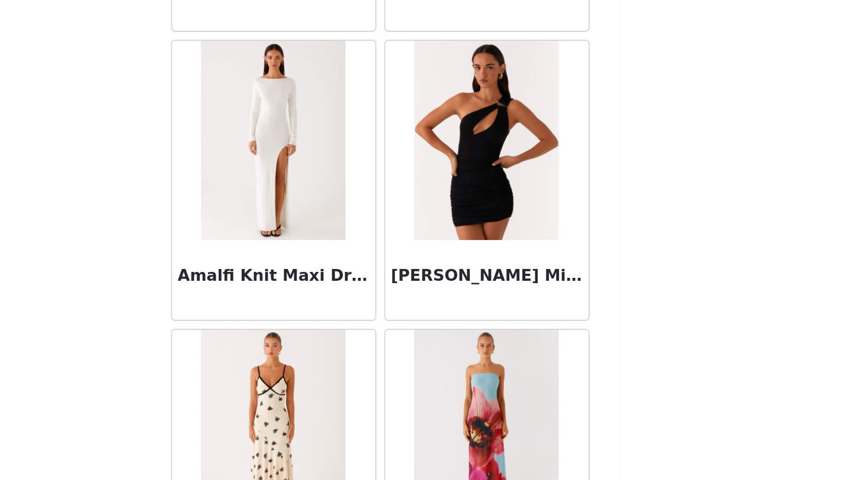
scroll to position [3042, 0]
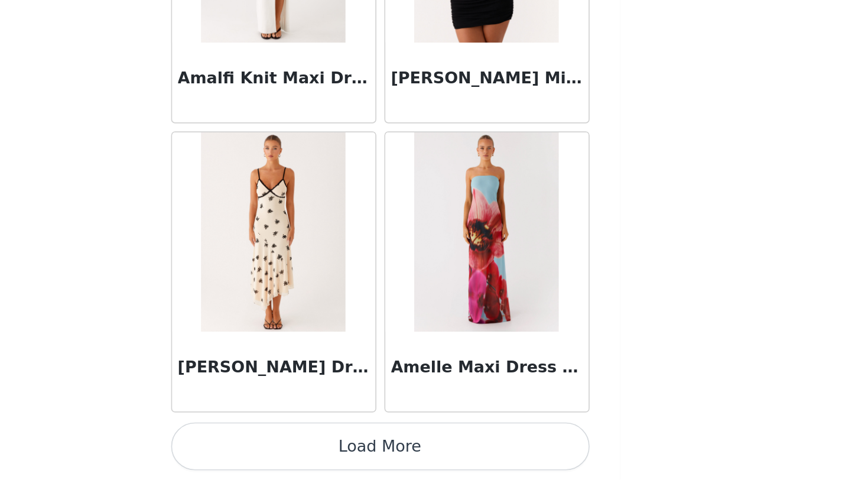
click at [444, 456] on button "Load More" at bounding box center [421, 460] width 248 height 28
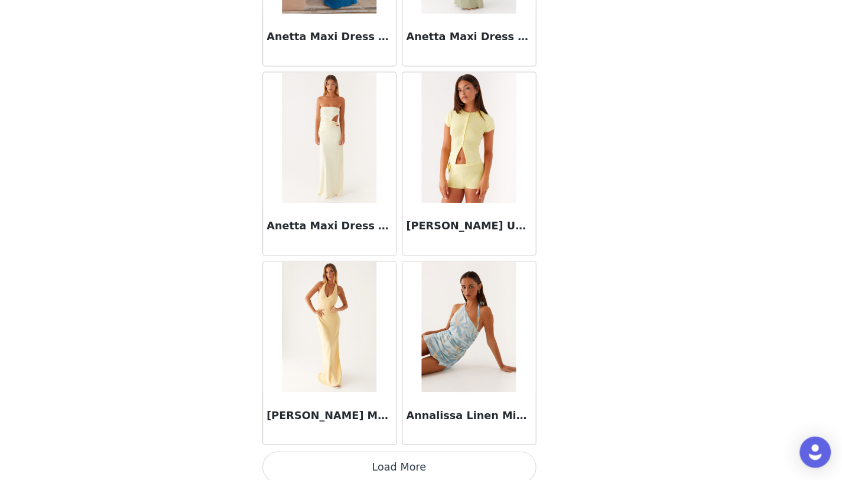
scroll to position [4756, 0]
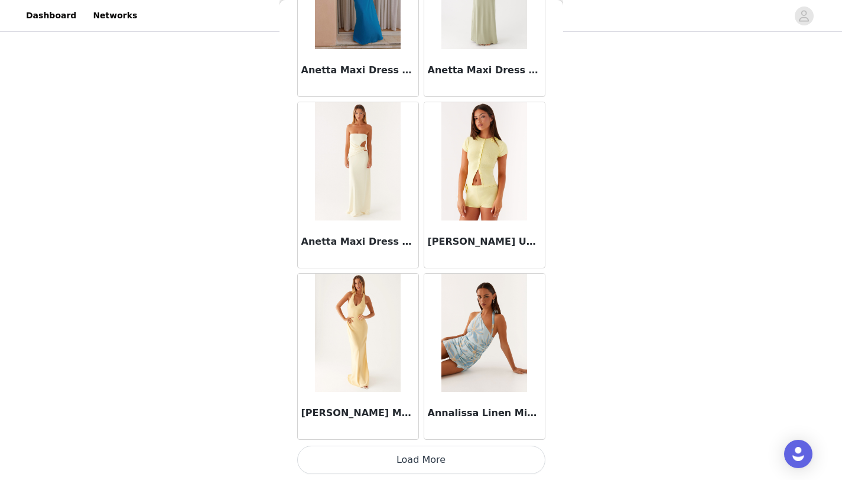
click at [410, 462] on button "Load More" at bounding box center [421, 460] width 248 height 28
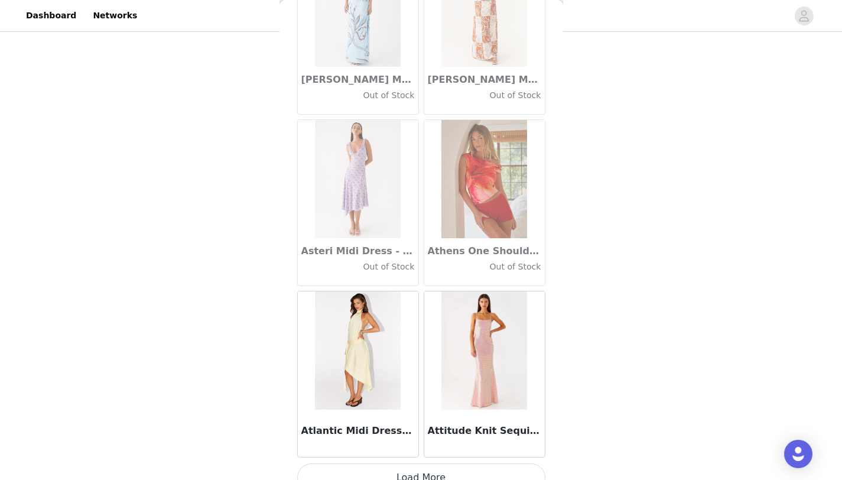
scroll to position [6469, 0]
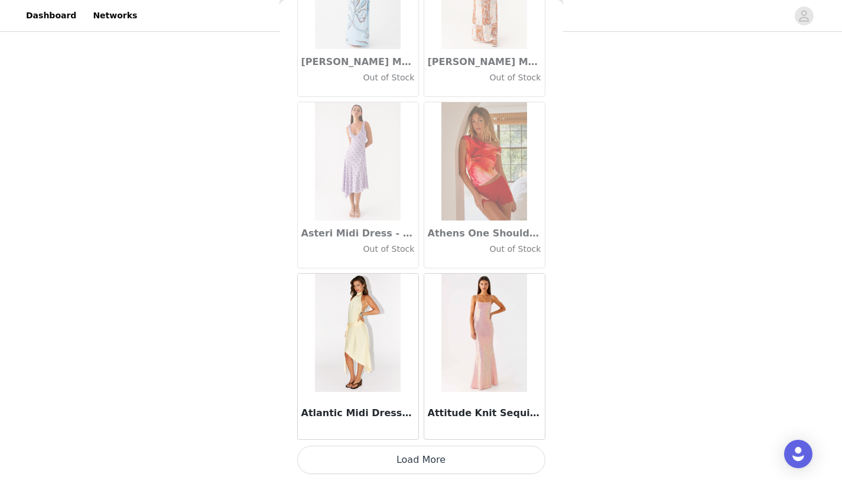
click at [420, 459] on button "Load More" at bounding box center [421, 460] width 248 height 28
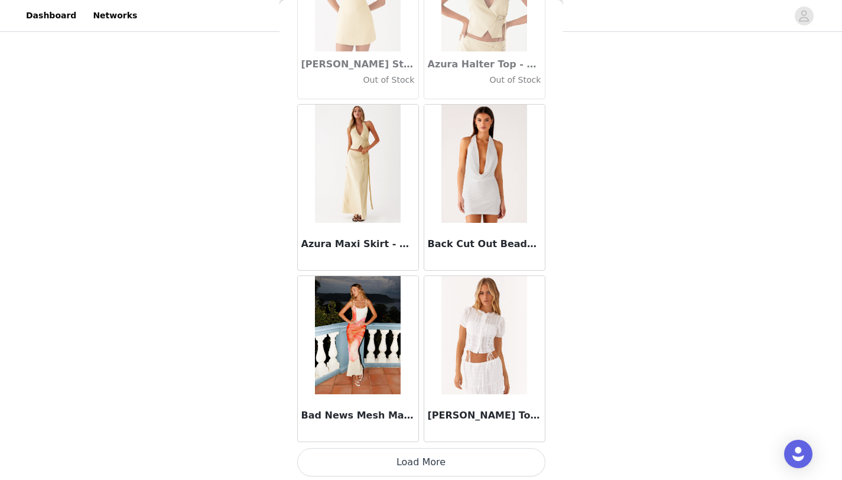
scroll to position [8183, 0]
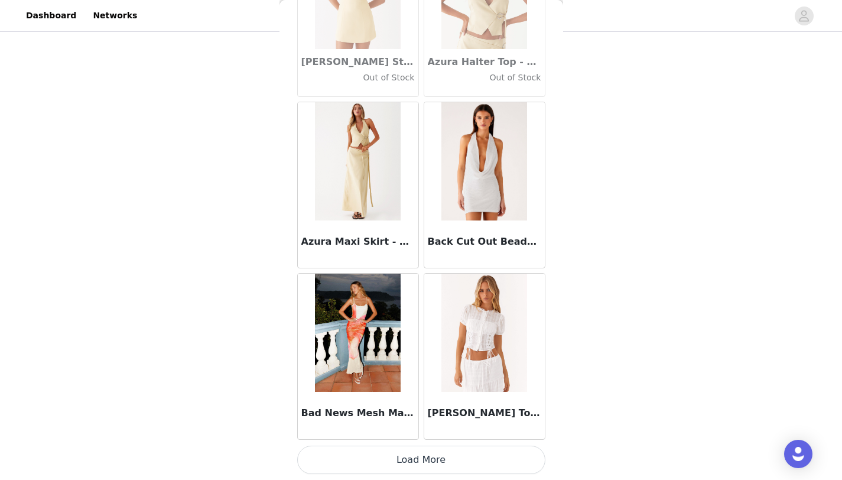
click at [412, 462] on button "Load More" at bounding box center [421, 460] width 248 height 28
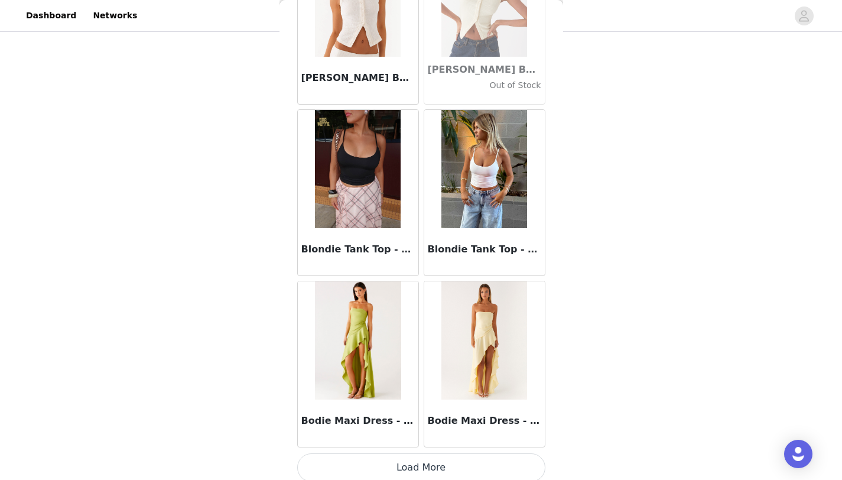
scroll to position [9897, 0]
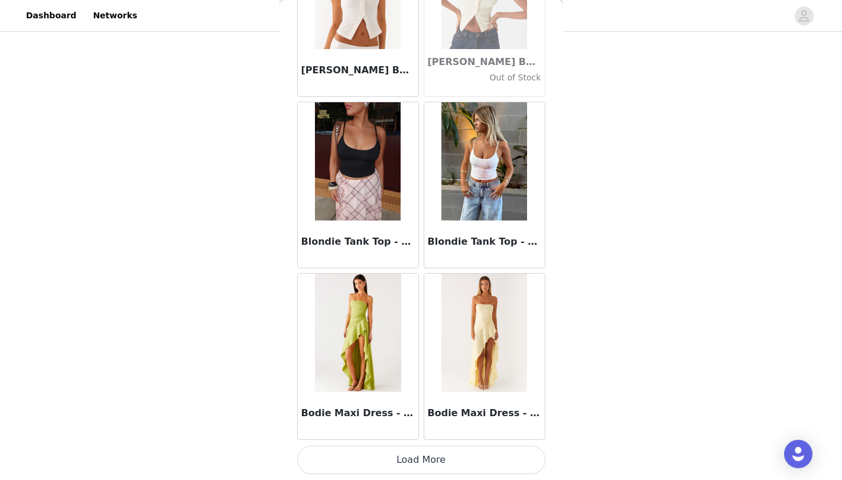
click at [421, 458] on button "Load More" at bounding box center [421, 460] width 248 height 28
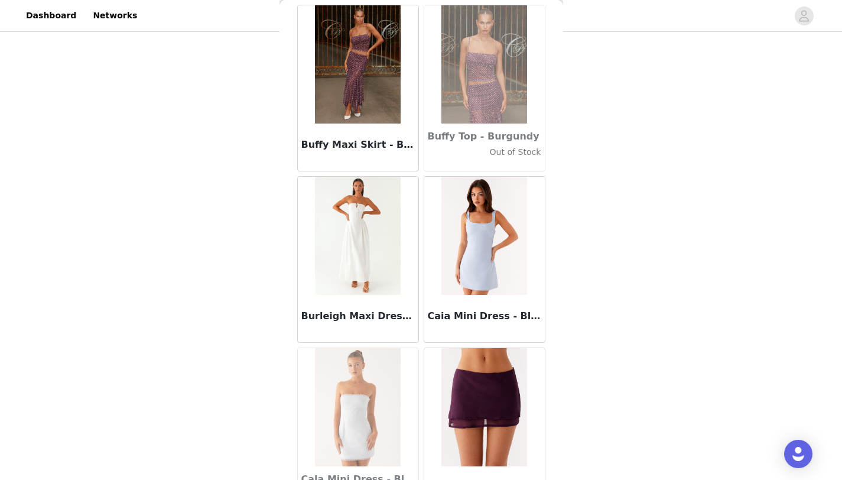
scroll to position [11610, 0]
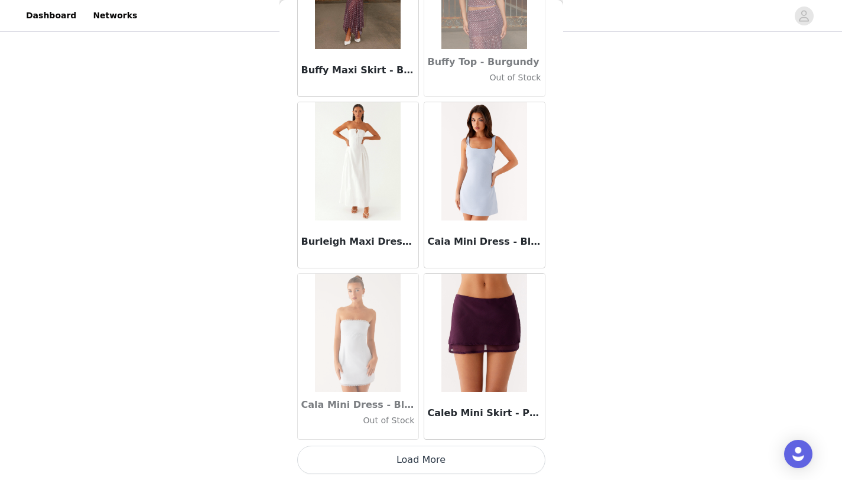
click at [427, 453] on button "Load More" at bounding box center [421, 460] width 248 height 28
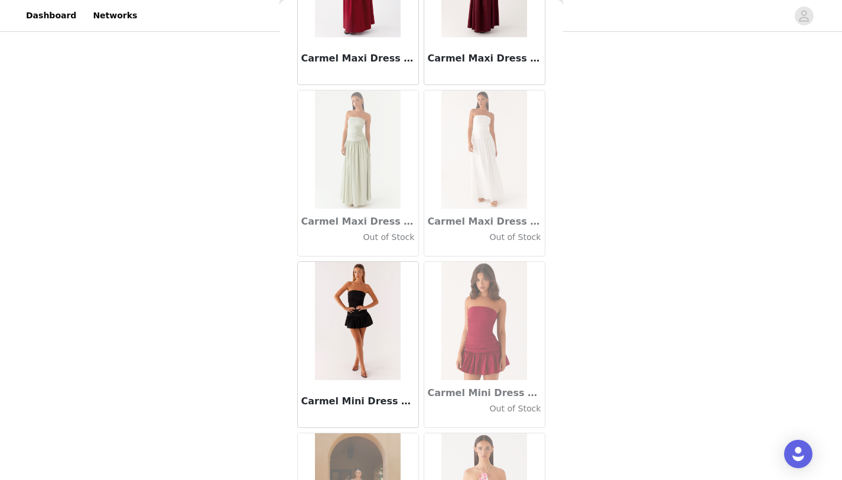
scroll to position [13324, 0]
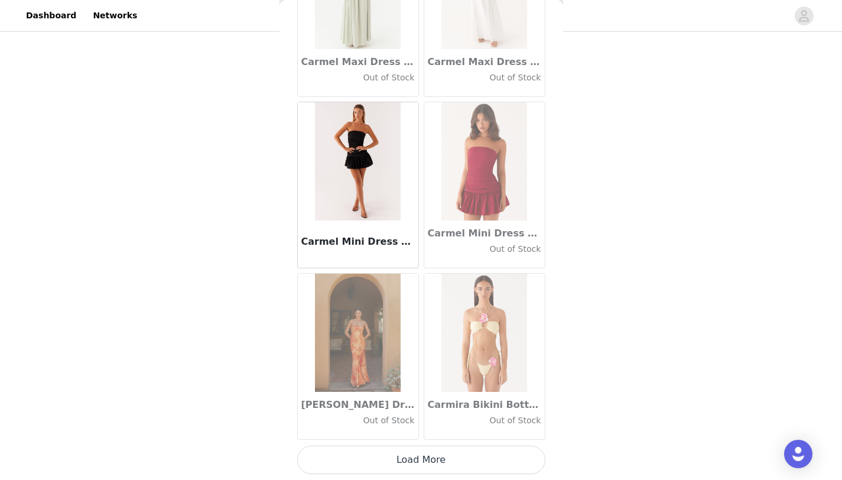
click at [419, 462] on button "Load More" at bounding box center [421, 460] width 248 height 28
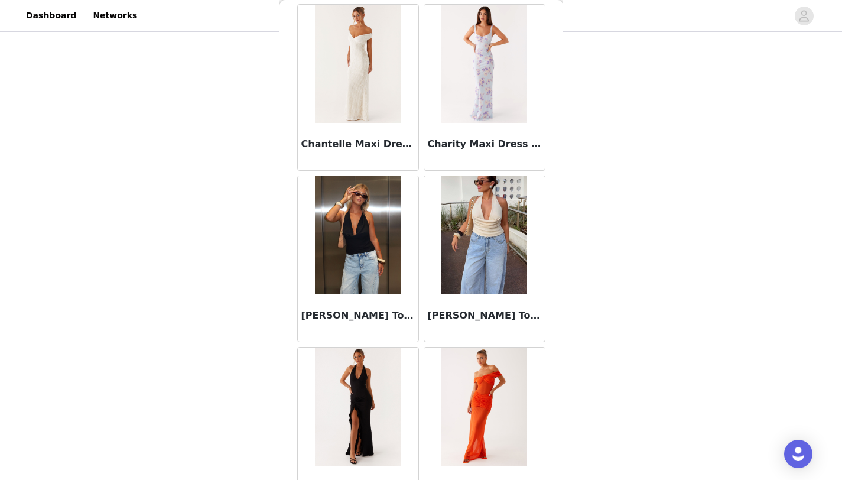
scroll to position [15038, 0]
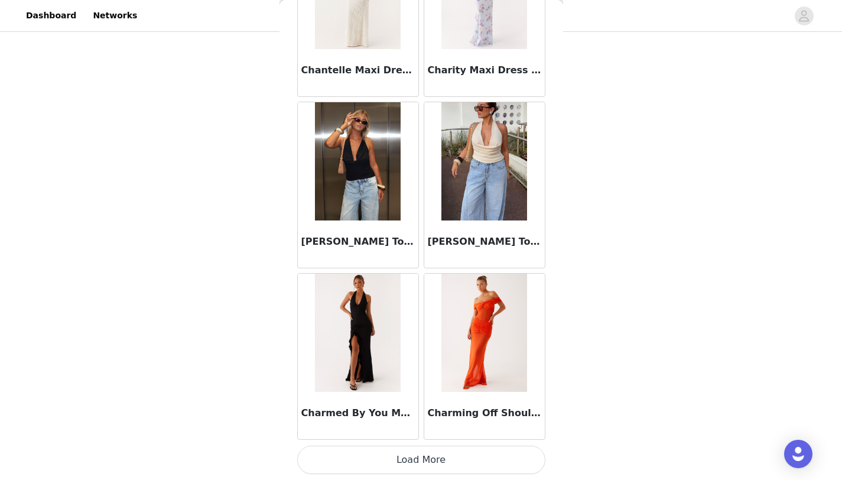
click at [423, 457] on button "Load More" at bounding box center [421, 460] width 248 height 28
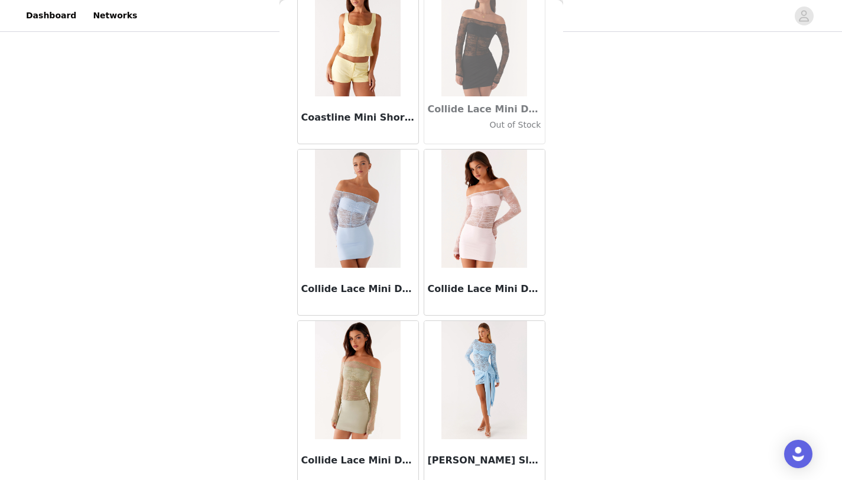
scroll to position [16751, 0]
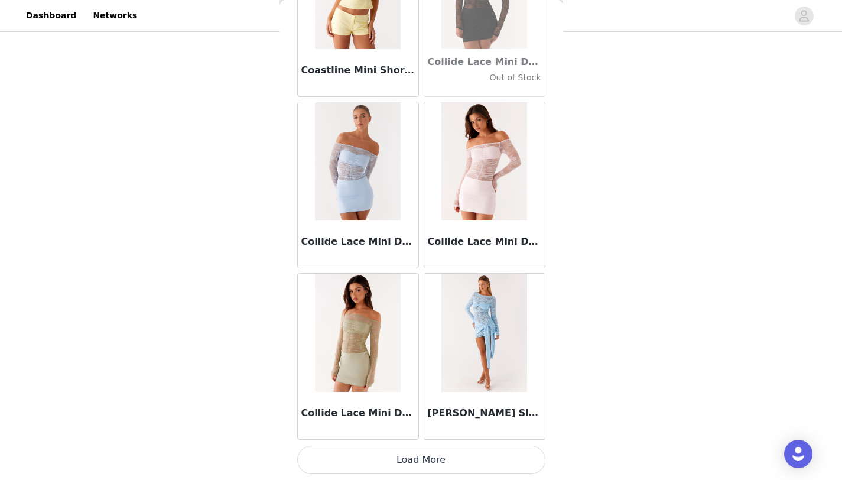
click at [429, 464] on button "Load More" at bounding box center [421, 460] width 248 height 28
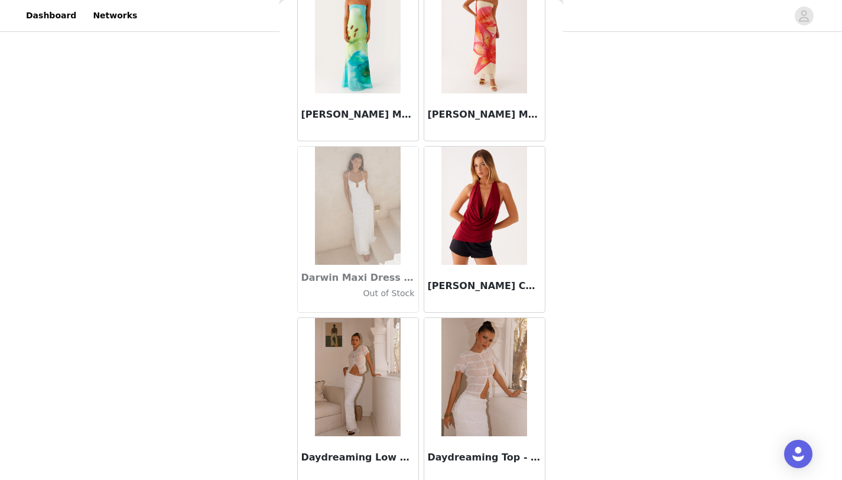
scroll to position [18465, 0]
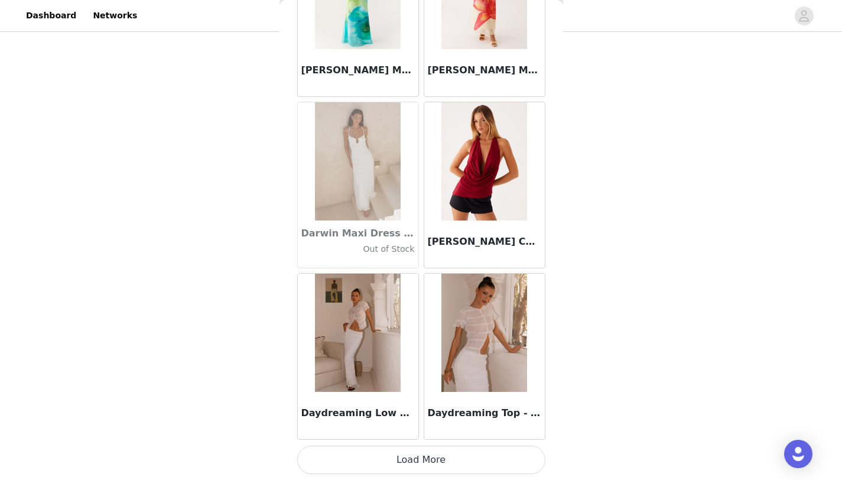
click at [425, 465] on button "Load More" at bounding box center [421, 460] width 248 height 28
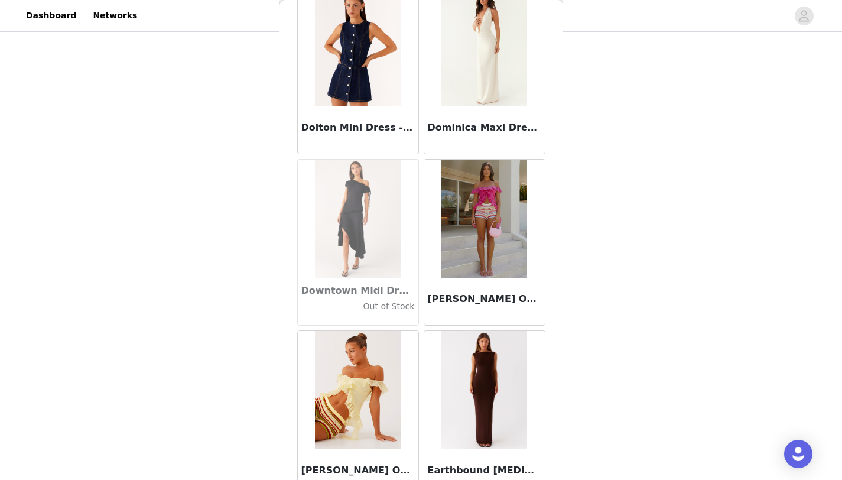
scroll to position [20179, 0]
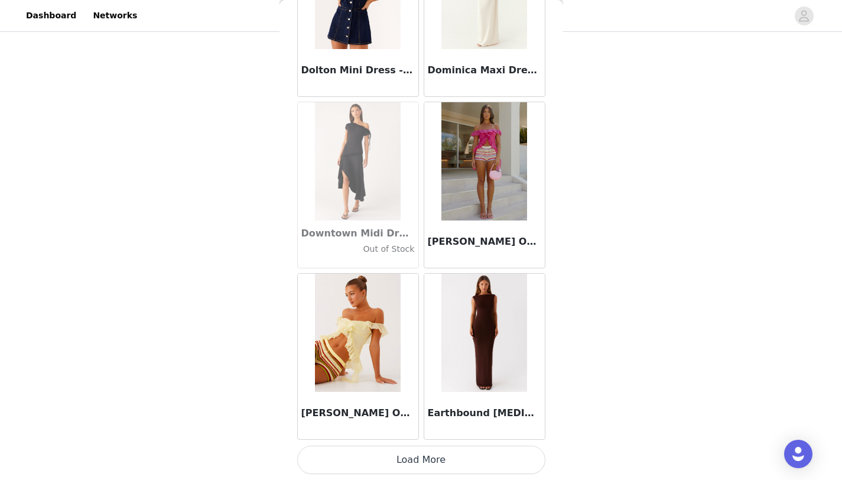
click at [430, 456] on button "Load More" at bounding box center [421, 460] width 248 height 28
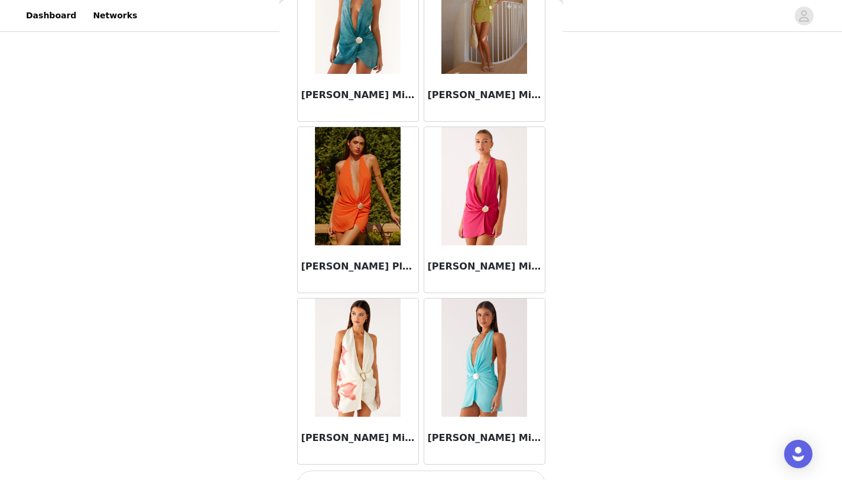
scroll to position [21892, 0]
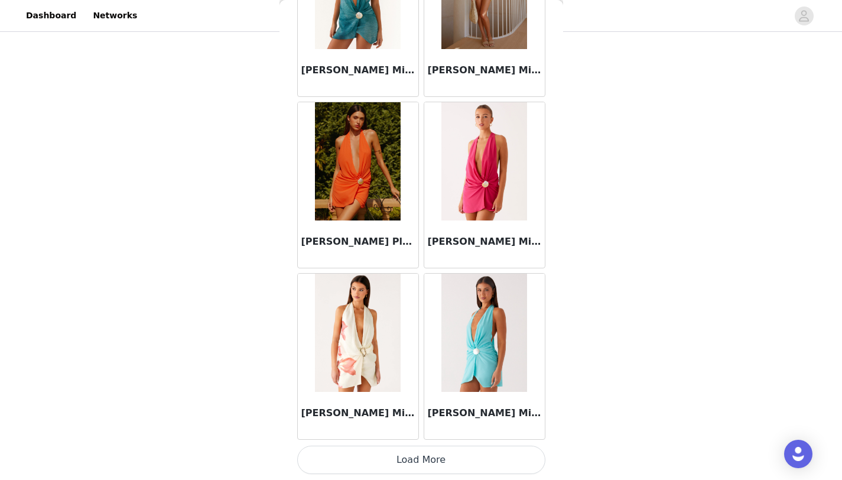
click at [436, 456] on button "Load More" at bounding box center [421, 460] width 248 height 28
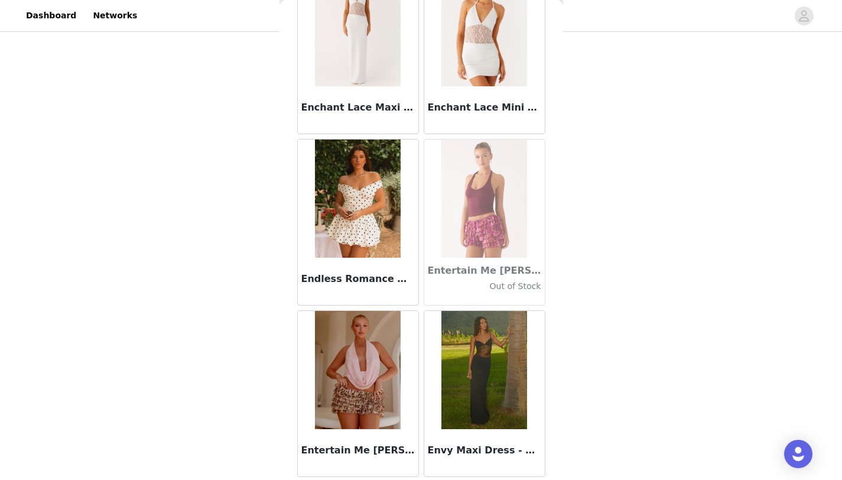
scroll to position [23606, 0]
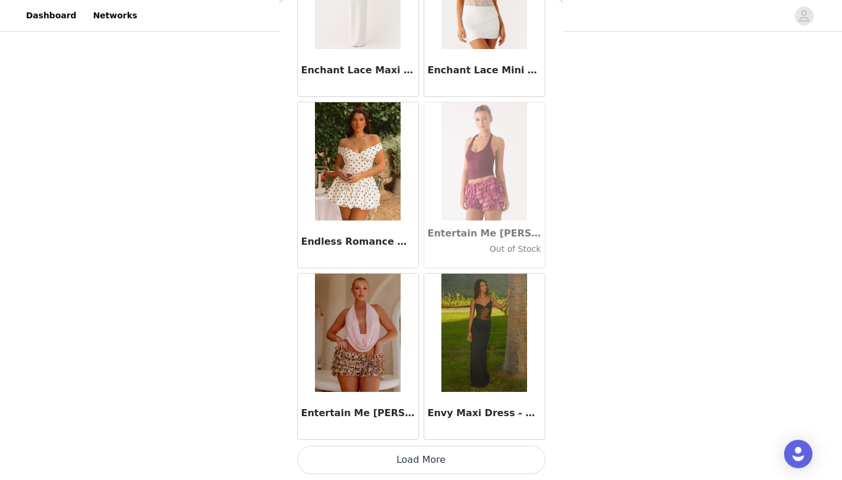
click at [442, 465] on button "Load More" at bounding box center [421, 460] width 248 height 28
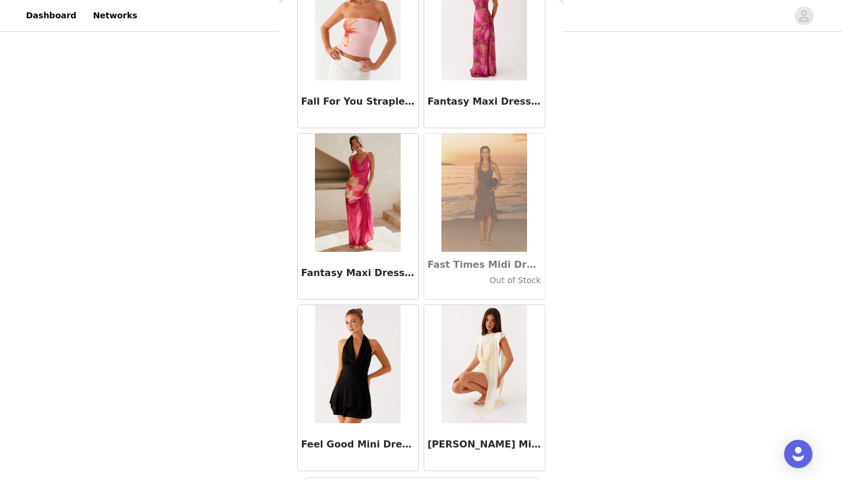
scroll to position [25320, 0]
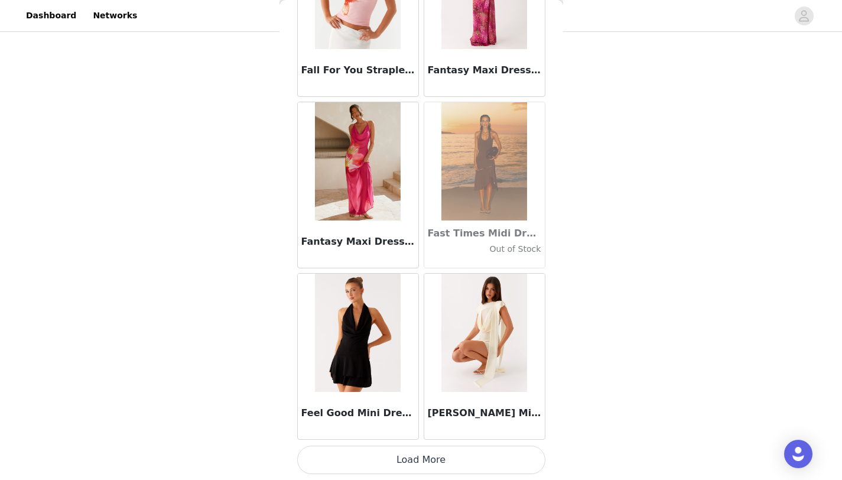
click at [441, 459] on button "Load More" at bounding box center [421, 460] width 248 height 28
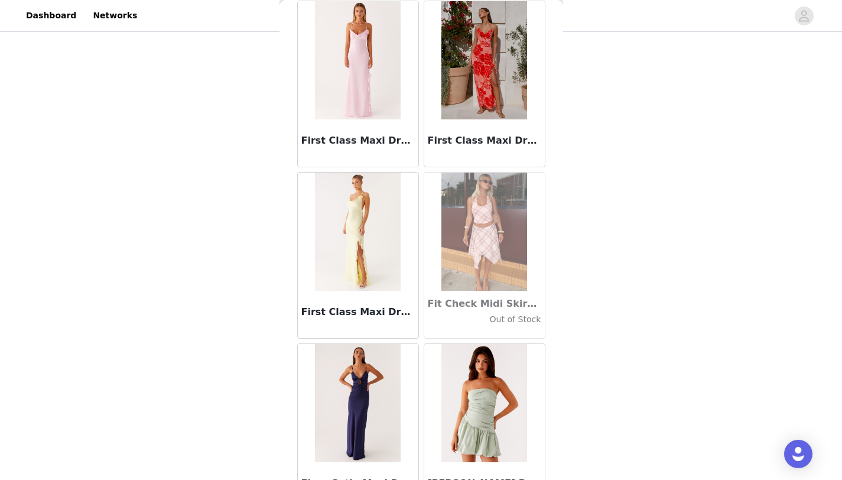
scroll to position [27033, 0]
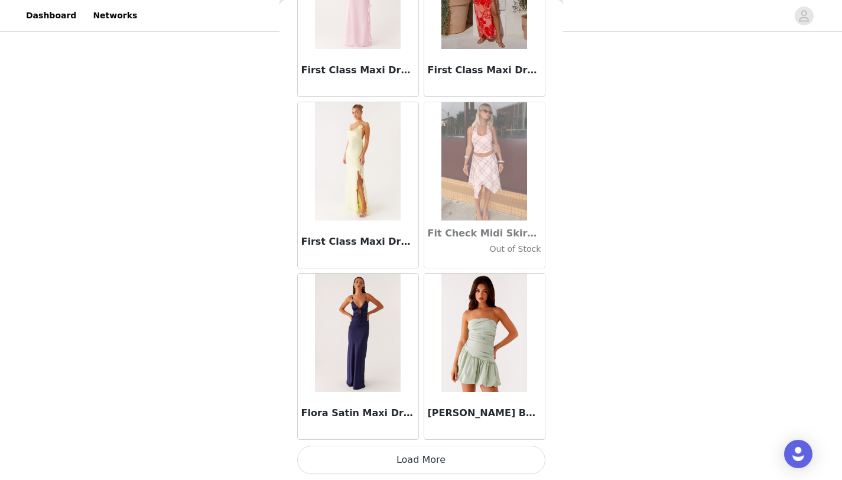
click at [441, 459] on button "Load More" at bounding box center [421, 460] width 248 height 28
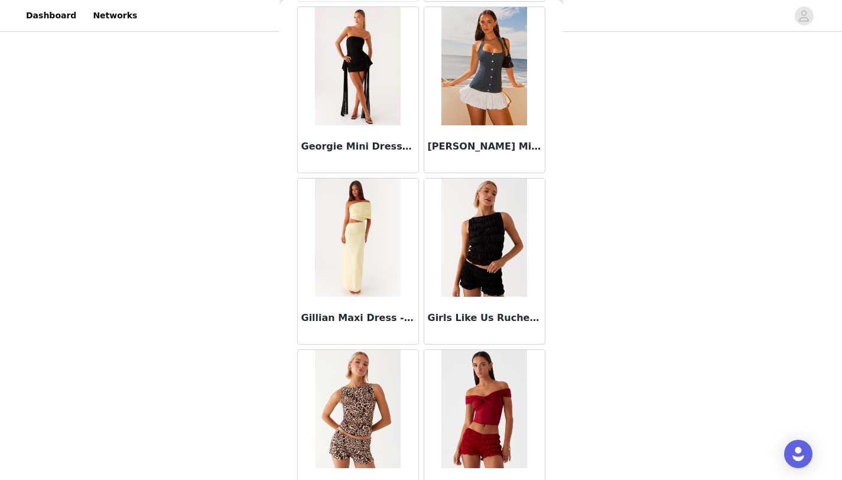
scroll to position [28747, 0]
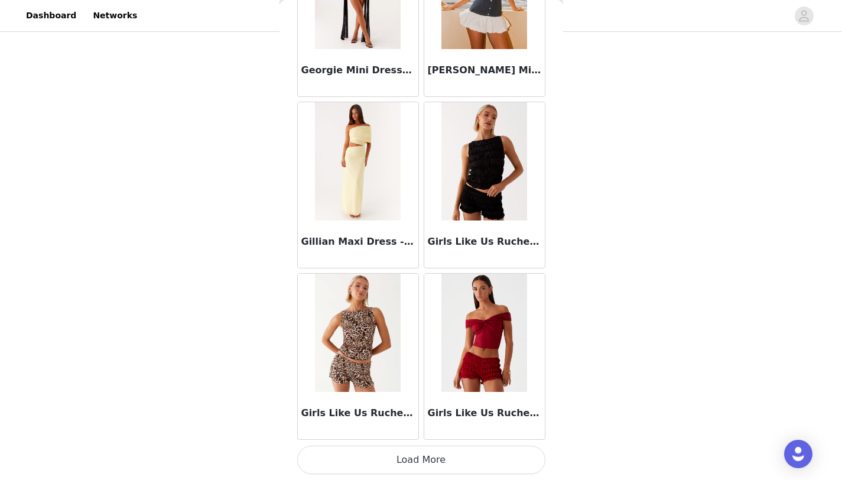
click at [433, 463] on button "Load More" at bounding box center [421, 460] width 248 height 28
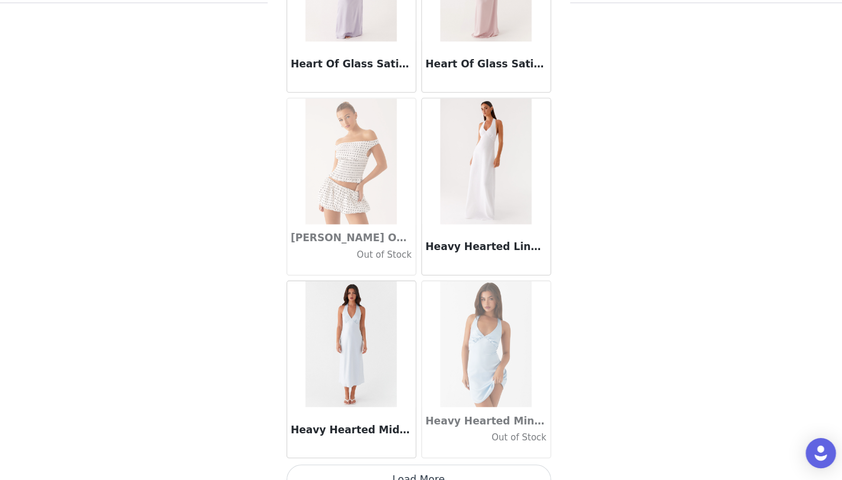
scroll to position [30461, 0]
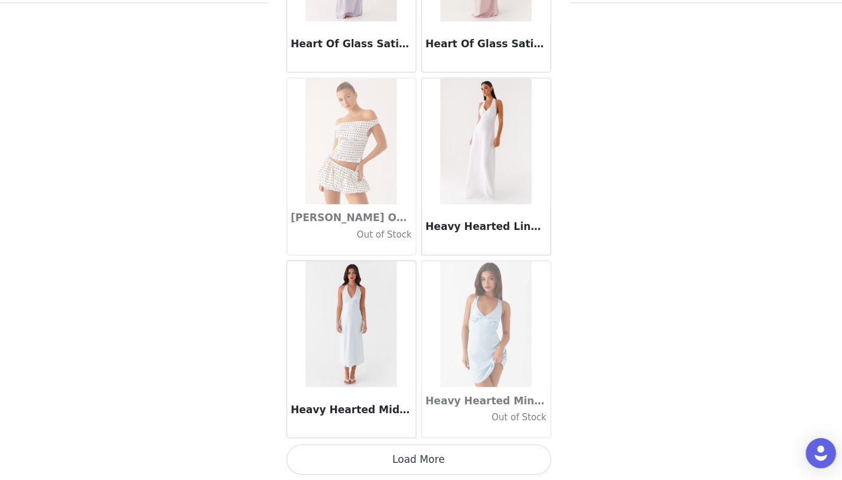
click at [418, 459] on button "Load More" at bounding box center [421, 460] width 248 height 28
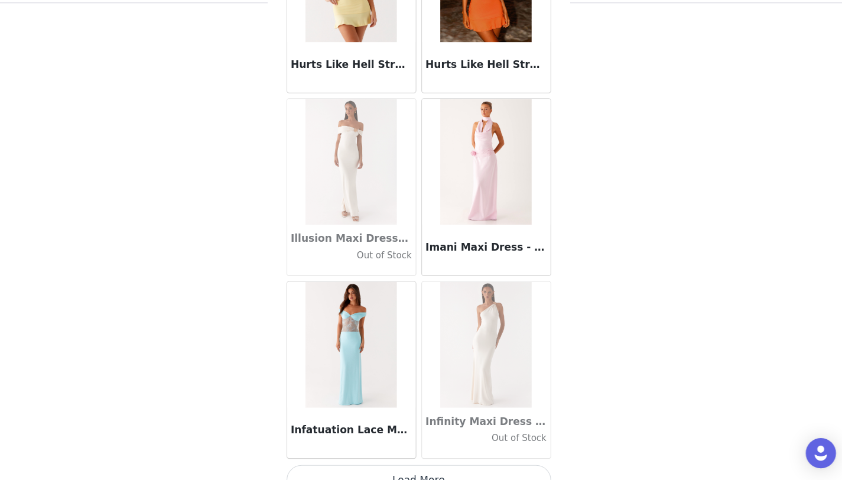
scroll to position [32174, 0]
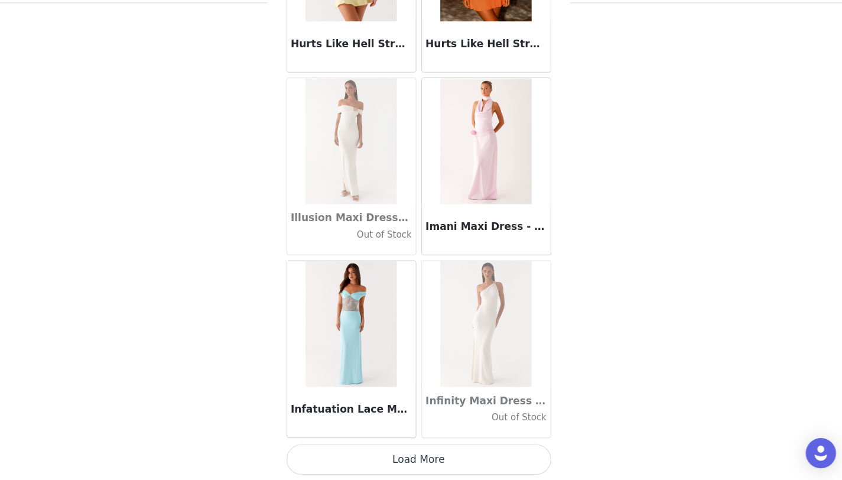
click at [423, 455] on button "Load More" at bounding box center [421, 460] width 248 height 28
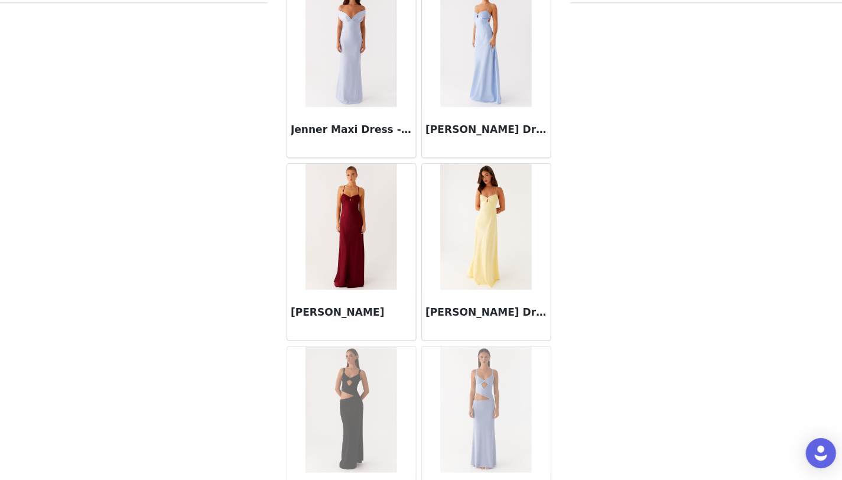
scroll to position [33888, 0]
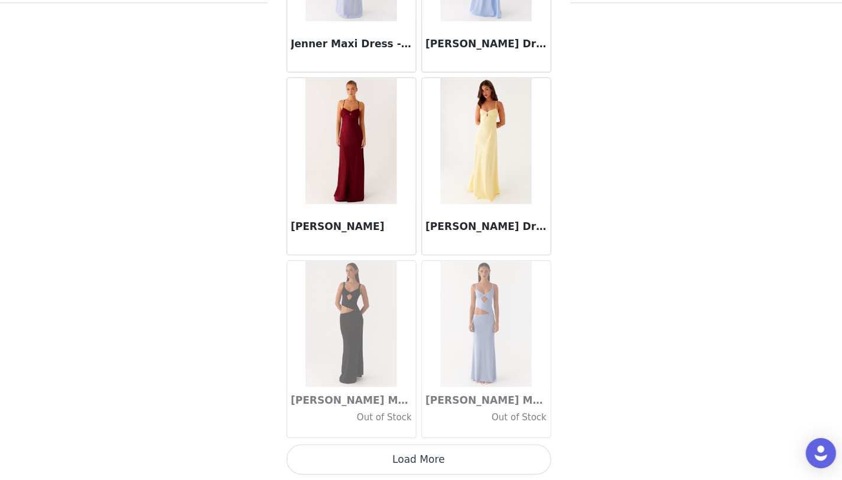
click at [424, 460] on button "Load More" at bounding box center [421, 460] width 248 height 28
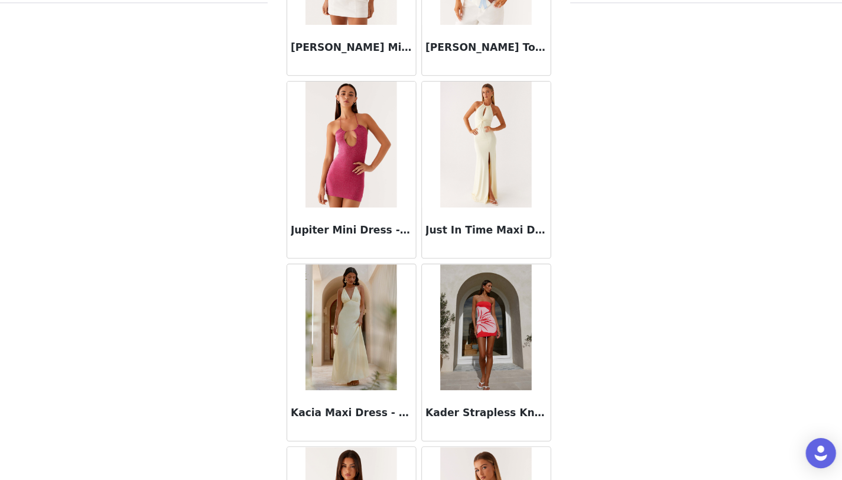
scroll to position [35602, 0]
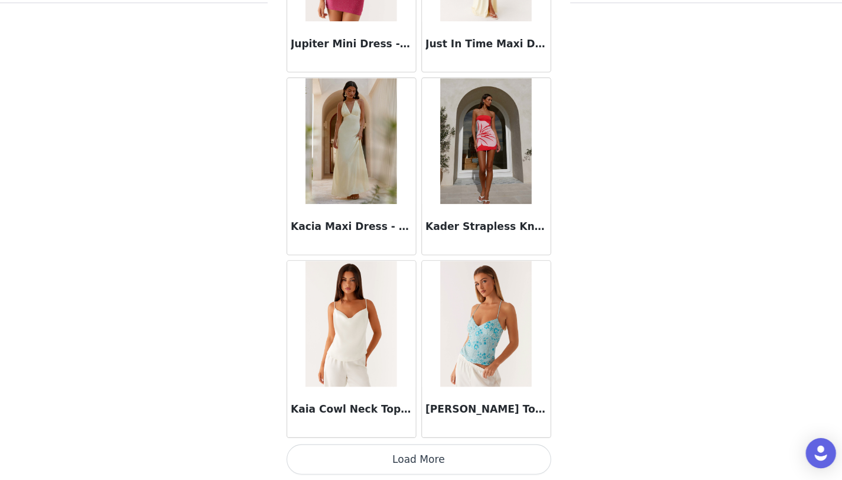
click at [420, 463] on button "Load More" at bounding box center [421, 460] width 248 height 28
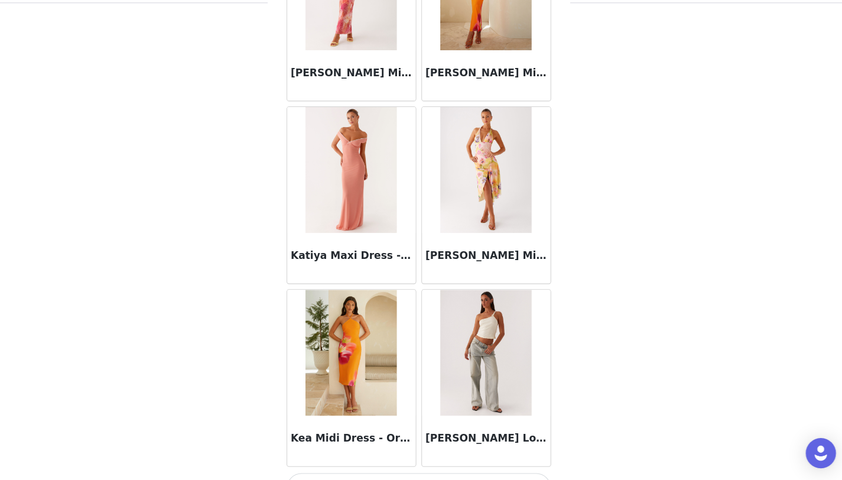
scroll to position [37316, 0]
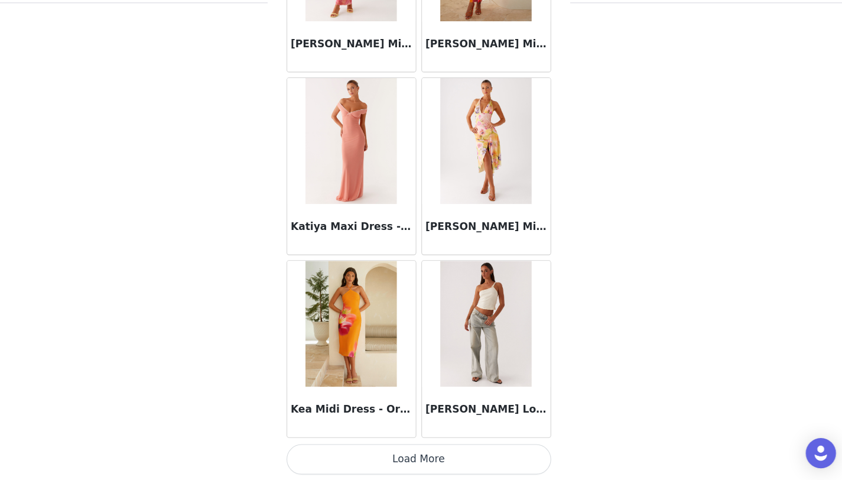
click at [396, 453] on button "Load More" at bounding box center [421, 460] width 248 height 28
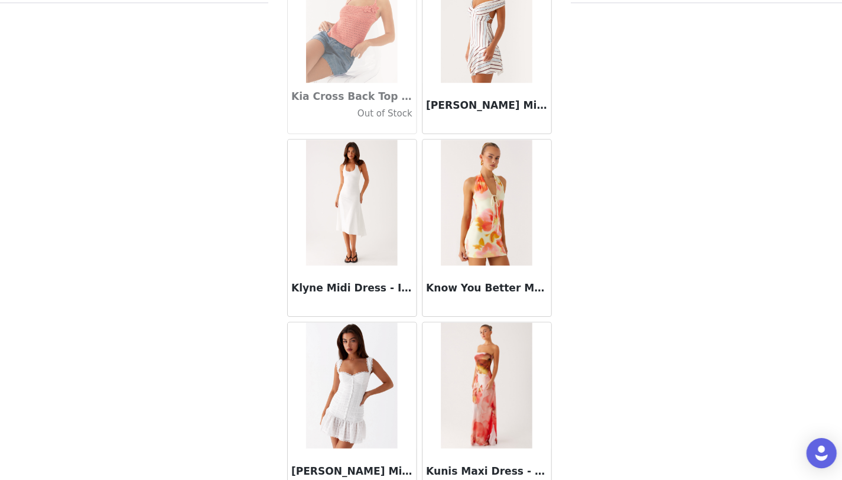
scroll to position [38458, 0]
click at [359, 286] on div "Klyne Midi Dress - Ivory" at bounding box center [358, 301] width 121 height 47
click at [344, 250] on img at bounding box center [358, 219] width 86 height 118
click at [334, 298] on h3 "Klyne Midi Dress - Ivory" at bounding box center [357, 299] width 113 height 14
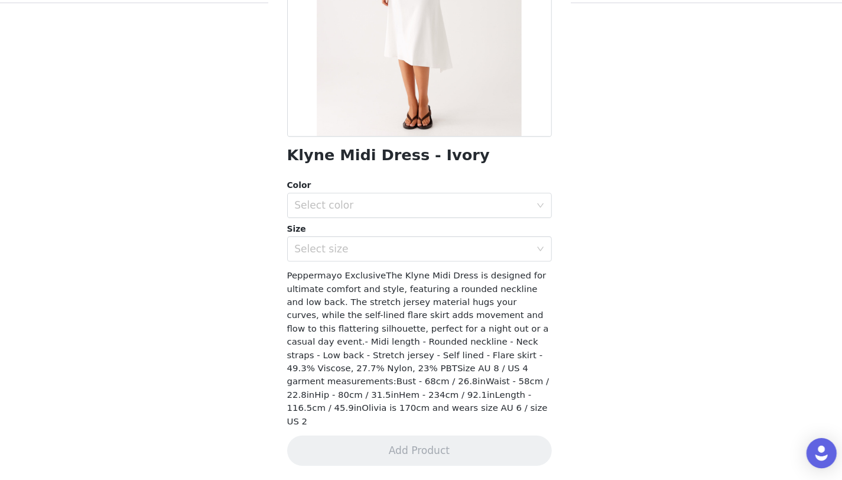
scroll to position [159, 0]
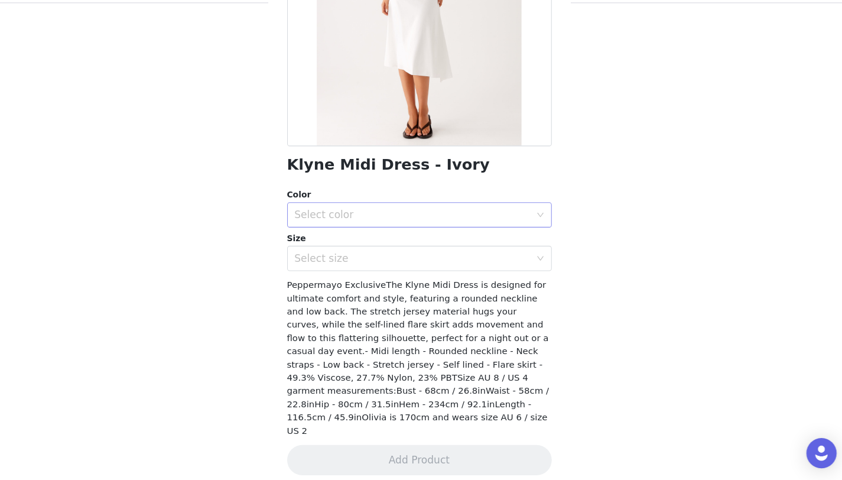
click at [373, 235] on div "Select color" at bounding box center [414, 231] width 221 height 12
click at [372, 260] on li "Ivory" at bounding box center [416, 256] width 239 height 19
click at [372, 266] on div "Select size" at bounding box center [414, 271] width 221 height 12
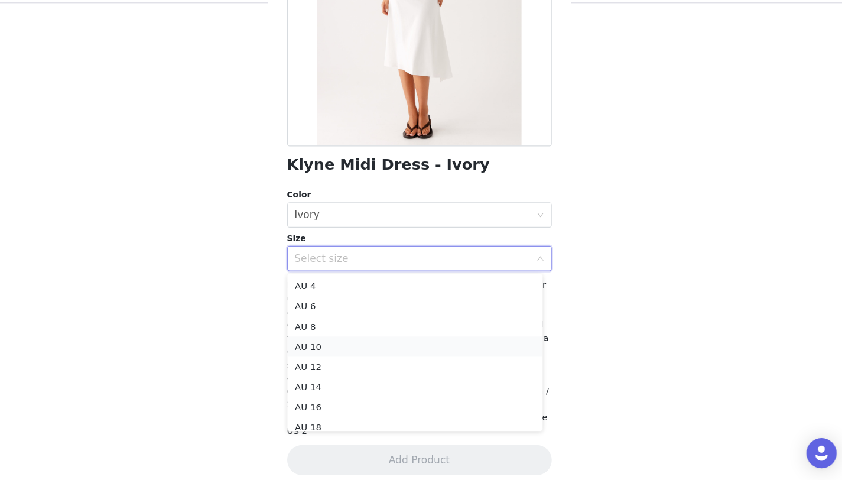
click at [339, 354] on li "AU 10" at bounding box center [416, 354] width 239 height 19
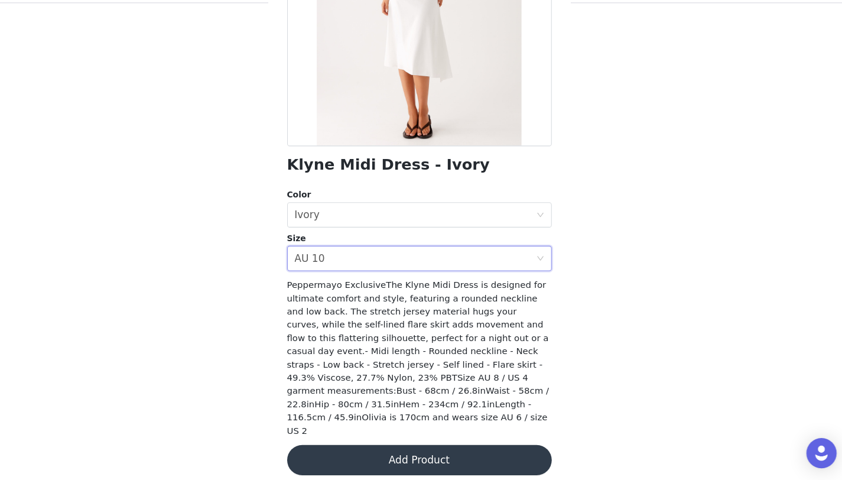
click at [401, 457] on button "Add Product" at bounding box center [421, 460] width 248 height 28
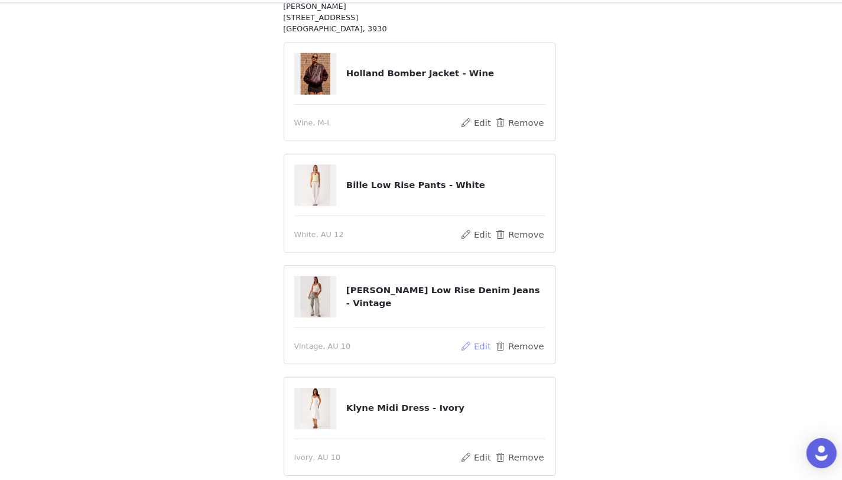
click at [481, 356] on button "Edit" at bounding box center [474, 353] width 30 height 14
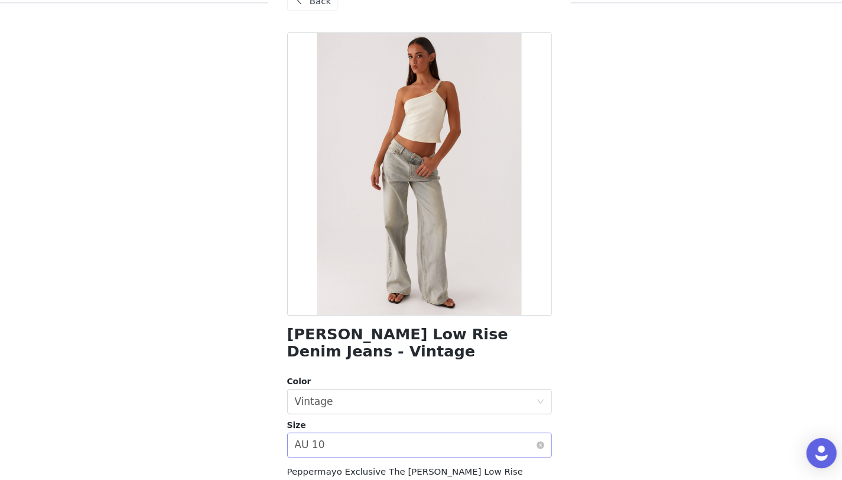
click at [408, 441] on div "Select size AU 10" at bounding box center [417, 446] width 226 height 22
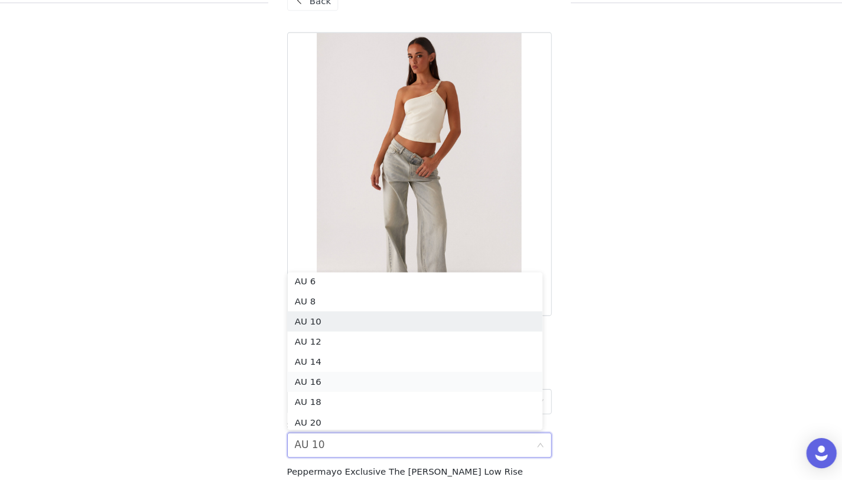
scroll to position [25, 0]
click at [392, 350] on li "AU 12" at bounding box center [416, 346] width 239 height 19
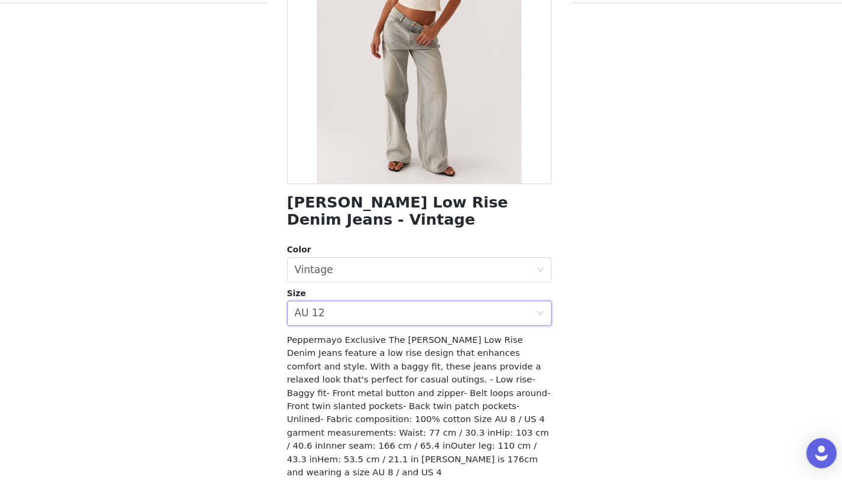
scroll to position [175, 0]
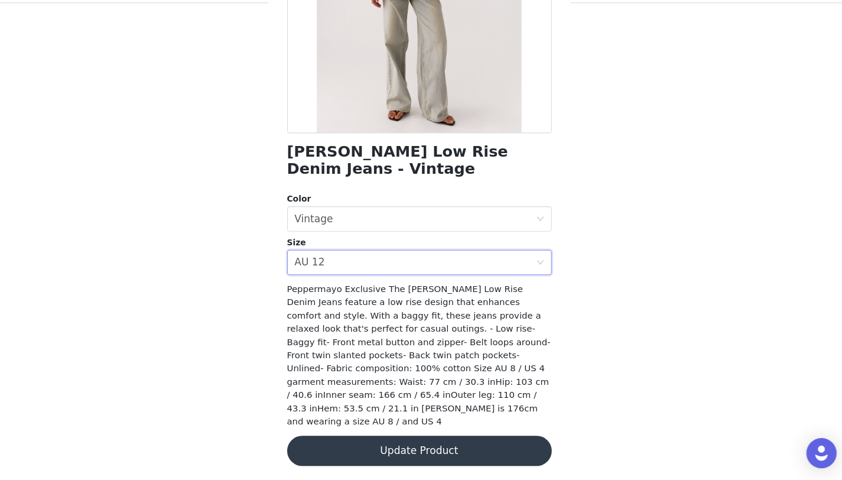
click at [412, 450] on button "Update Product" at bounding box center [421, 451] width 248 height 28
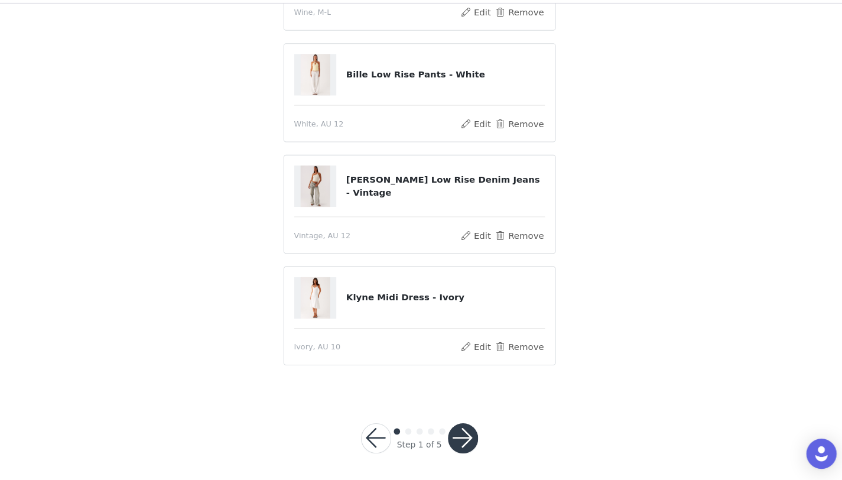
scroll to position [247, 0]
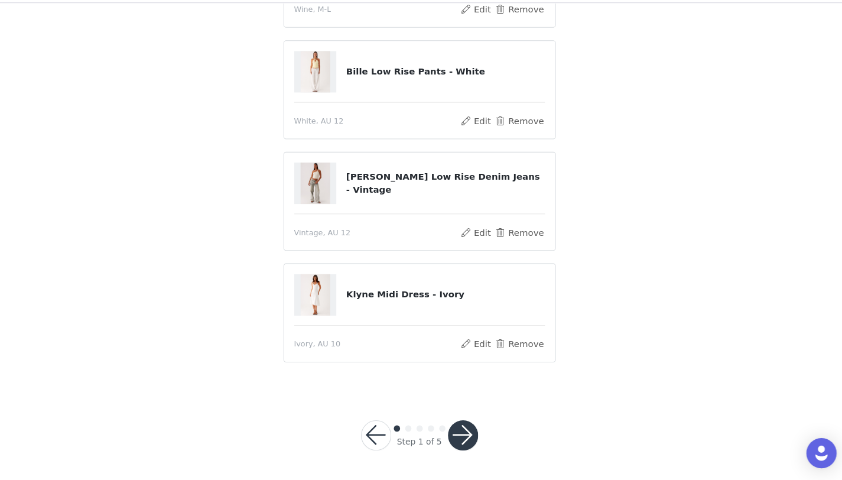
click at [465, 433] on button "button" at bounding box center [462, 437] width 28 height 28
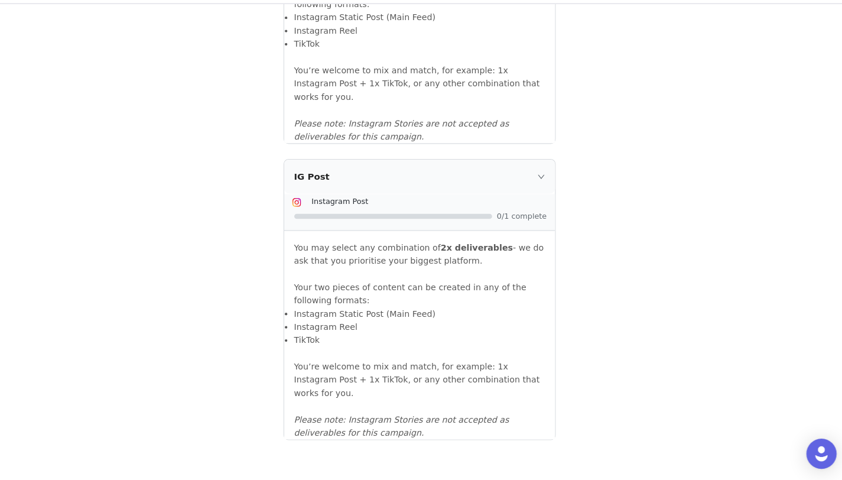
scroll to position [1288, 0]
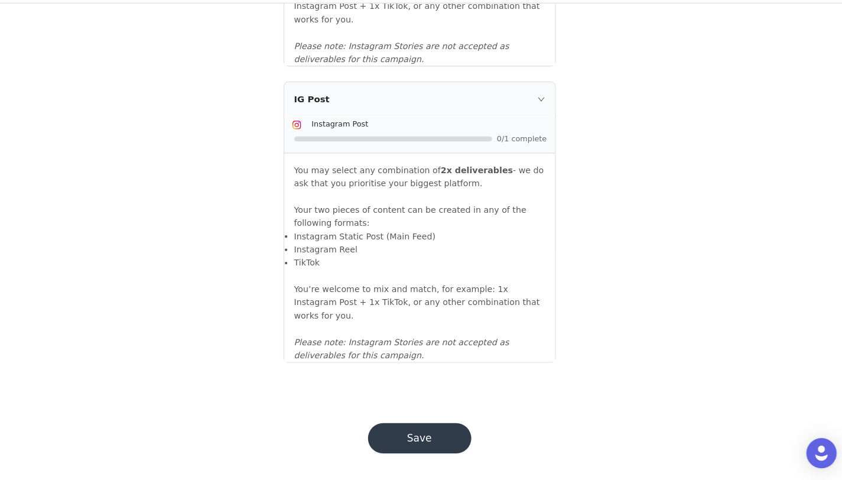
click at [440, 434] on button "Save" at bounding box center [421, 439] width 97 height 28
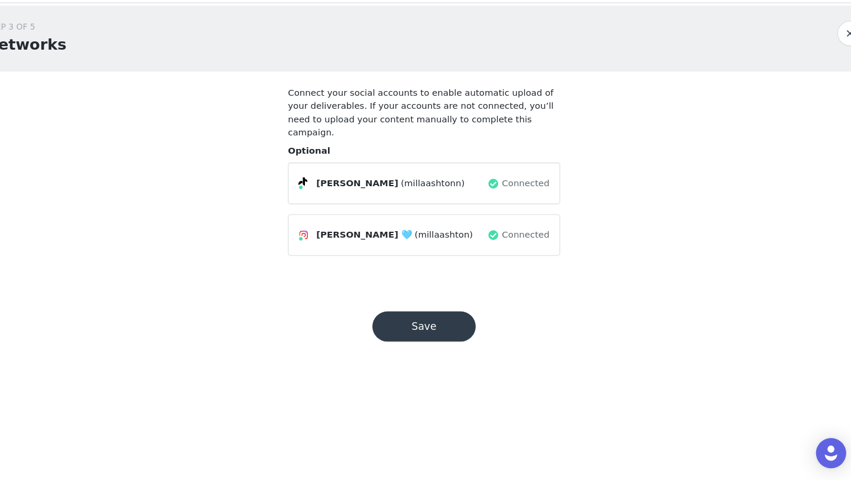
click at [450, 321] on button "Save" at bounding box center [425, 335] width 97 height 28
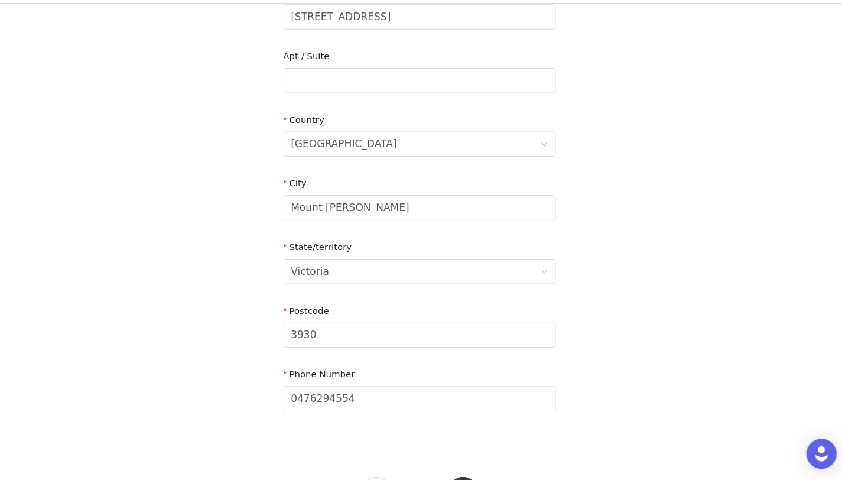
scroll to position [376, 0]
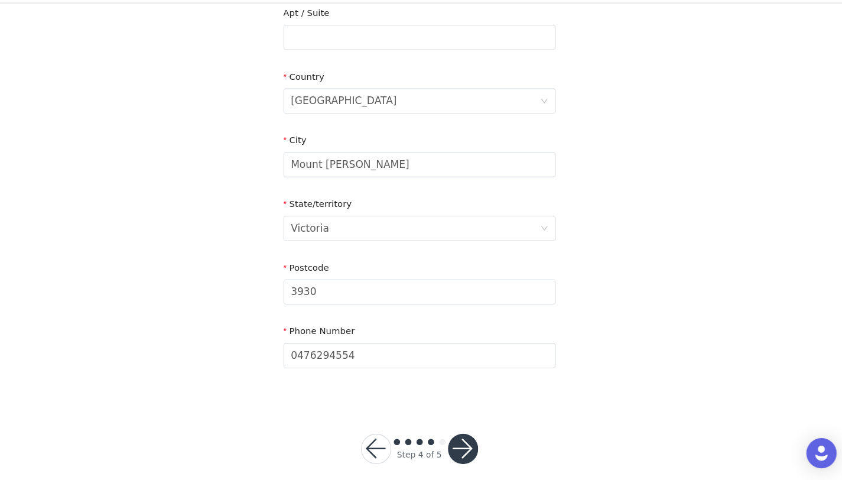
click at [460, 443] on button "button" at bounding box center [462, 450] width 28 height 28
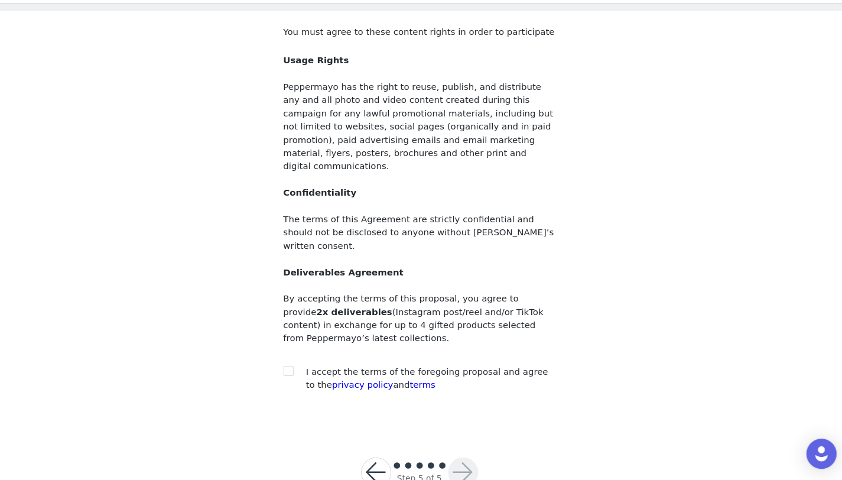
scroll to position [67, 0]
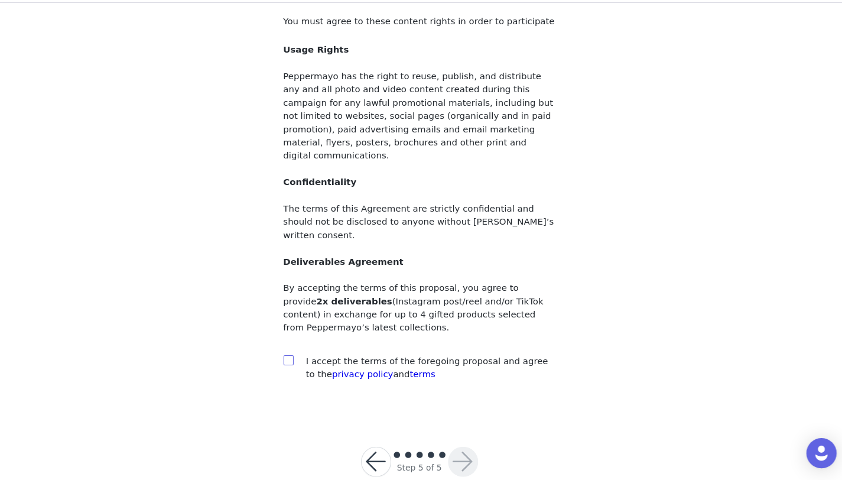
click at [300, 362] on input "checkbox" at bounding box center [298, 366] width 8 height 8
checkbox input "true"
click at [456, 448] on button "button" at bounding box center [462, 462] width 28 height 28
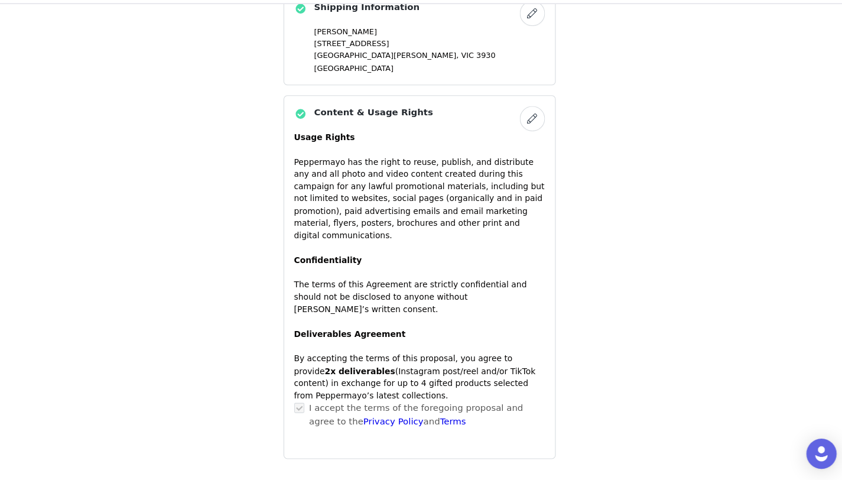
scroll to position [944, 0]
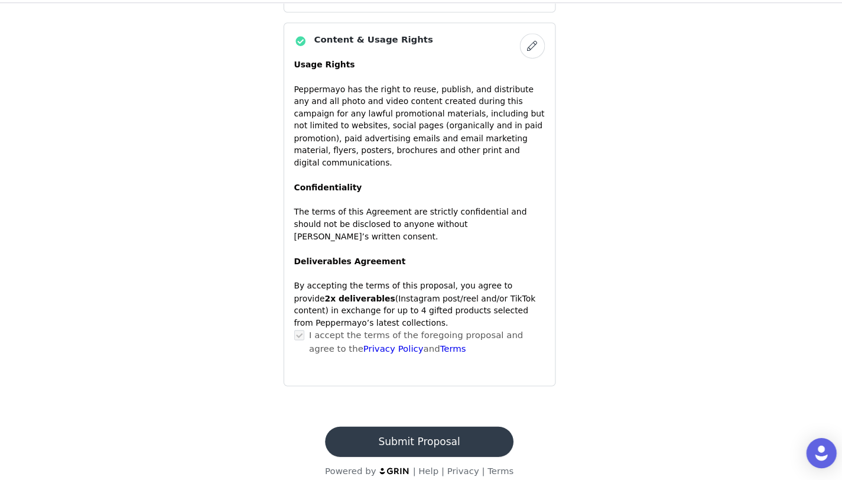
click at [459, 429] on button "Submit Proposal" at bounding box center [421, 443] width 177 height 28
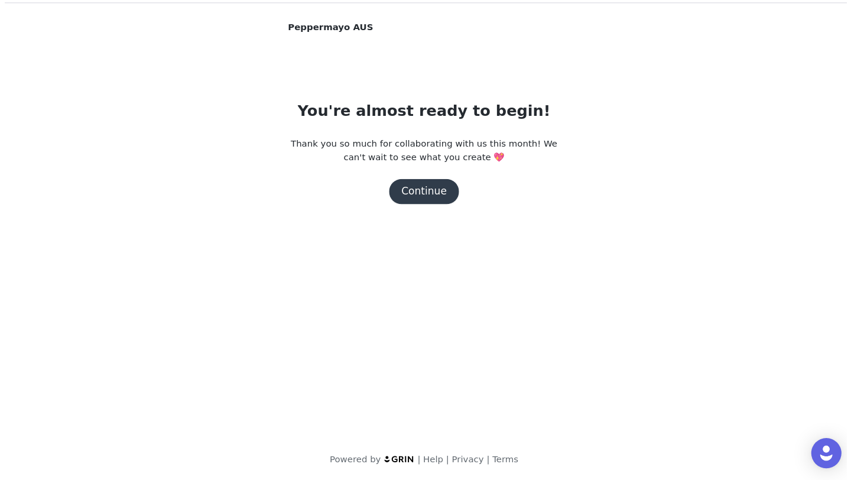
scroll to position [0, 0]
click at [440, 216] on button "Continue" at bounding box center [425, 209] width 66 height 24
